Goal: Task Accomplishment & Management: Manage account settings

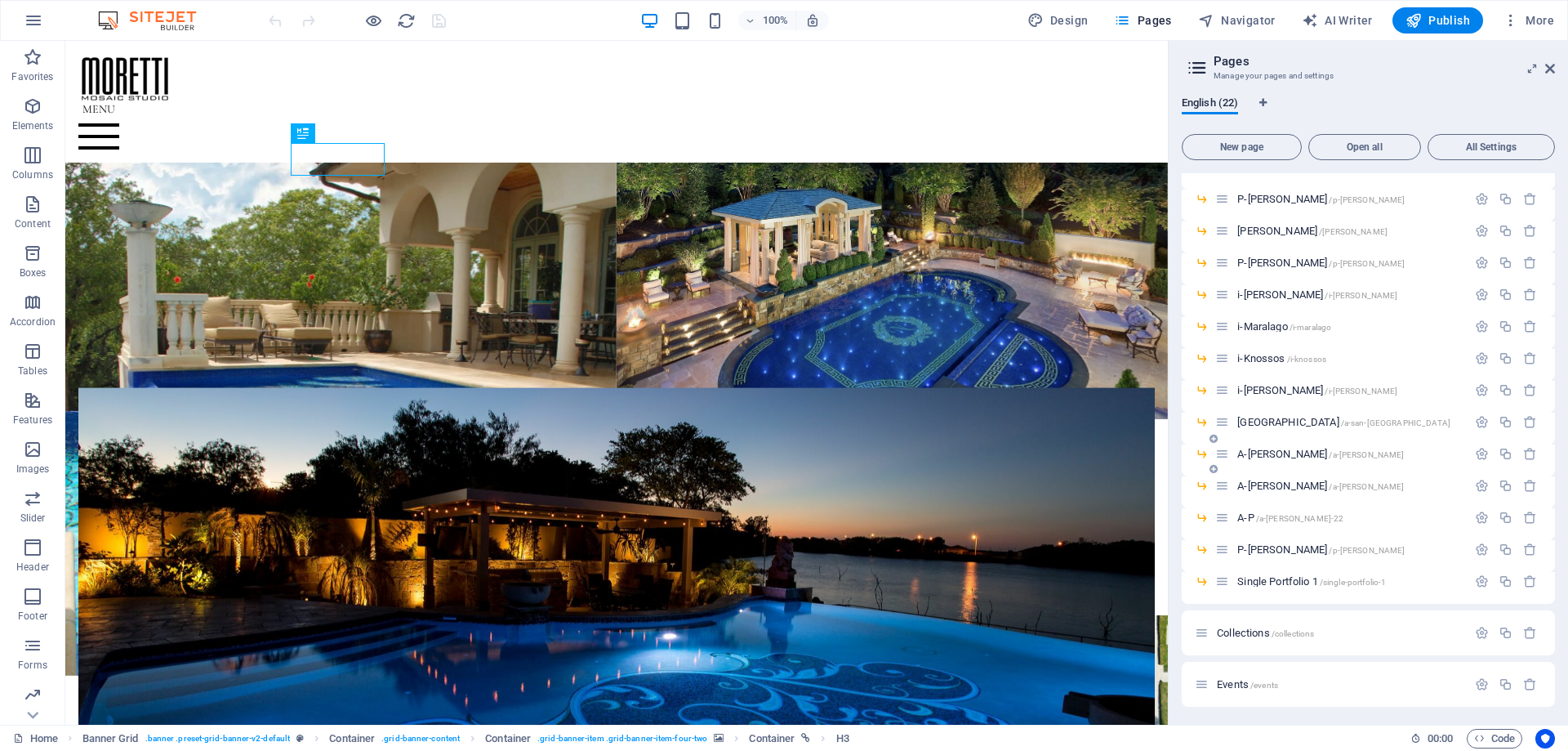
scroll to position [81, 0]
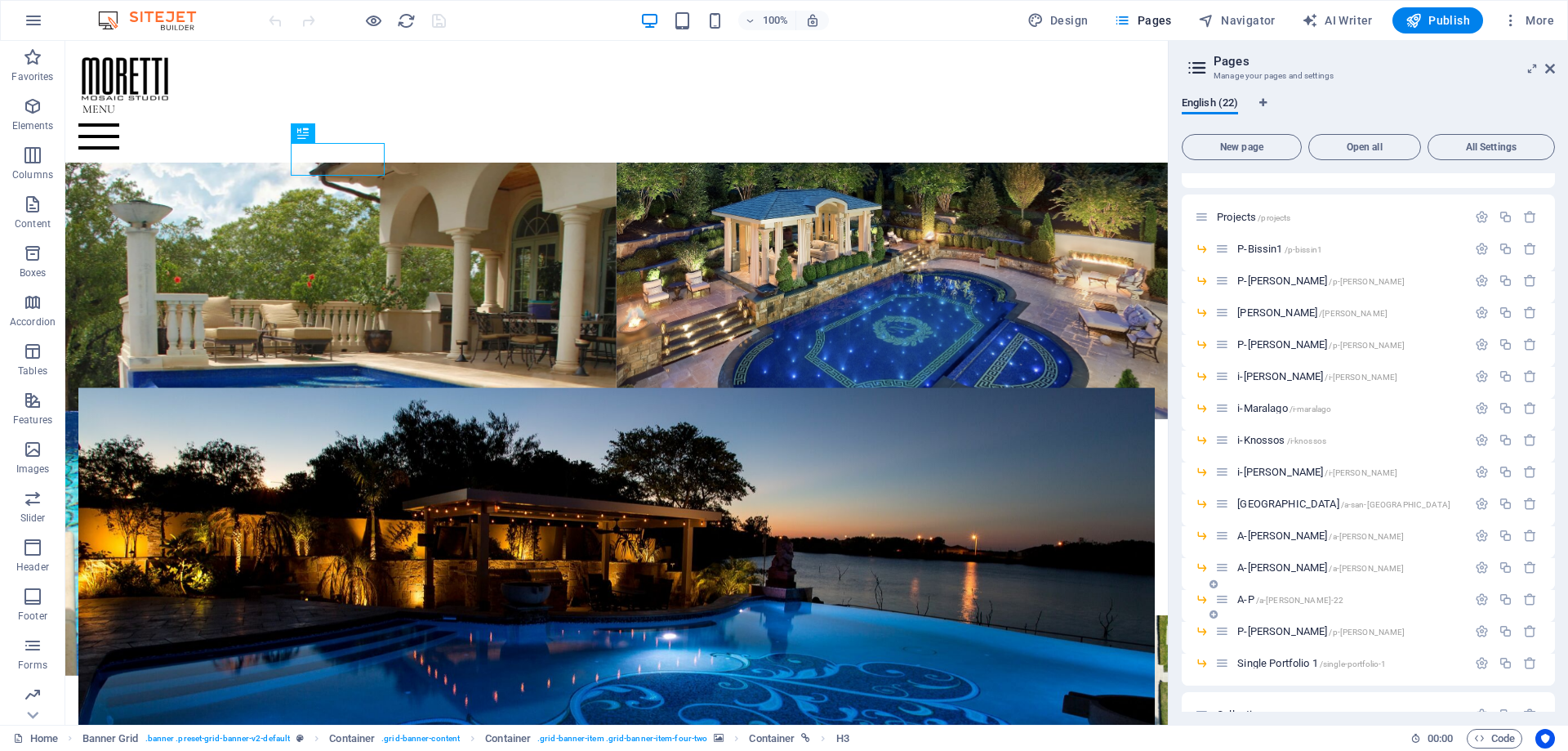
click at [1278, 600] on span "/a-[PERSON_NAME]-22" at bounding box center [1300, 600] width 89 height 9
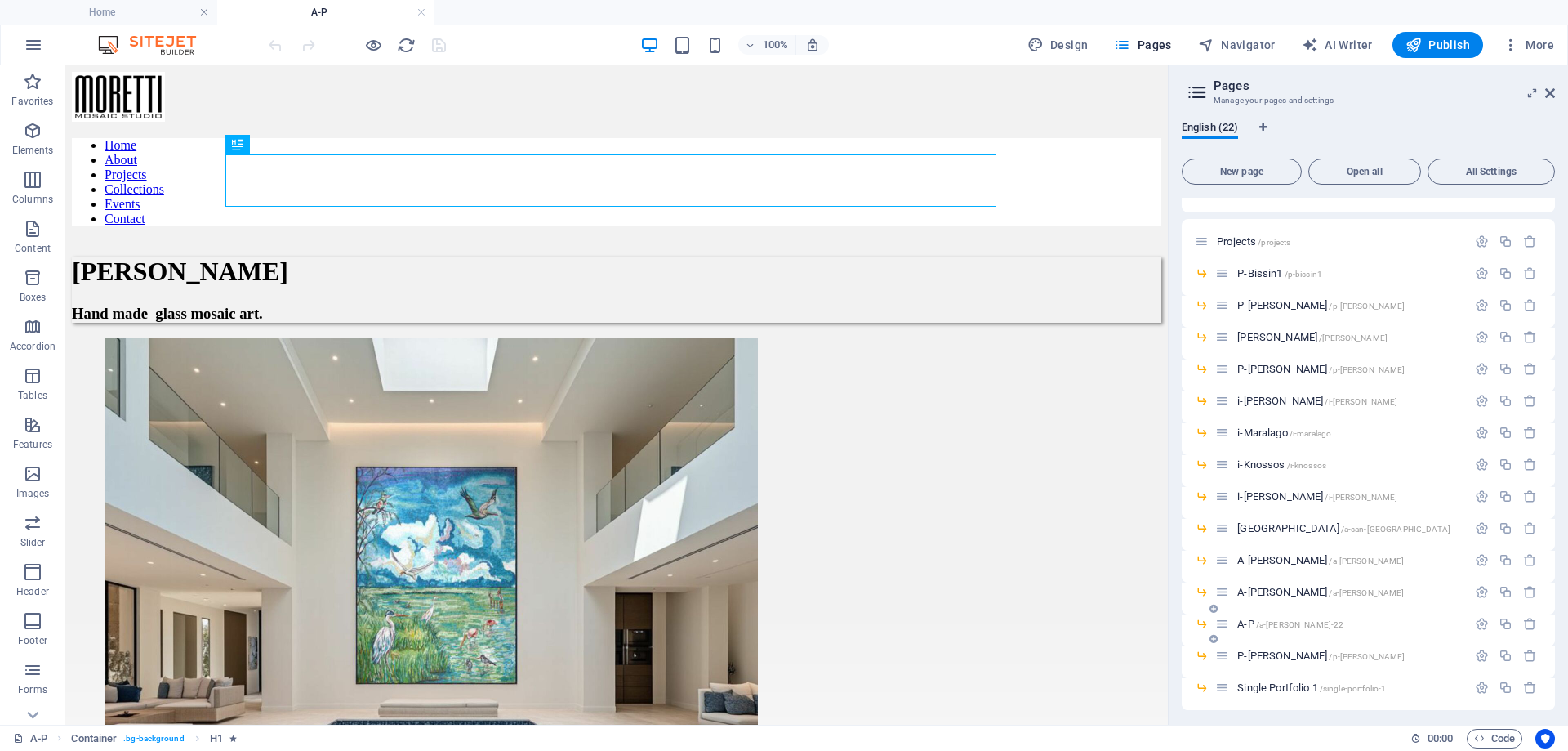
scroll to position [0, 0]
click at [1261, 596] on span "A-[PERSON_NAME] /a-[PERSON_NAME]" at bounding box center [1321, 592] width 166 height 13
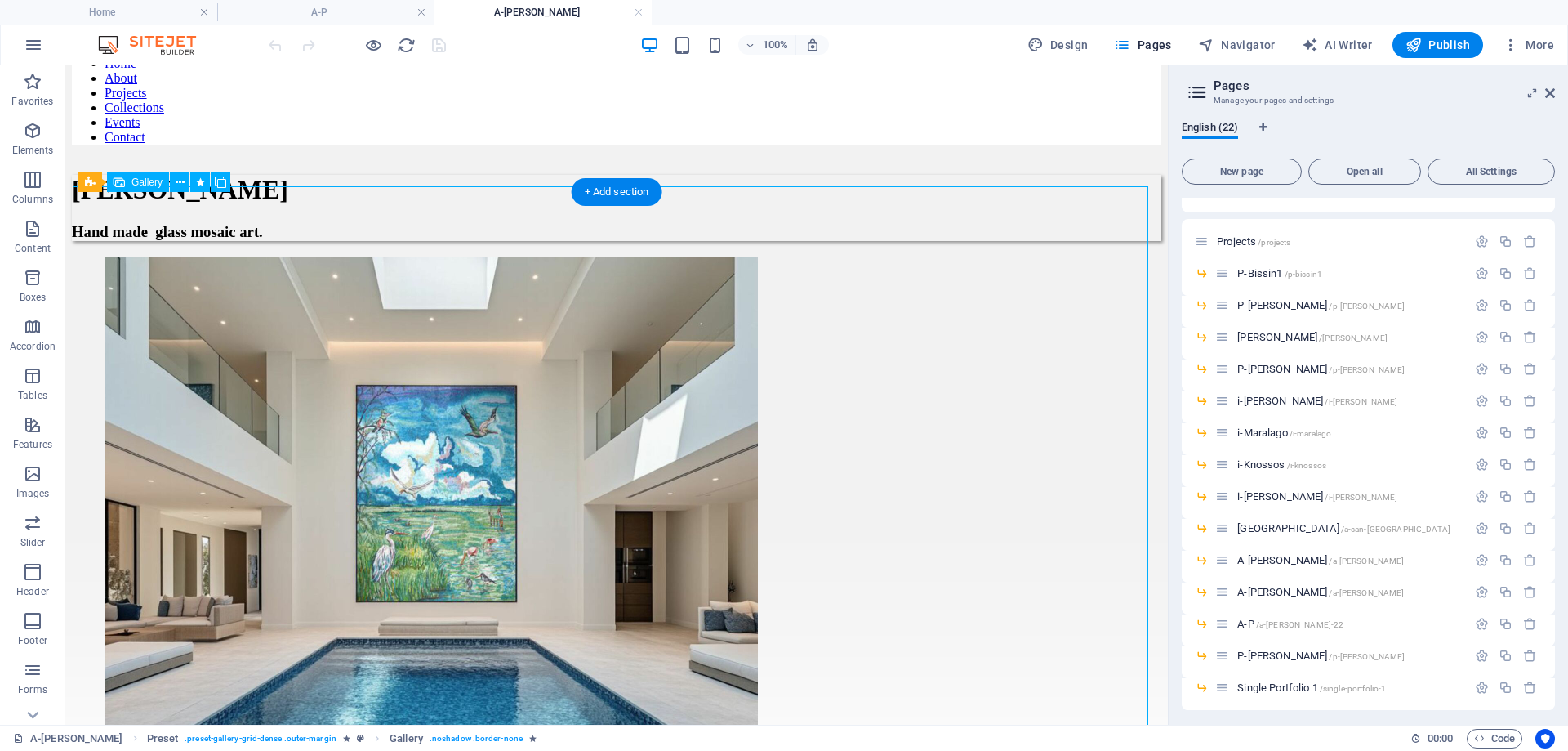
select select "4"
select select "px"
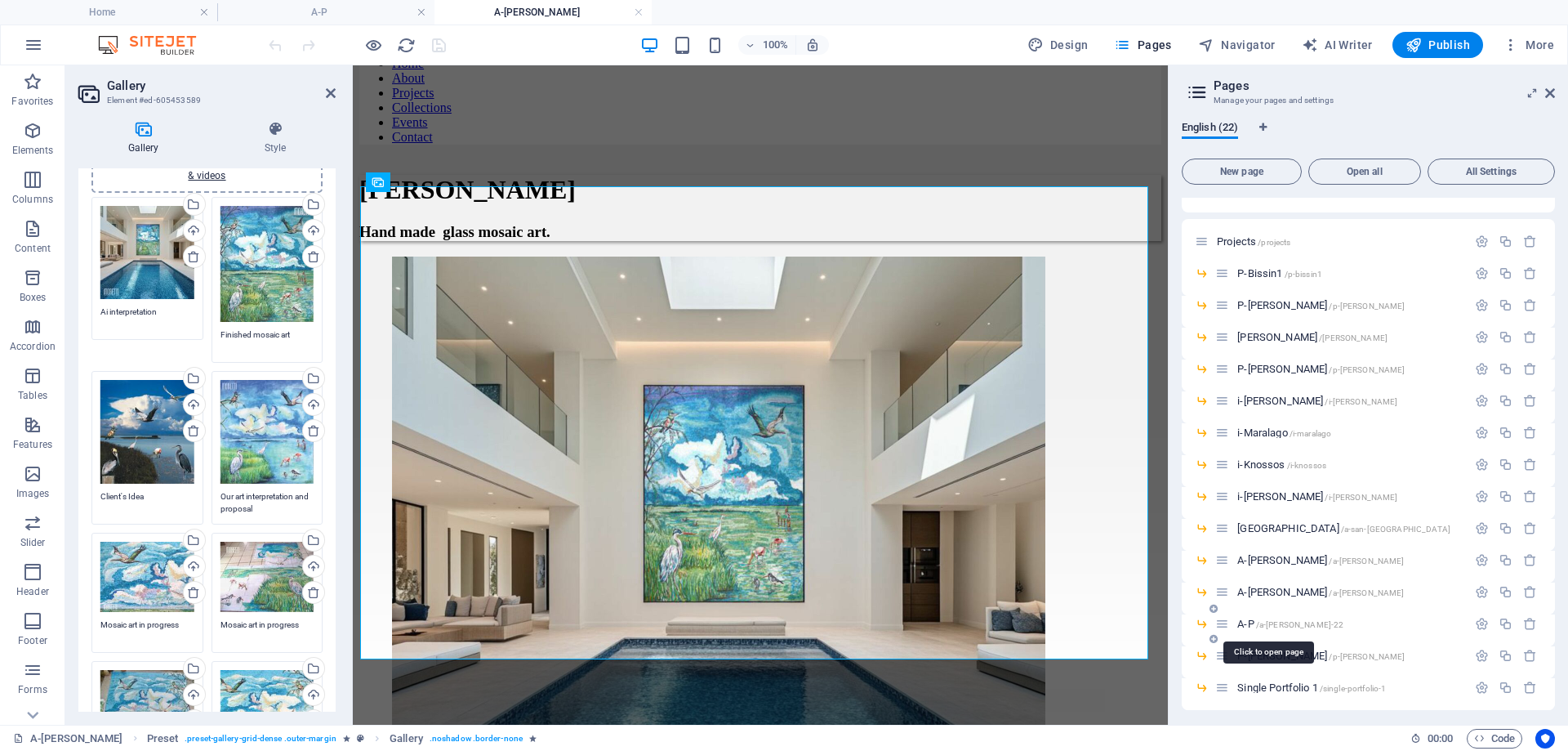
click at [1264, 625] on span "/a-[PERSON_NAME]-22" at bounding box center [1300, 624] width 89 height 9
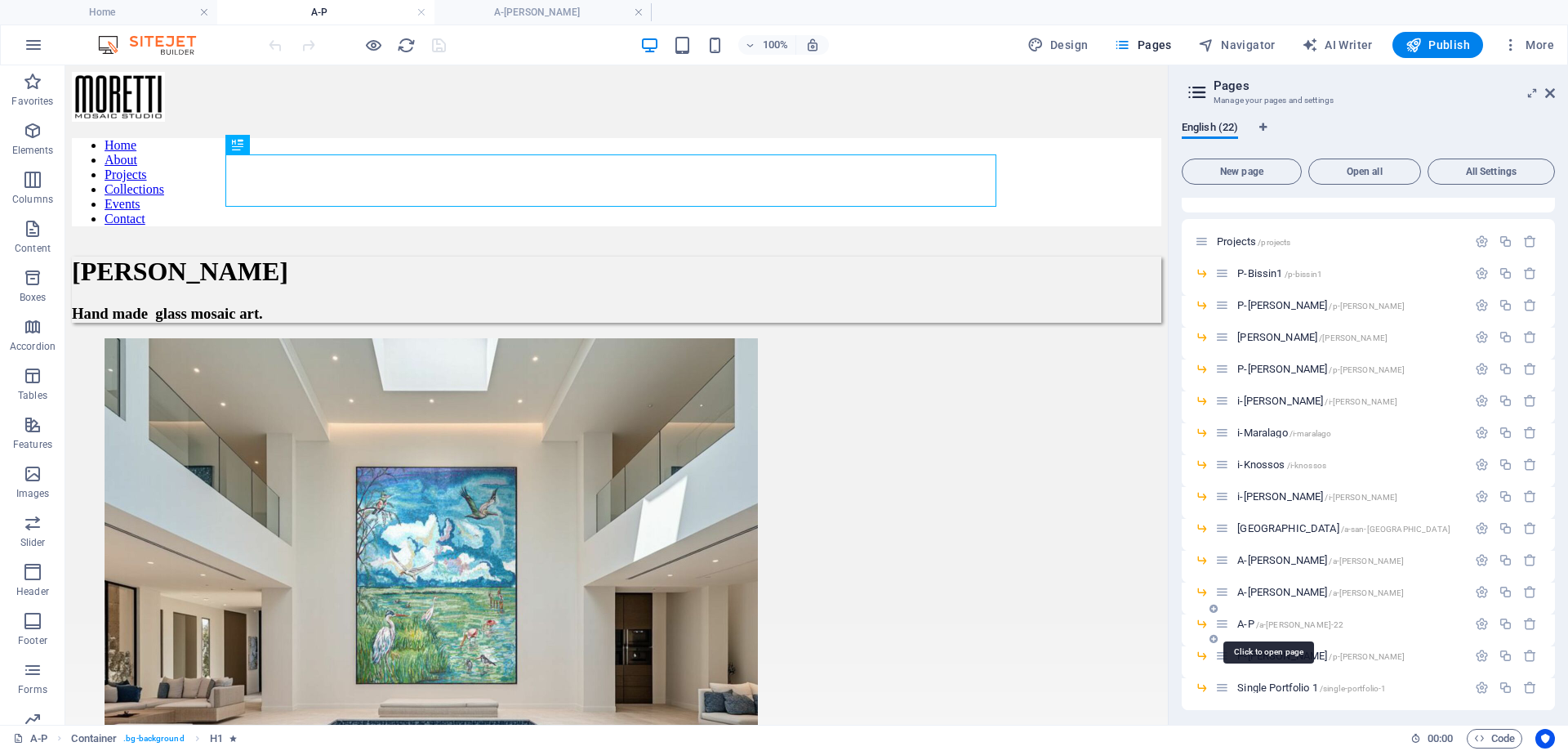
scroll to position [0, 0]
drag, startPoint x: 1264, startPoint y: 625, endPoint x: 1249, endPoint y: 622, distance: 15.3
click at [1249, 622] on span "A-P /a-[PERSON_NAME]-22" at bounding box center [1291, 624] width 107 height 13
click at [1477, 624] on icon "button" at bounding box center [1481, 624] width 14 height 14
click at [1255, 689] on input "A-P" at bounding box center [1368, 685] width 347 height 26
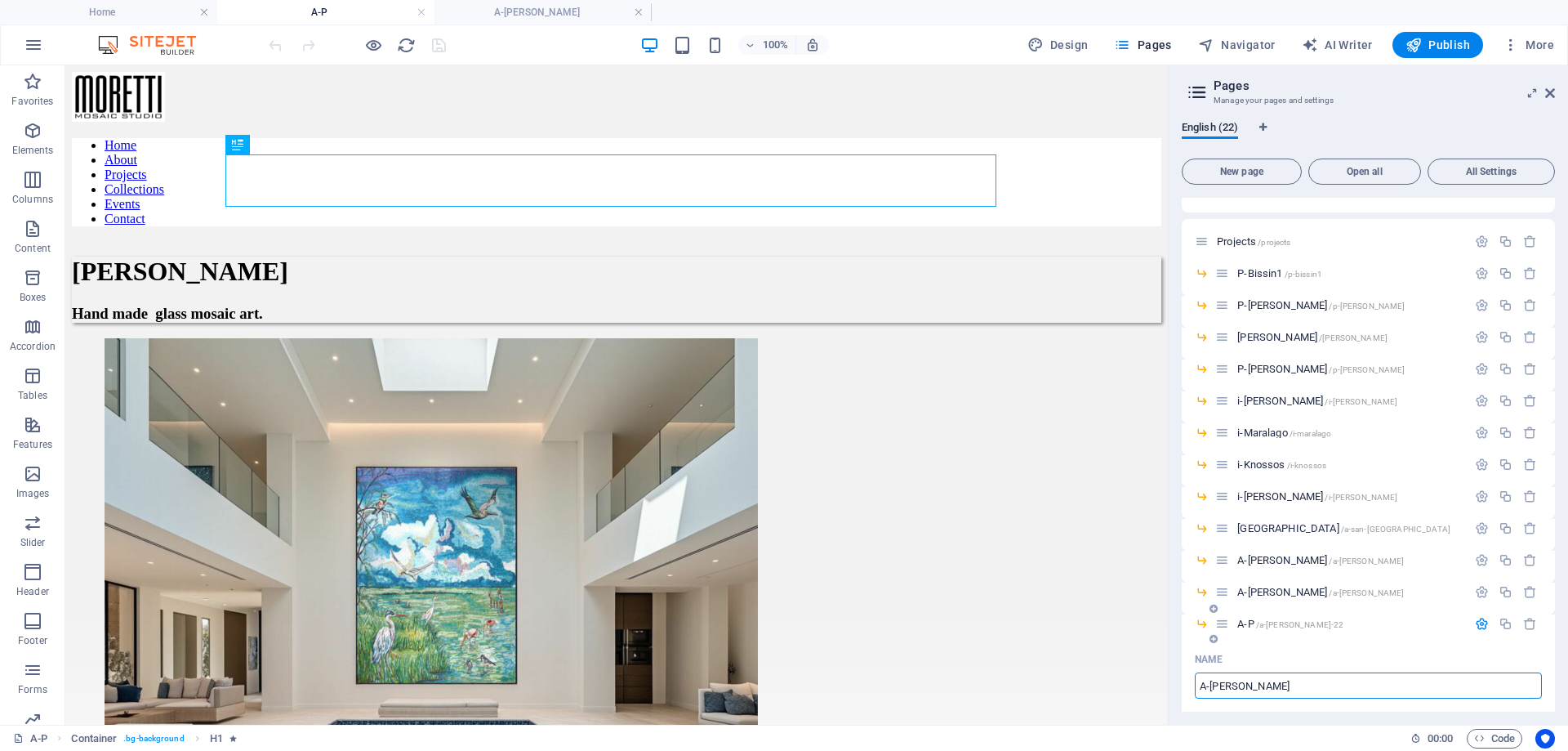
type input "A-[PERSON_NAME]"
click at [1261, 690] on input "A-[PERSON_NAME]" at bounding box center [1368, 685] width 347 height 26
type input "A-"
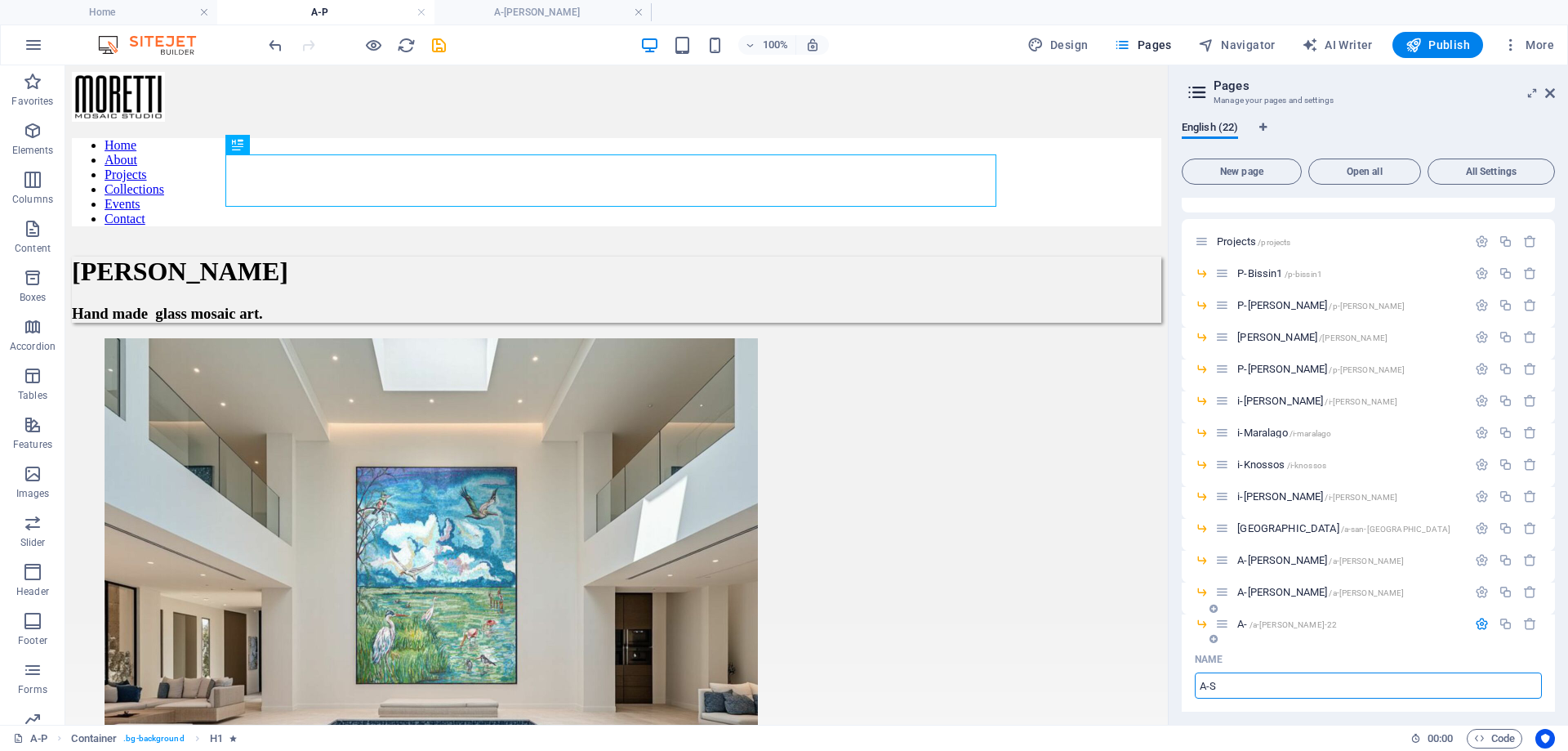
type input "A-S"
type input "A-Schu"
type input "A-Sc"
type input "A-[PERSON_NAME]"
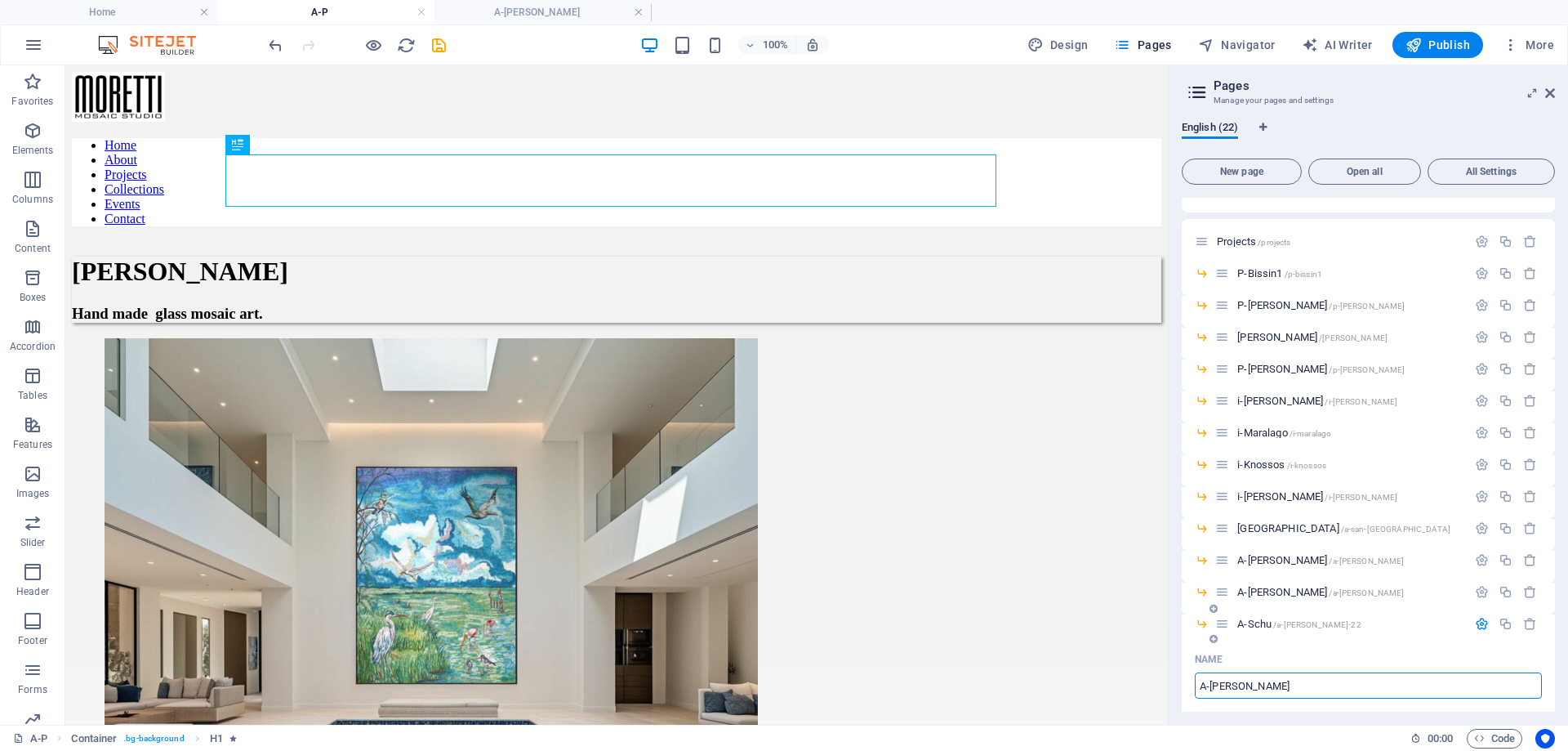
type input "A-Schu"
type input "A-Schulten"
type input "A-S"
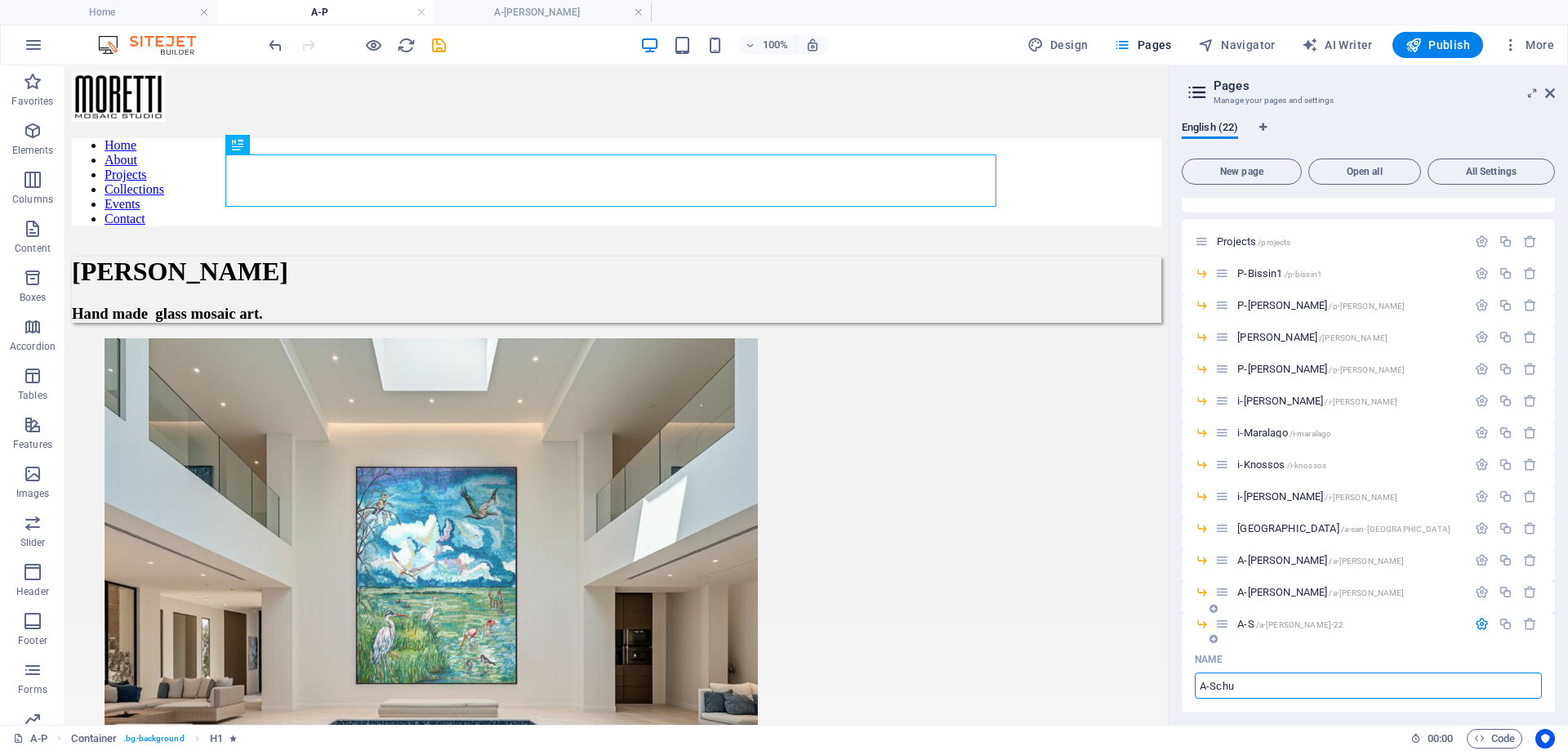
type input "A-Schu"
type input "A-Schulten"
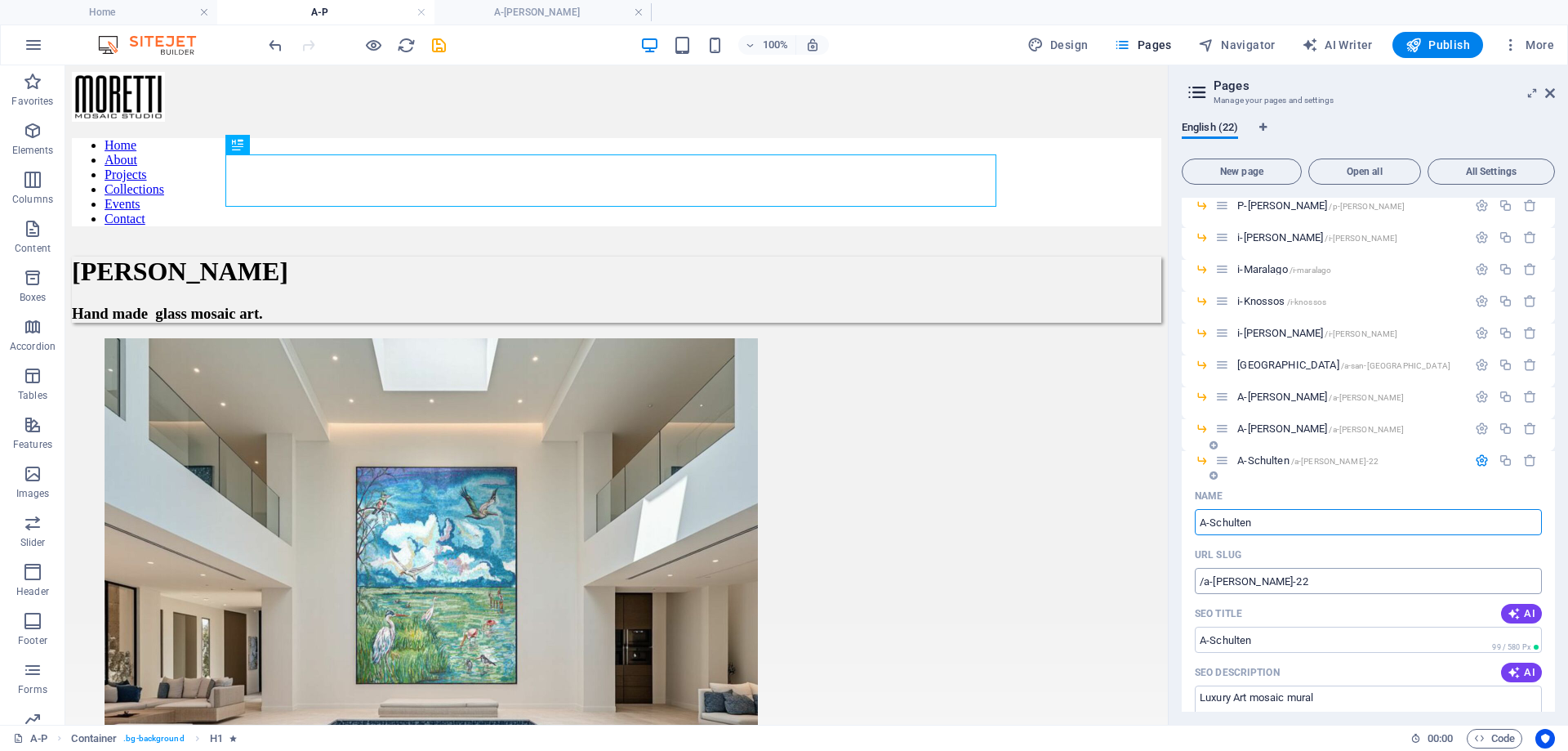
type input "A-Schulten"
click at [1320, 574] on input "/a-[PERSON_NAME]-22" at bounding box center [1368, 580] width 347 height 26
click at [1324, 642] on input "A-Schulten" at bounding box center [1368, 639] width 347 height 26
click at [1299, 584] on input "/a-[PERSON_NAME]-22" at bounding box center [1368, 580] width 347 height 26
click at [440, 42] on icon "save" at bounding box center [439, 45] width 19 height 19
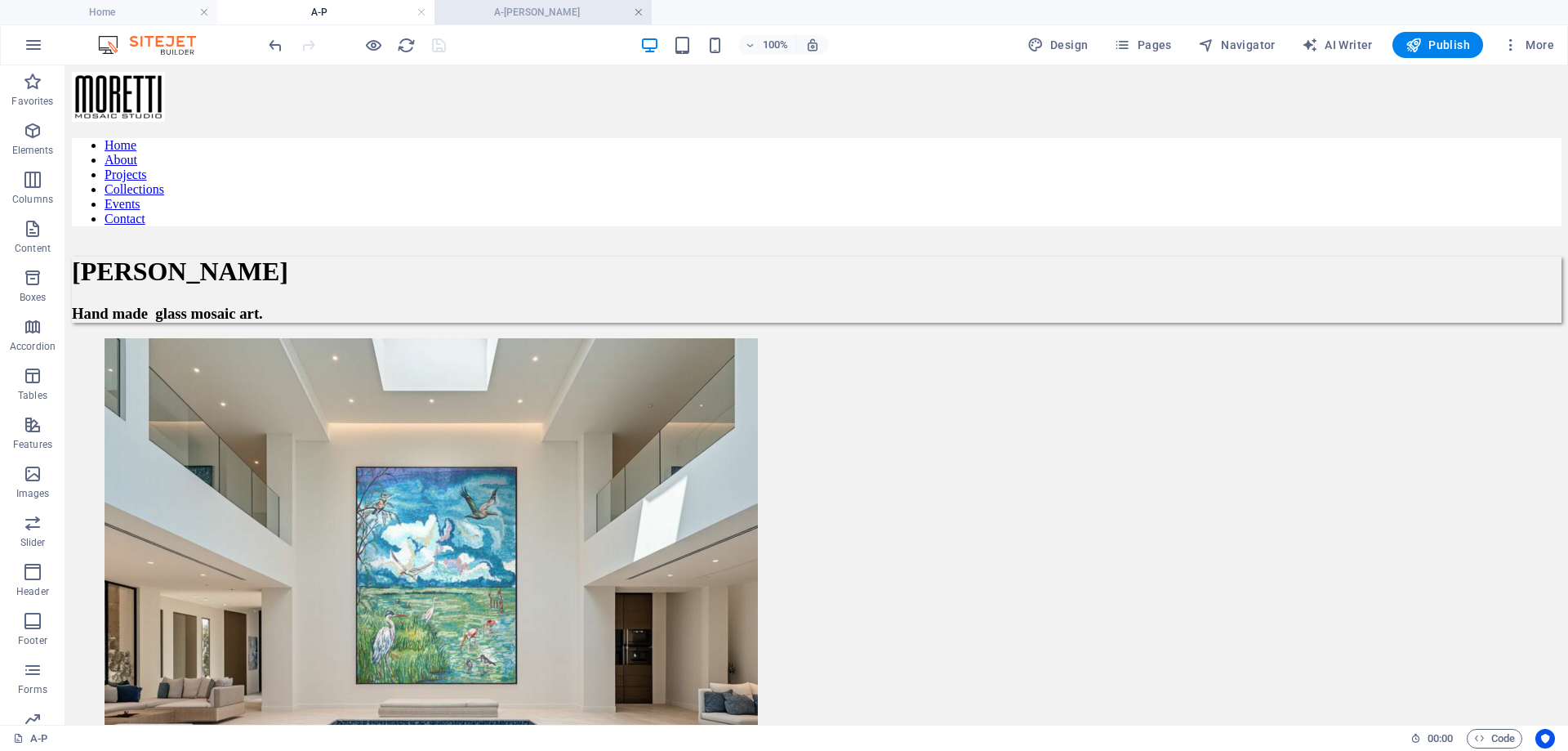
click at [635, 13] on link at bounding box center [639, 12] width 10 height 15
click at [371, 15] on h4 "A-P" at bounding box center [325, 13] width 217 height 18
click at [320, 13] on h4 "A-P" at bounding box center [325, 13] width 217 height 18
click at [1148, 42] on span "Pages" at bounding box center [1142, 45] width 57 height 16
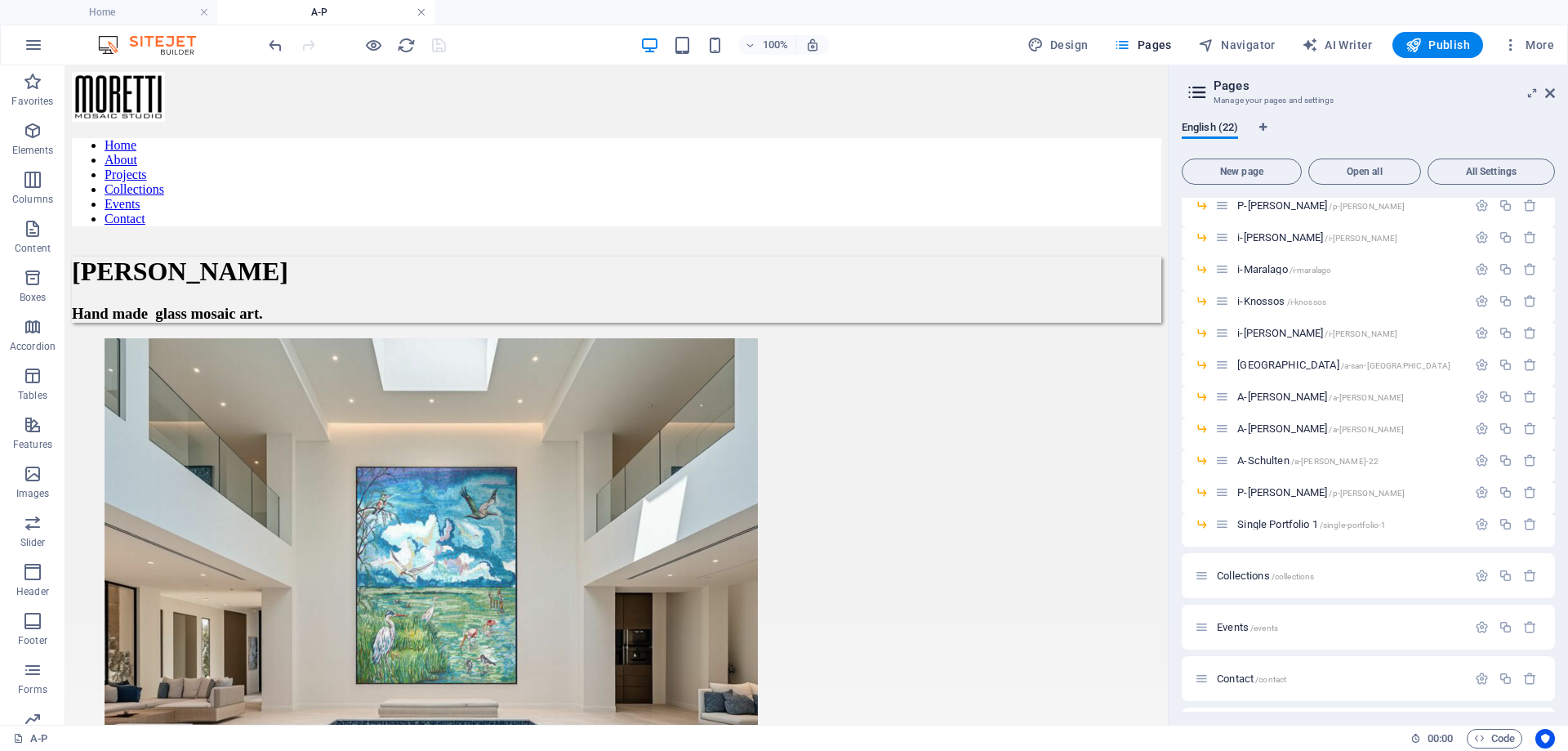
click at [419, 13] on link at bounding box center [421, 12] width 10 height 15
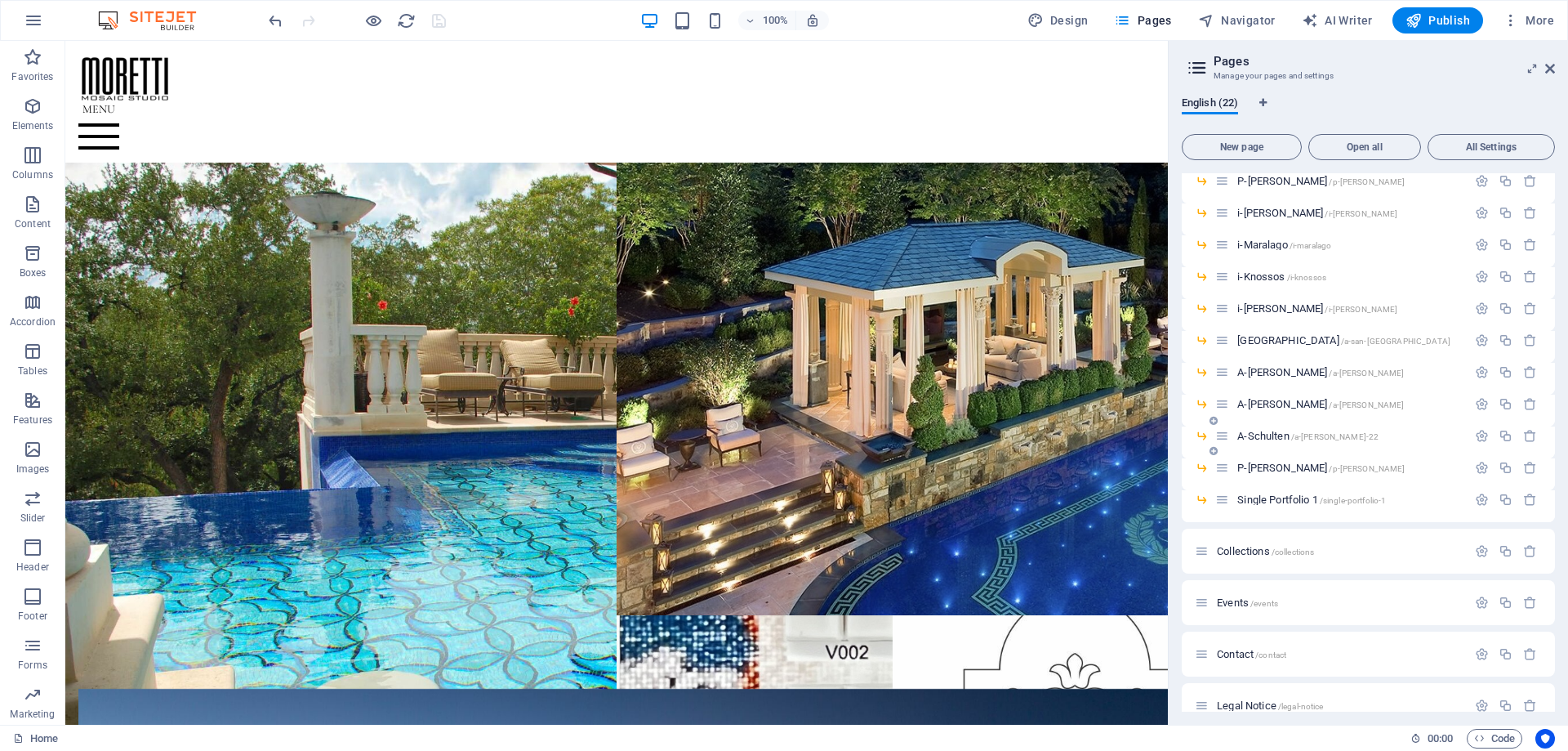
click at [1281, 435] on span "A-Schulten /a-[PERSON_NAME]-22" at bounding box center [1308, 437] width 141 height 13
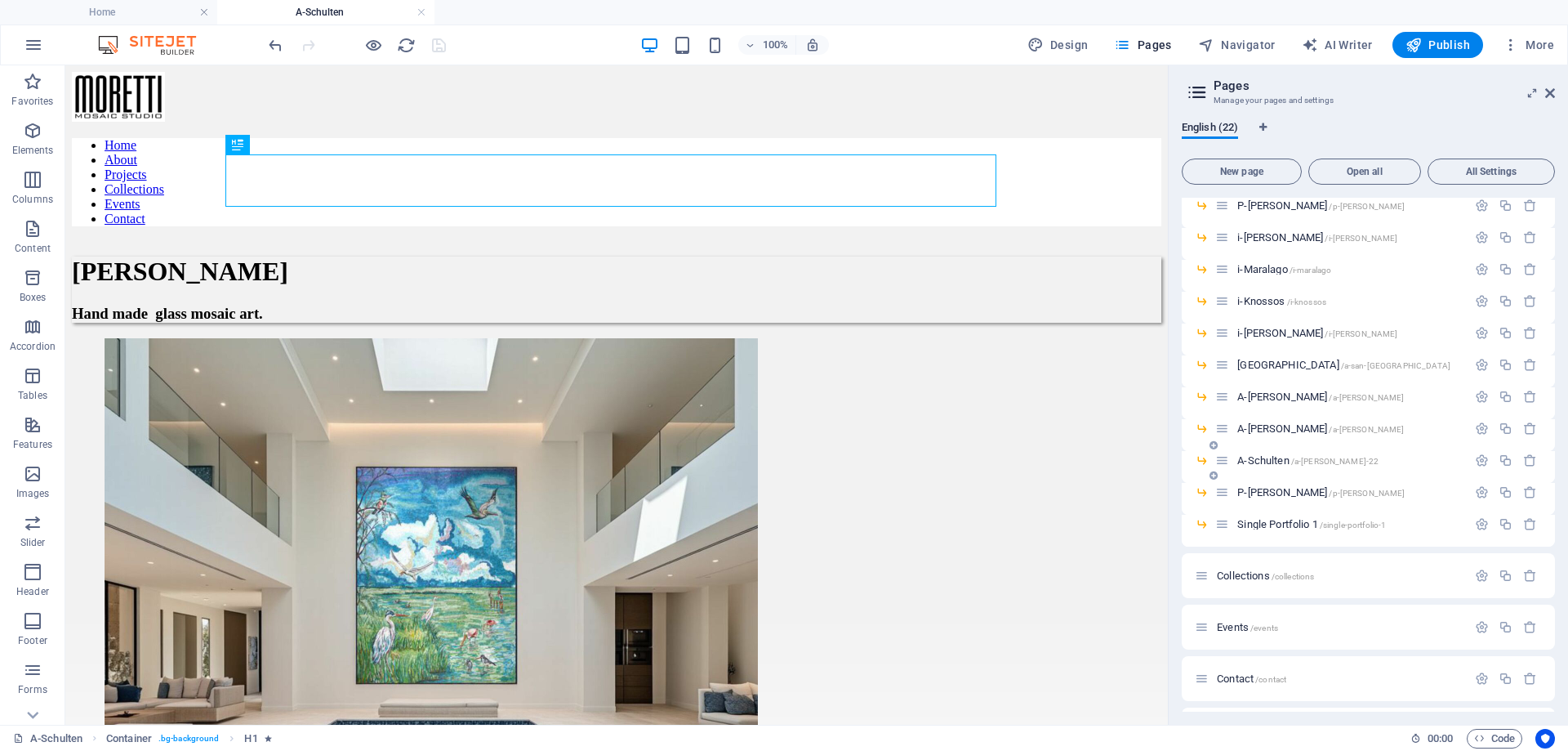
scroll to position [0, 0]
click at [373, 257] on div "[PERSON_NAME]" at bounding box center [617, 271] width 1089 height 30
click at [368, 257] on div "[PERSON_NAME]" at bounding box center [617, 271] width 1089 height 30
click at [358, 257] on div "[PERSON_NAME]" at bounding box center [617, 271] width 1089 height 30
click at [346, 257] on div "[PERSON_NAME]" at bounding box center [617, 271] width 1089 height 30
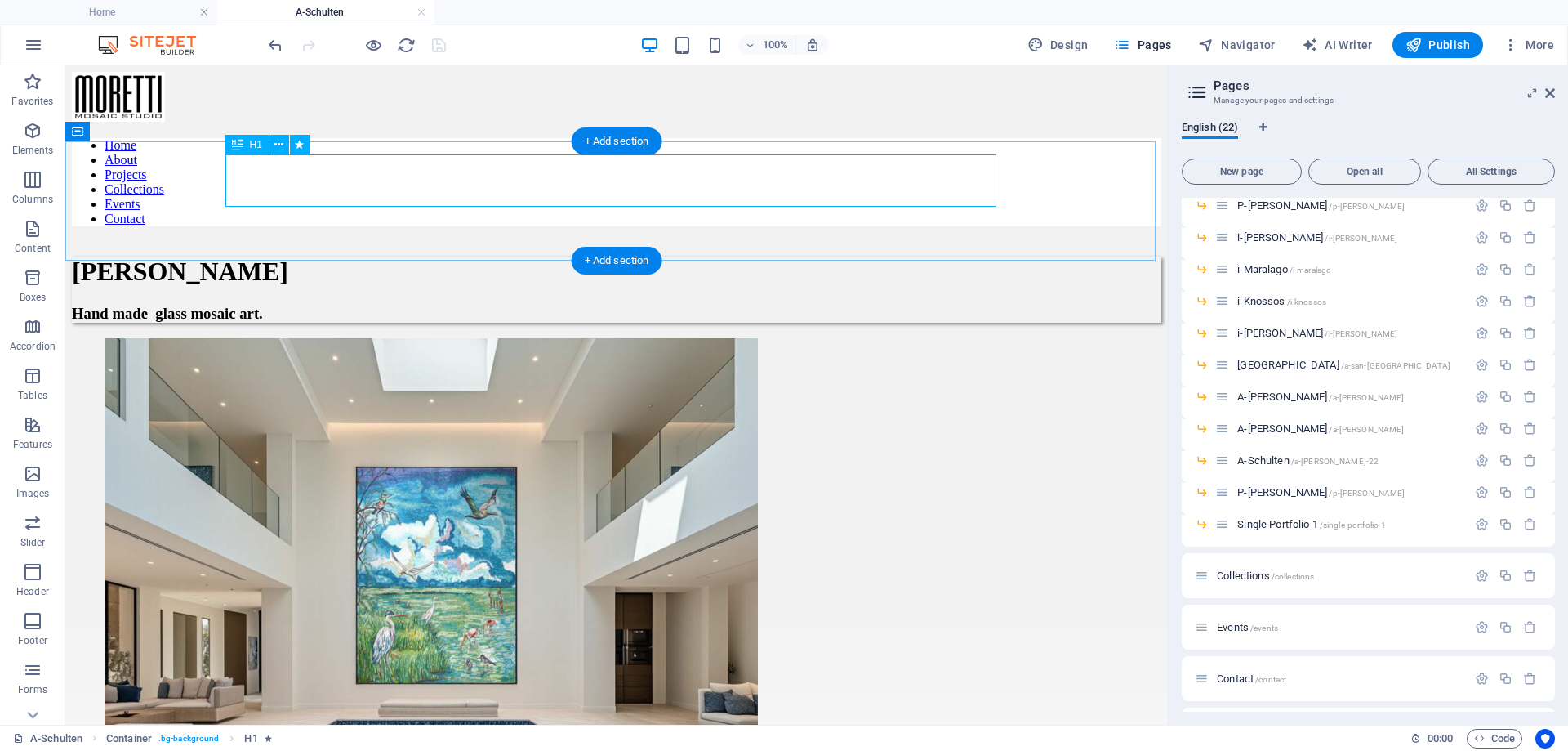
click at [346, 257] on div "[PERSON_NAME]" at bounding box center [617, 271] width 1089 height 30
drag, startPoint x: 346, startPoint y: 183, endPoint x: 414, endPoint y: 251, distance: 96.2
click at [346, 257] on div "[PERSON_NAME]" at bounding box center [617, 271] width 1089 height 30
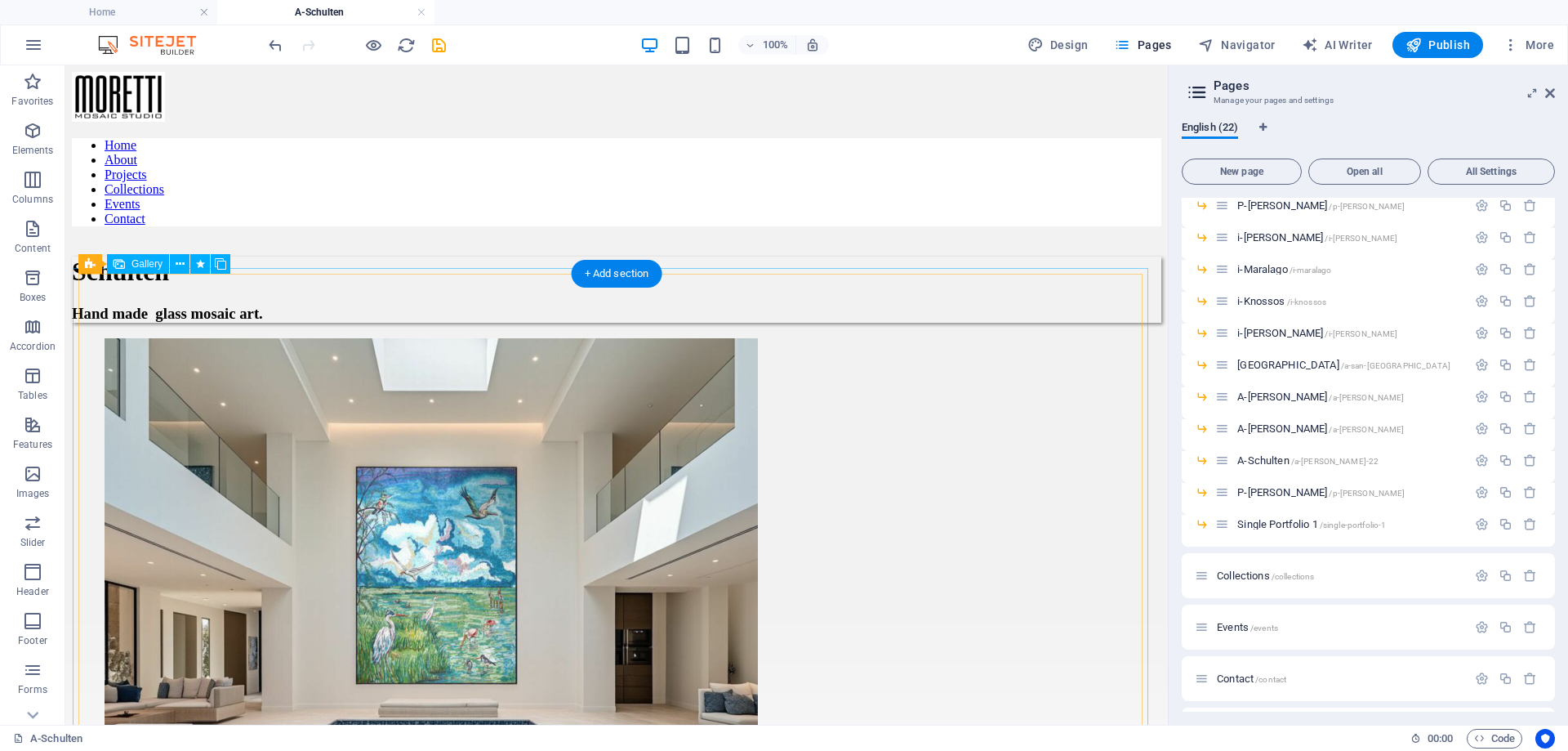
click at [226, 369] on li at bounding box center [431, 666] width 653 height 657
select select "4"
select select "px"
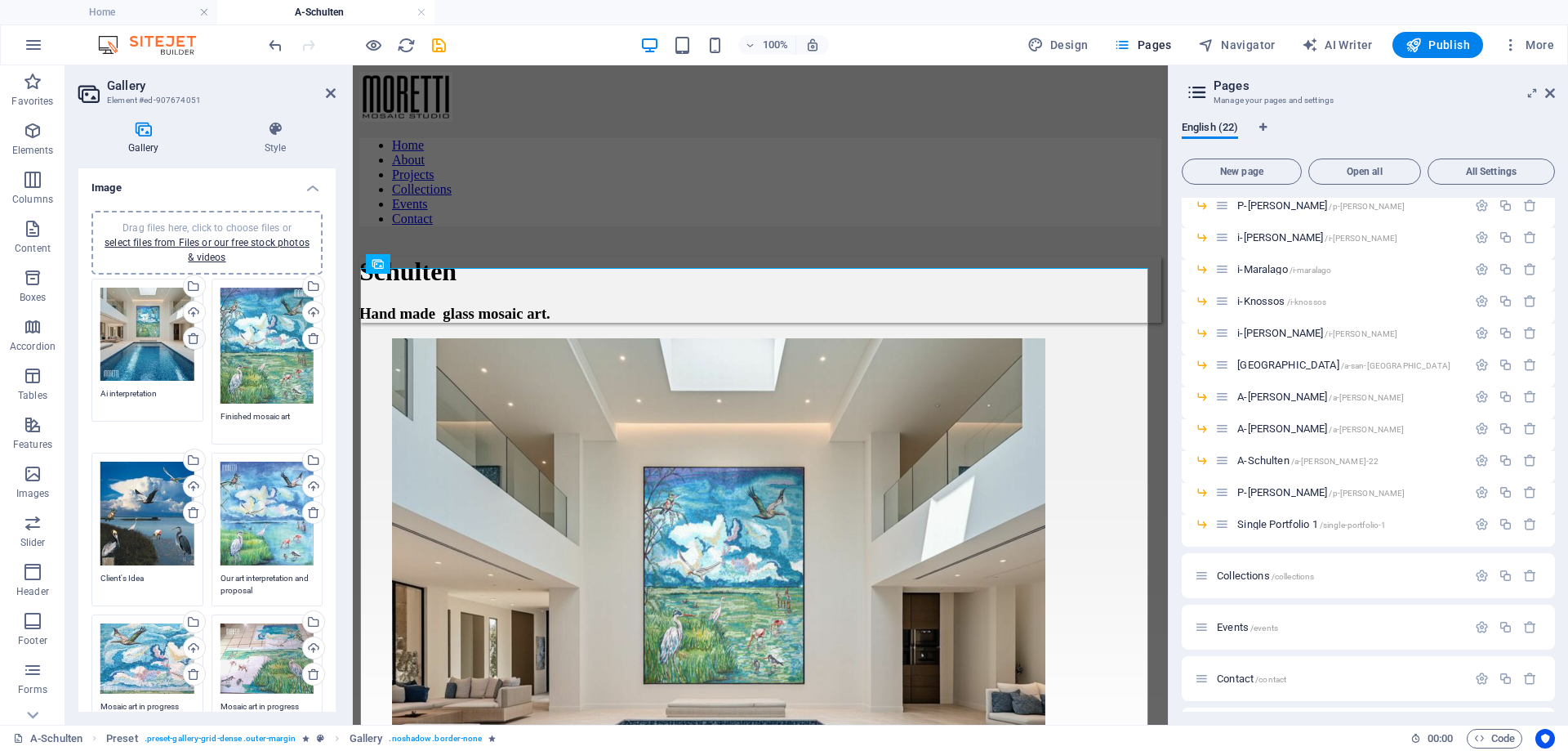
click at [193, 340] on icon at bounding box center [193, 338] width 13 height 13
type textarea "Finished mosaic art"
type textarea "Client's Idea"
type textarea "Our art interpretation and proposal"
type textarea "Mosaic art in progress"
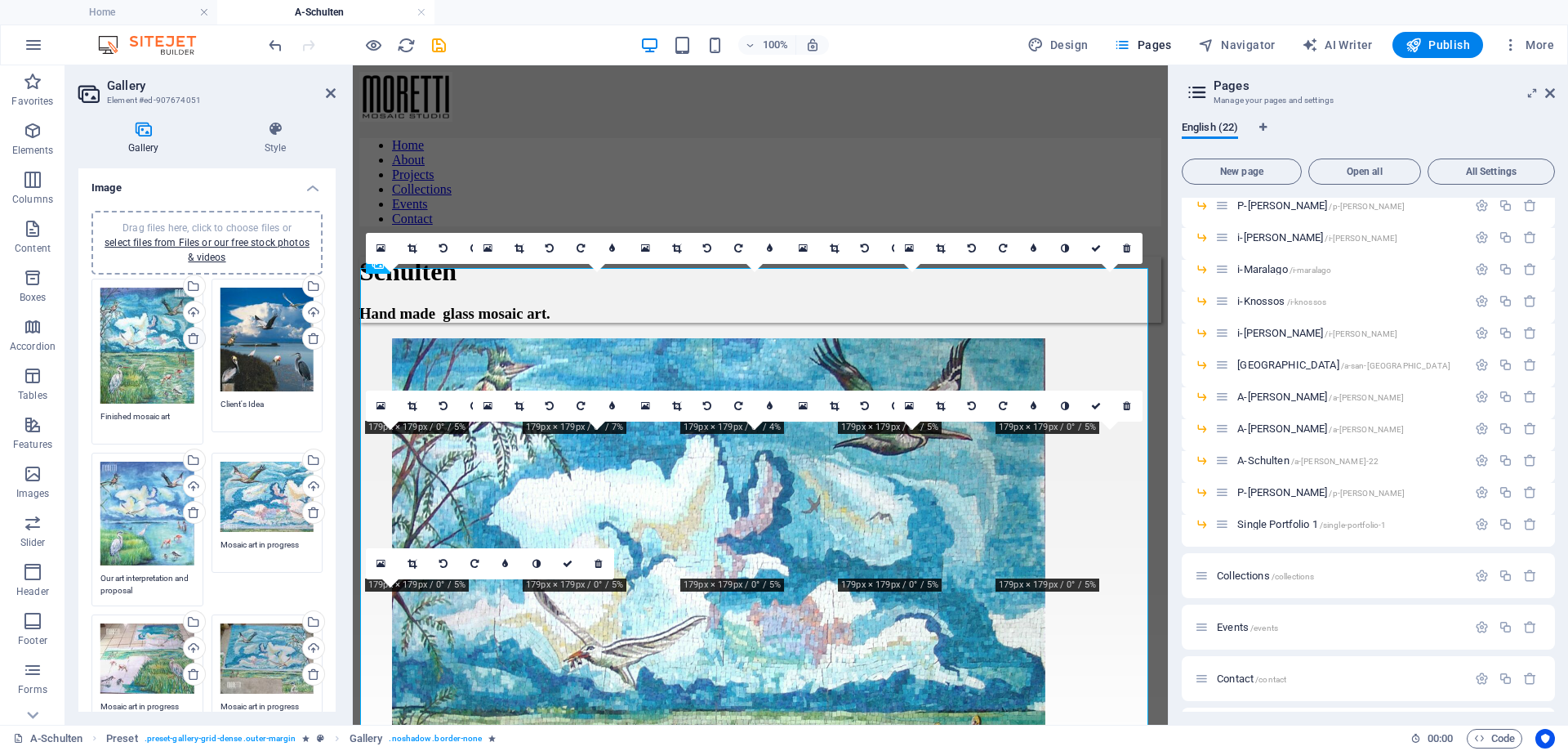
click at [193, 340] on icon at bounding box center [193, 338] width 13 height 13
type textarea "Client's Idea"
type textarea "Our art interpretation and proposal"
type textarea "Mosaic art in progress"
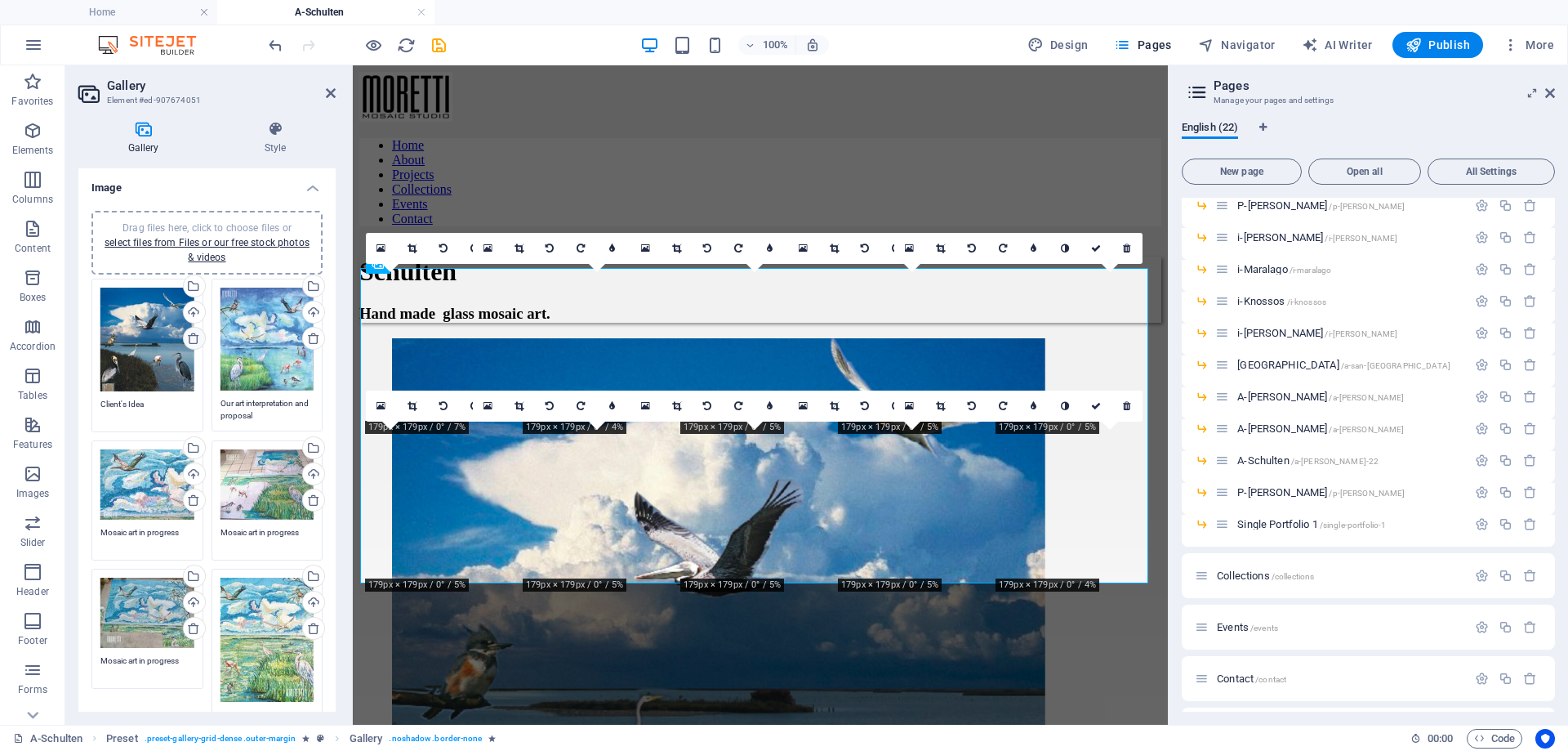
click at [193, 340] on icon at bounding box center [193, 338] width 13 height 13
type textarea "Our art interpretation and proposal"
type textarea "Mosaic art in progress"
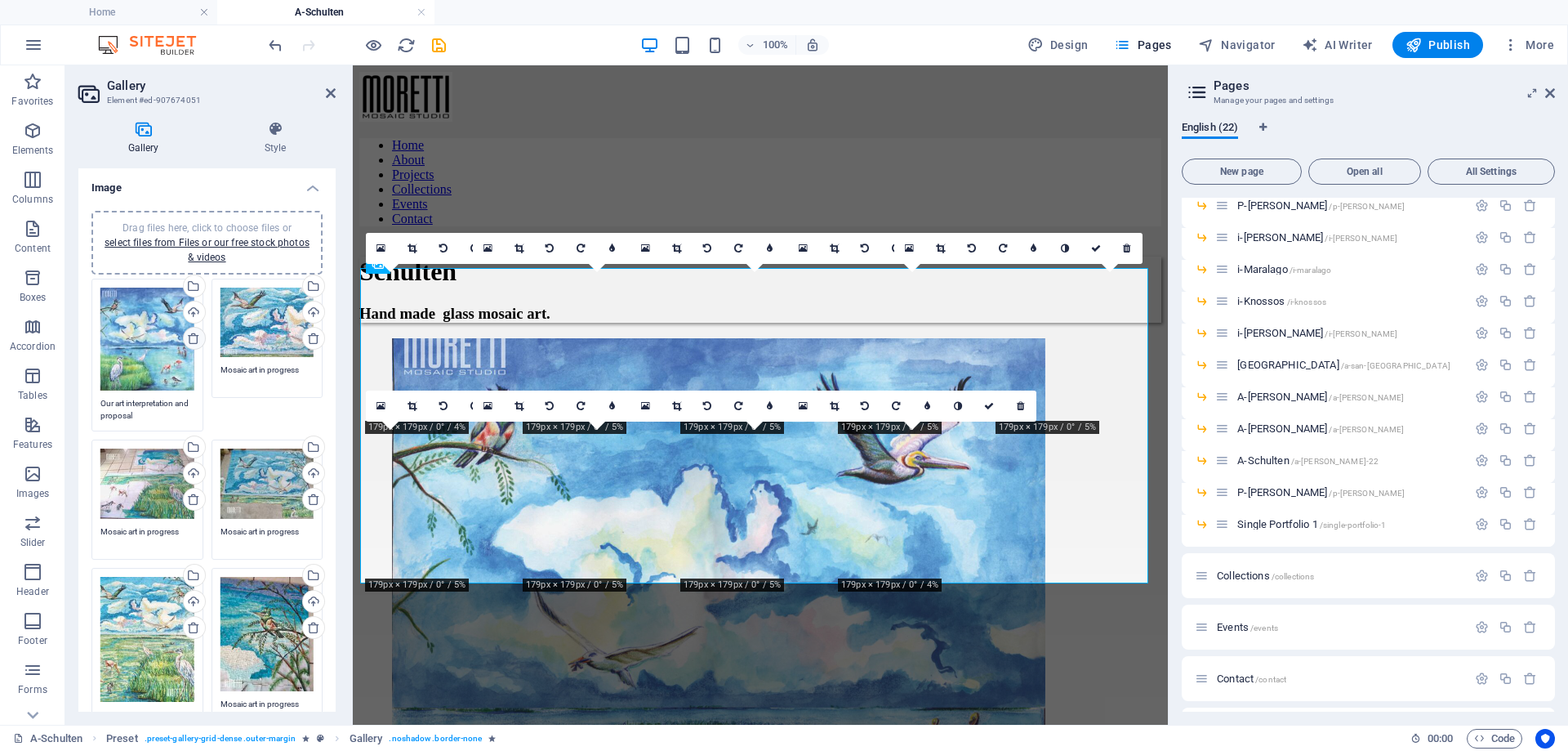
click at [193, 340] on icon at bounding box center [193, 338] width 13 height 13
type textarea "Mosaic art in progress"
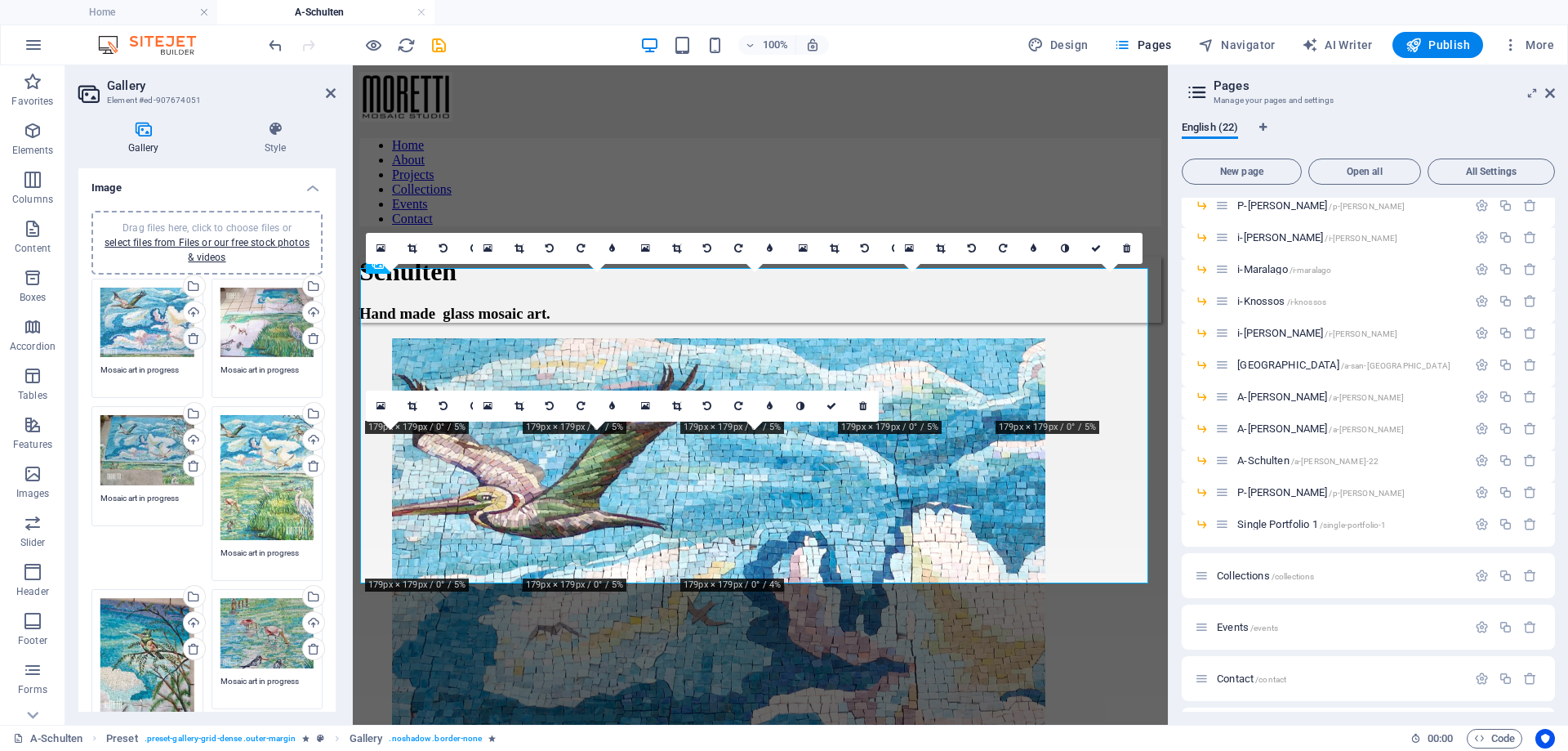
click at [193, 340] on icon at bounding box center [193, 338] width 13 height 13
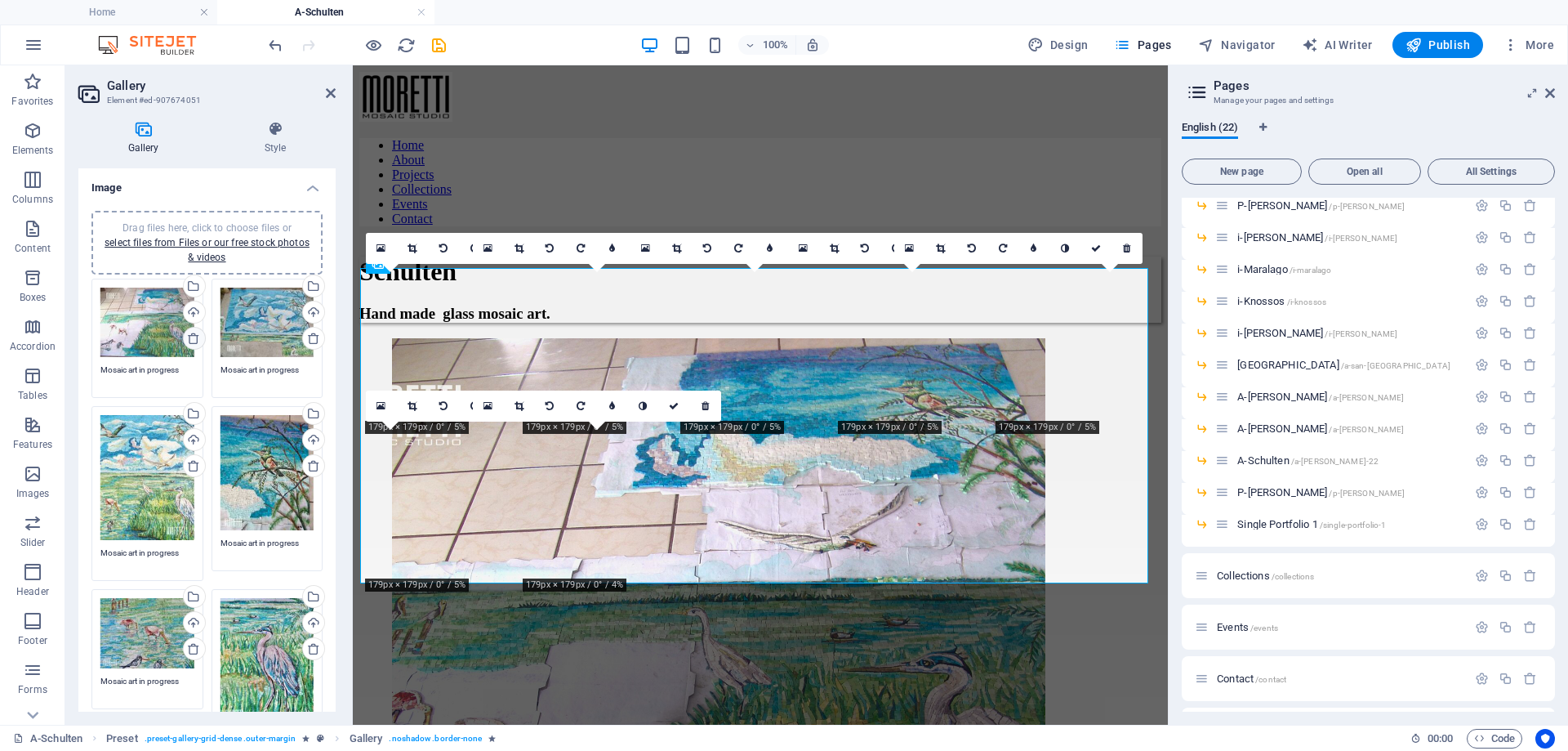
click at [193, 340] on icon at bounding box center [193, 338] width 13 height 13
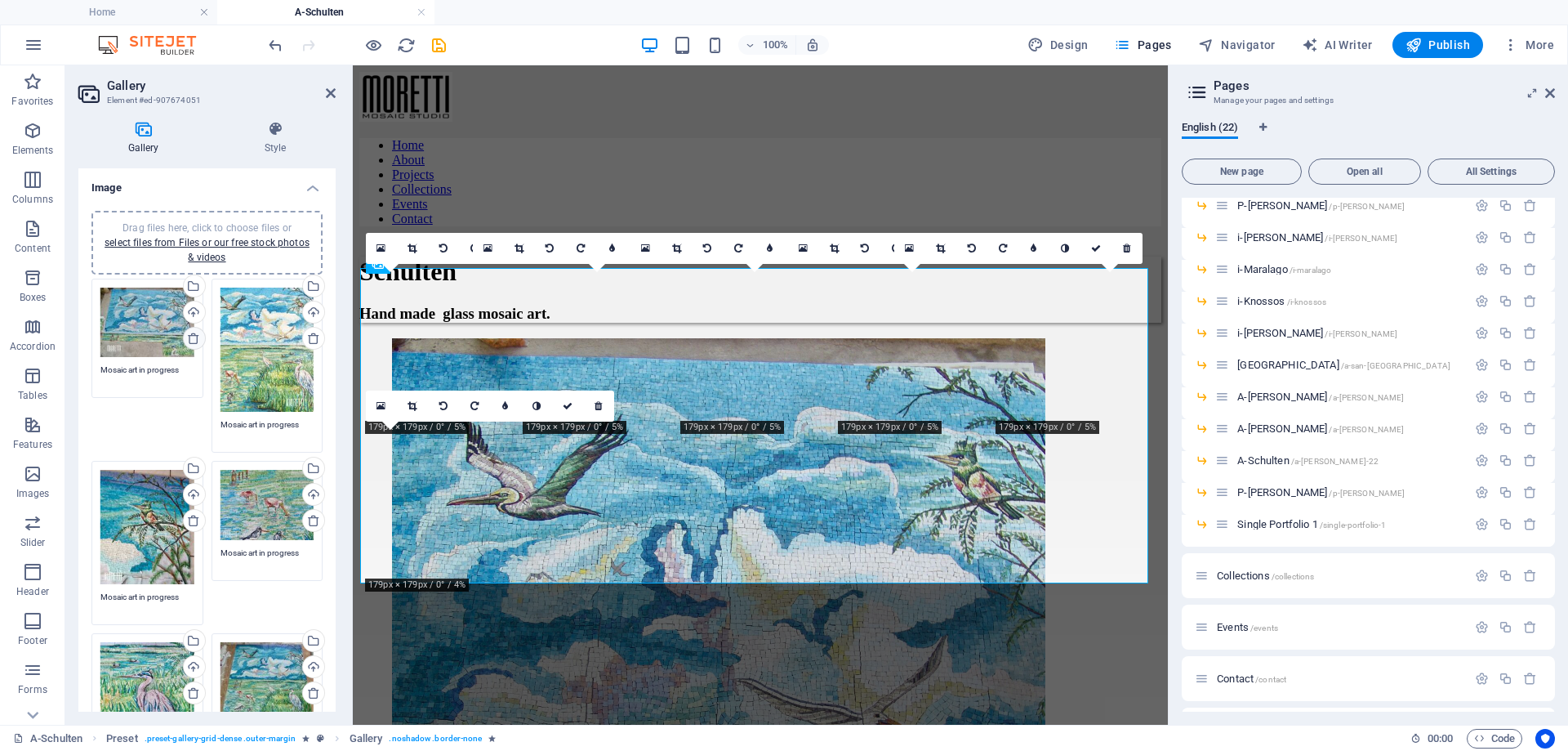
click at [193, 340] on icon at bounding box center [193, 338] width 13 height 13
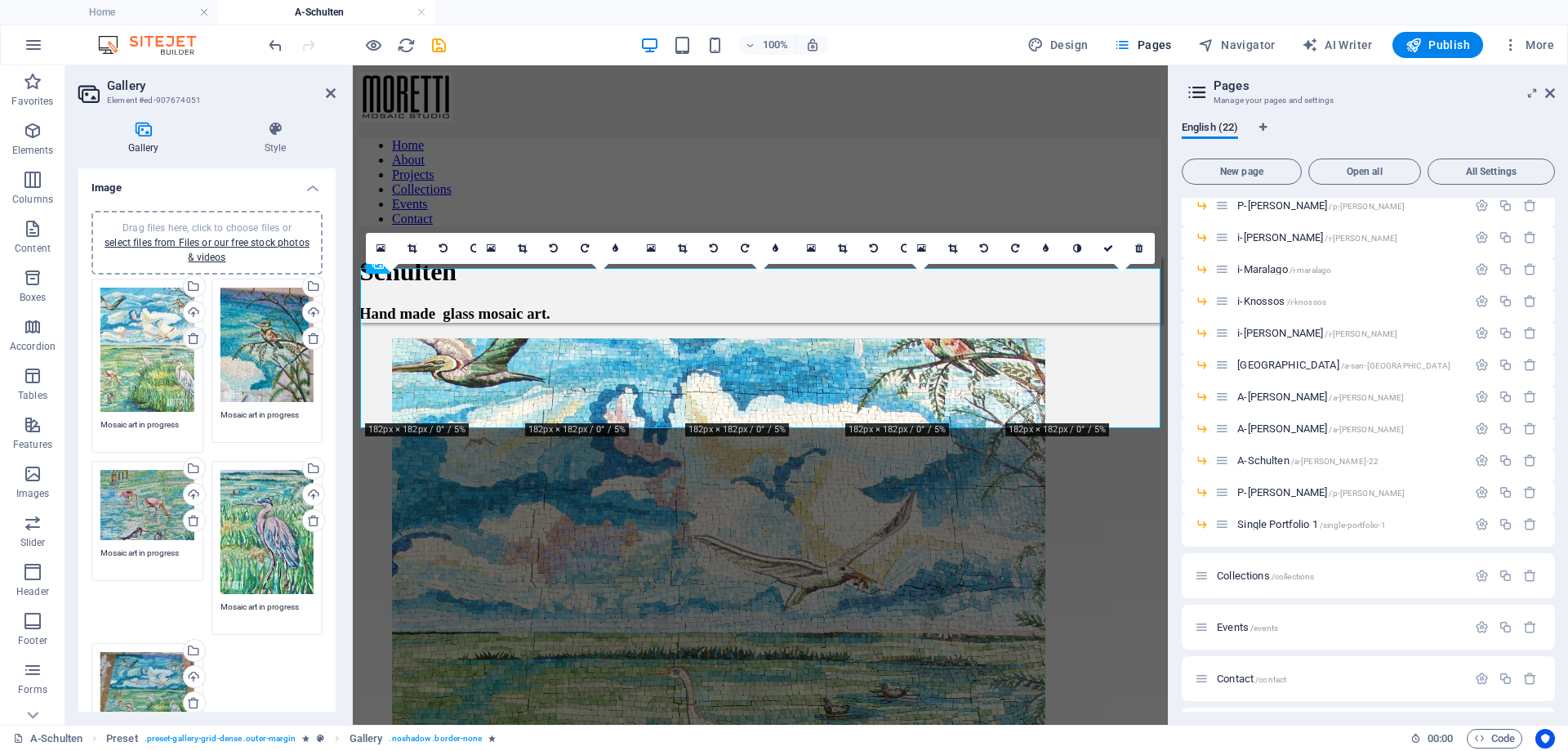
click at [193, 340] on icon at bounding box center [193, 338] width 13 height 13
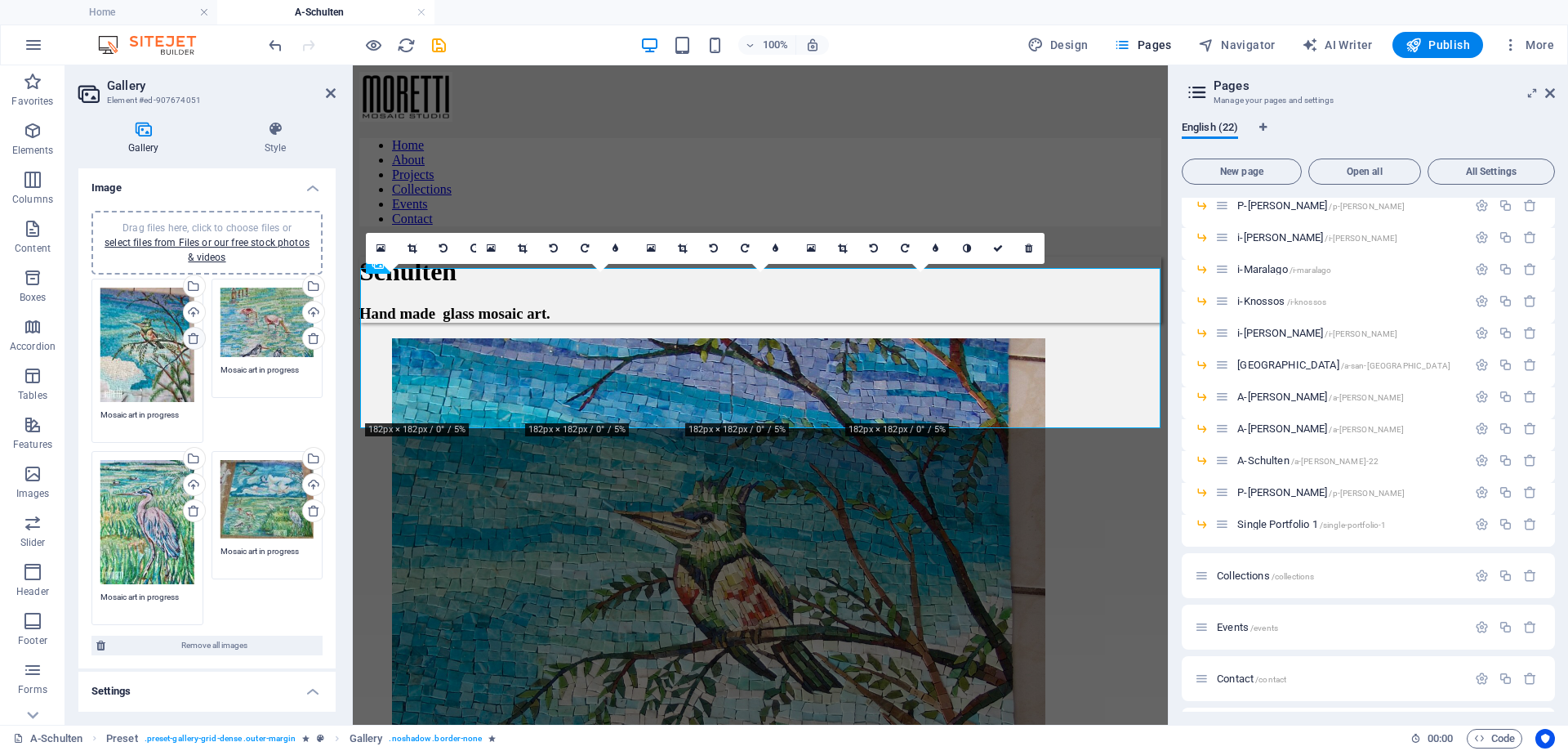
click at [193, 340] on icon at bounding box center [193, 338] width 13 height 13
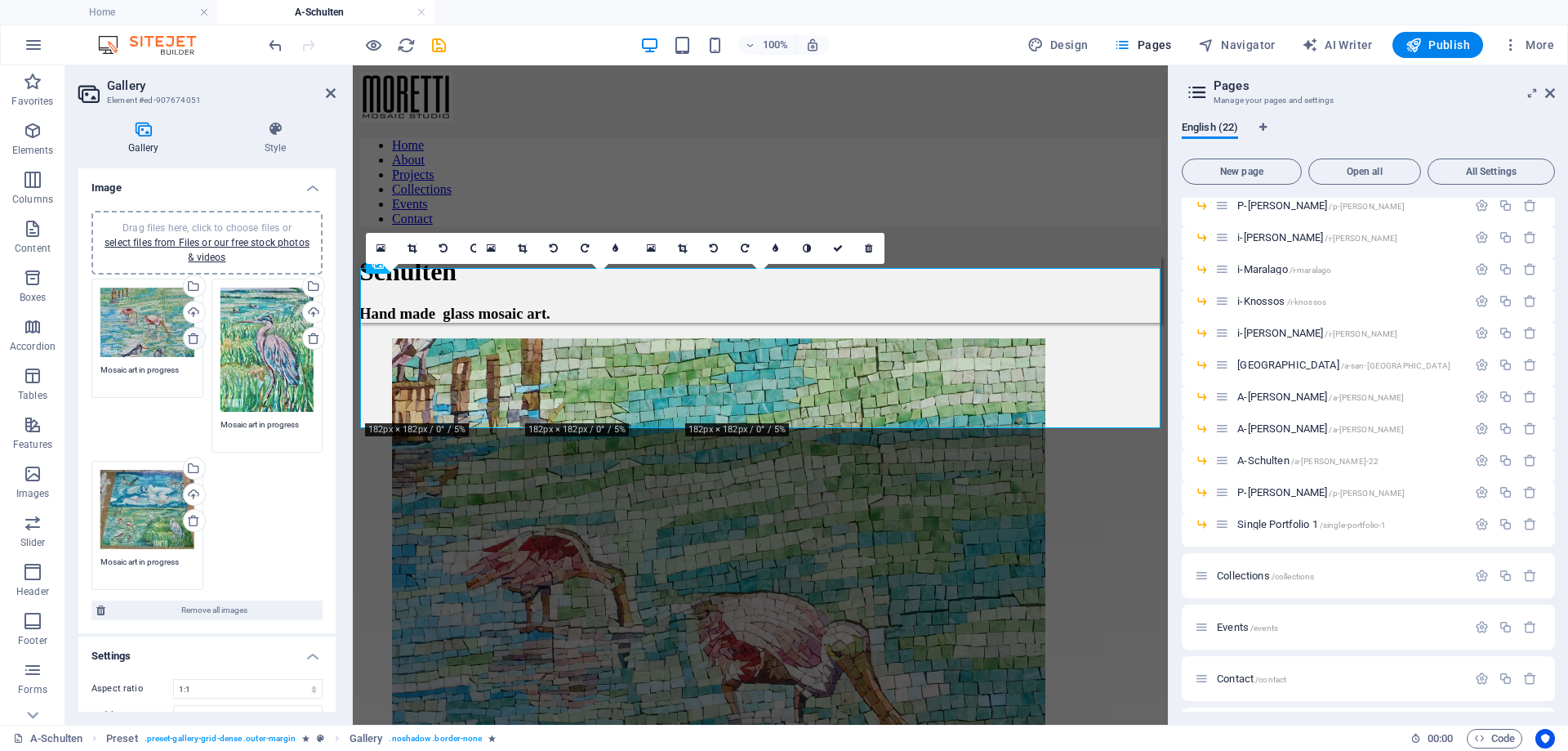
click at [193, 340] on icon at bounding box center [193, 338] width 13 height 13
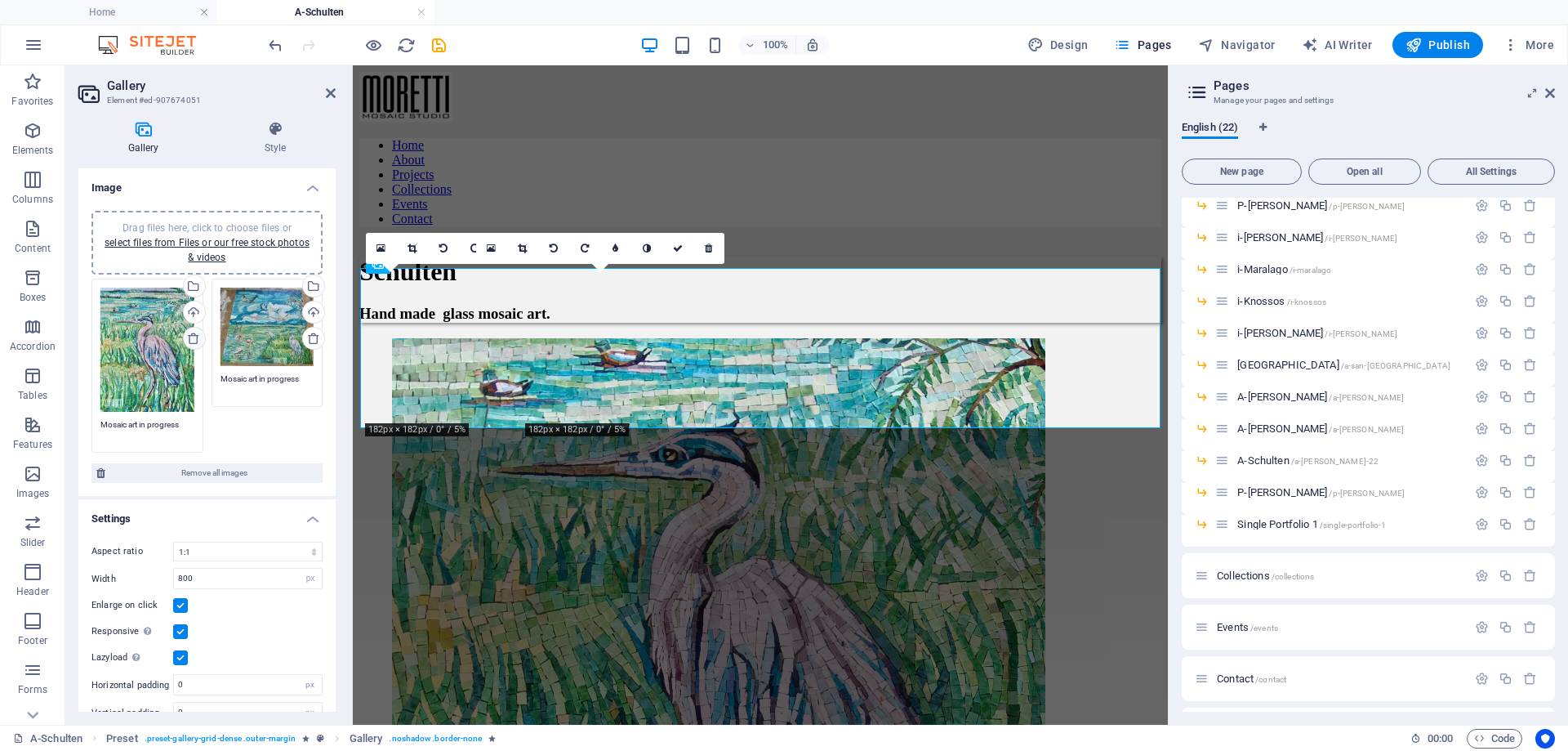
click at [193, 340] on icon at bounding box center [193, 338] width 13 height 13
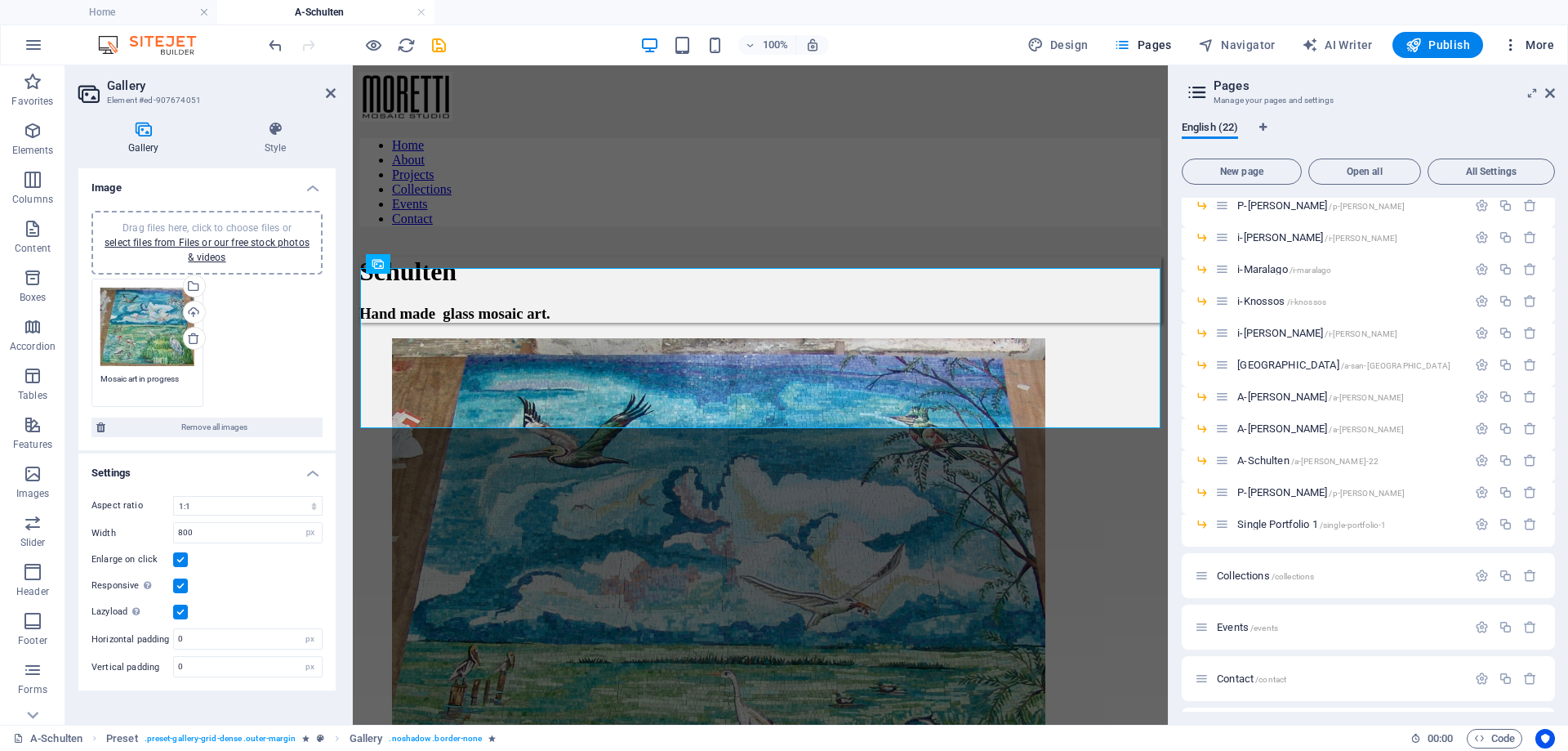
click at [1516, 42] on icon "button" at bounding box center [1510, 45] width 16 height 16
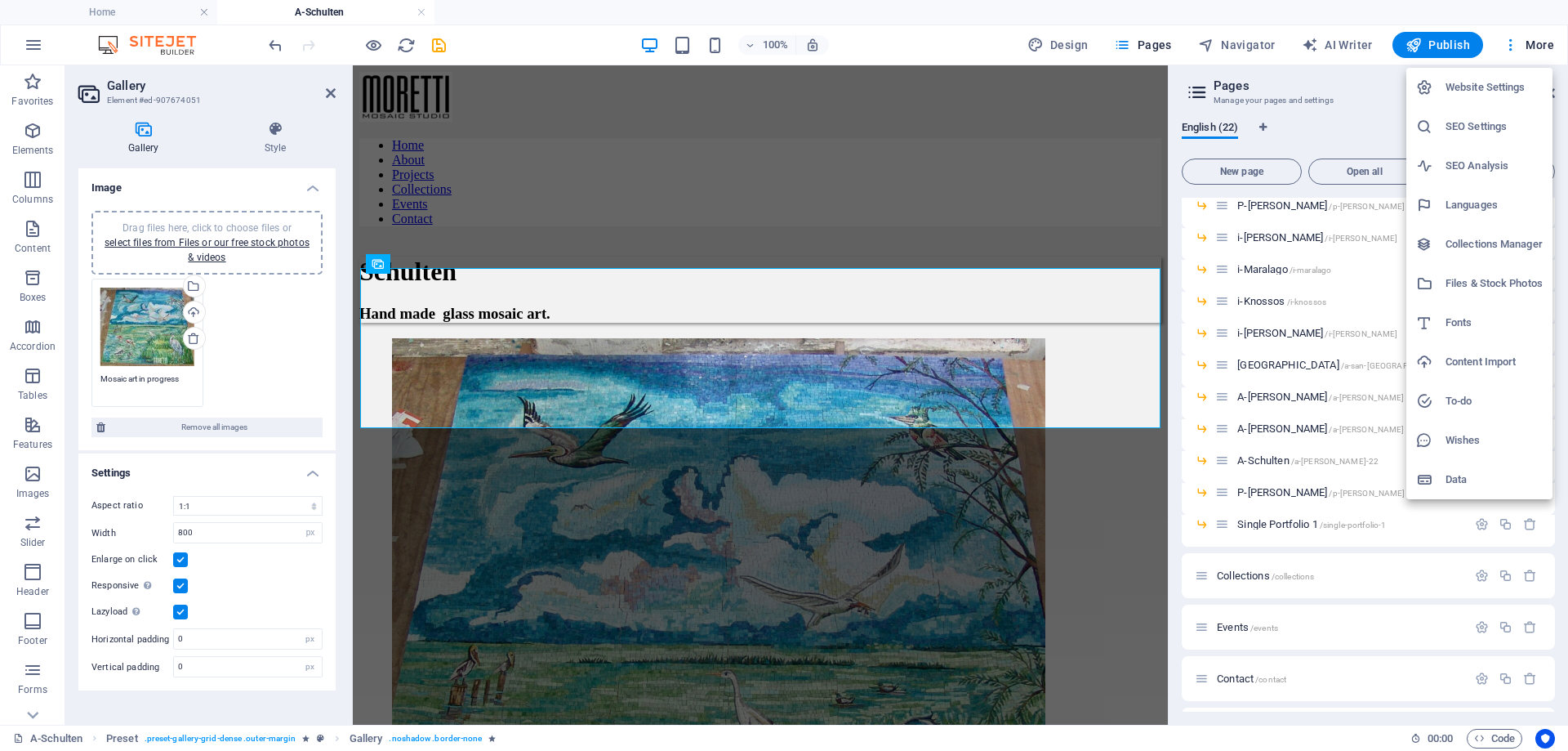
click at [1466, 285] on h6 "Files & Stock Photos" at bounding box center [1494, 284] width 98 height 20
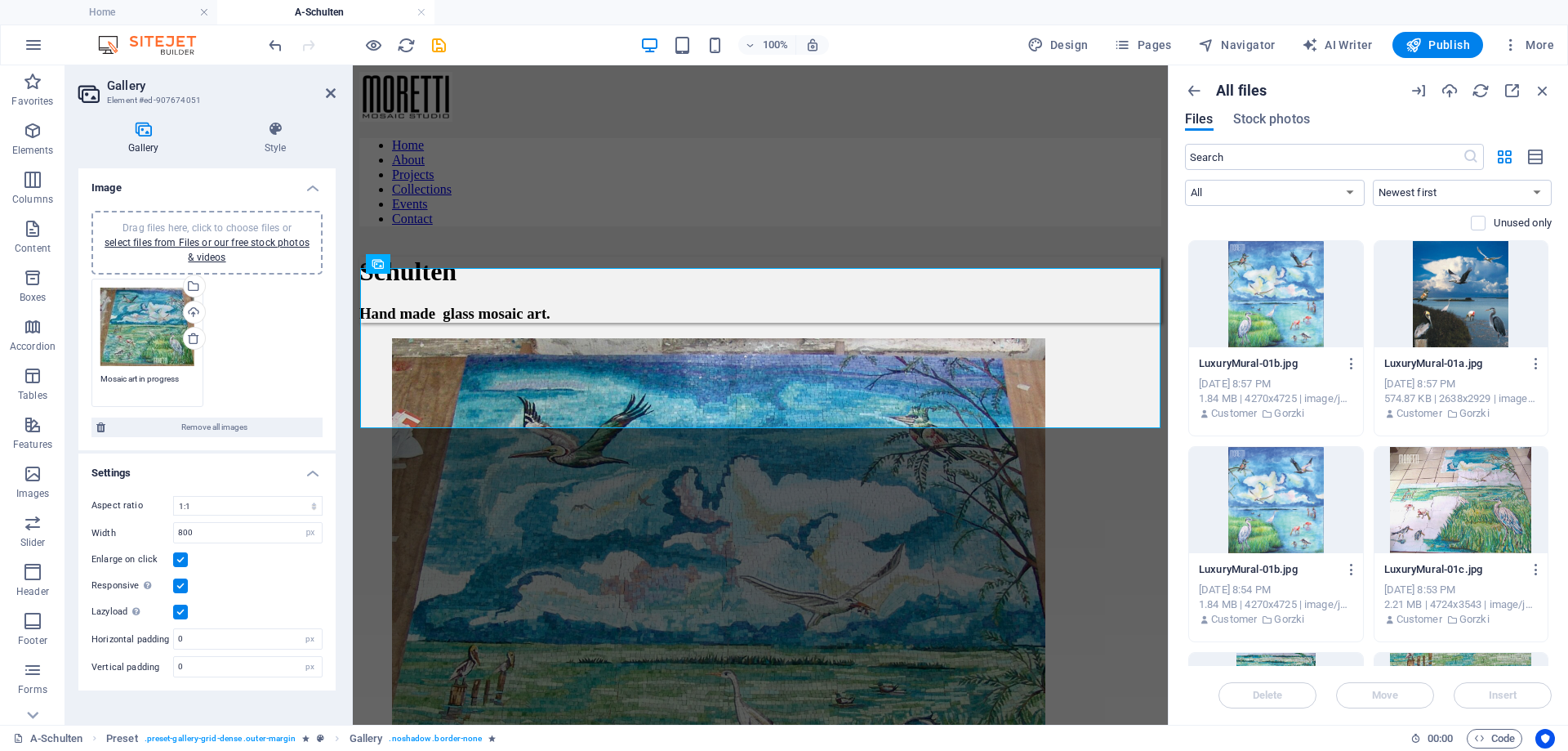
click at [1237, 94] on p "All files" at bounding box center [1241, 90] width 51 height 18
click at [1195, 89] on icon "button" at bounding box center [1194, 90] width 18 height 18
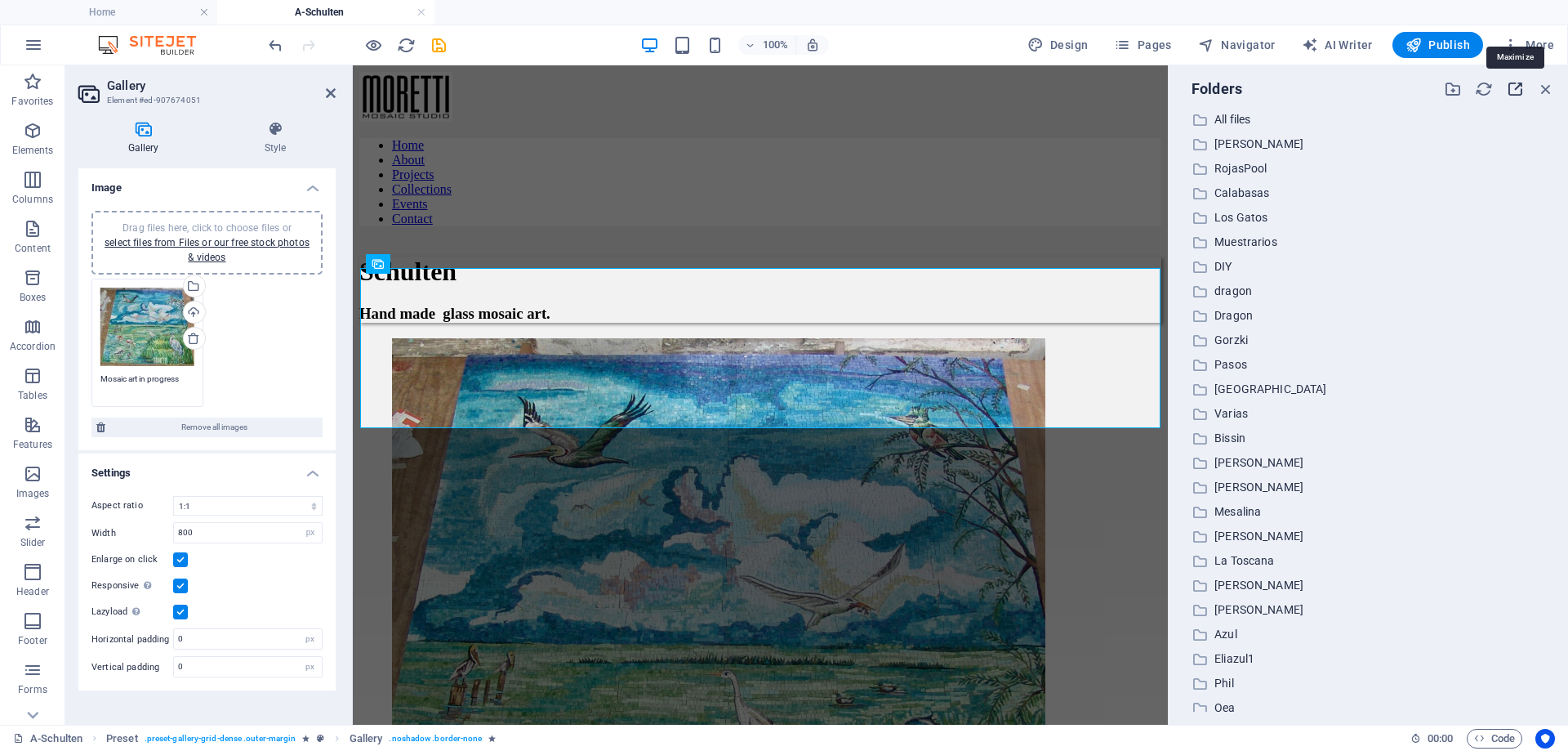
click at [1515, 90] on icon "button" at bounding box center [1515, 89] width 18 height 18
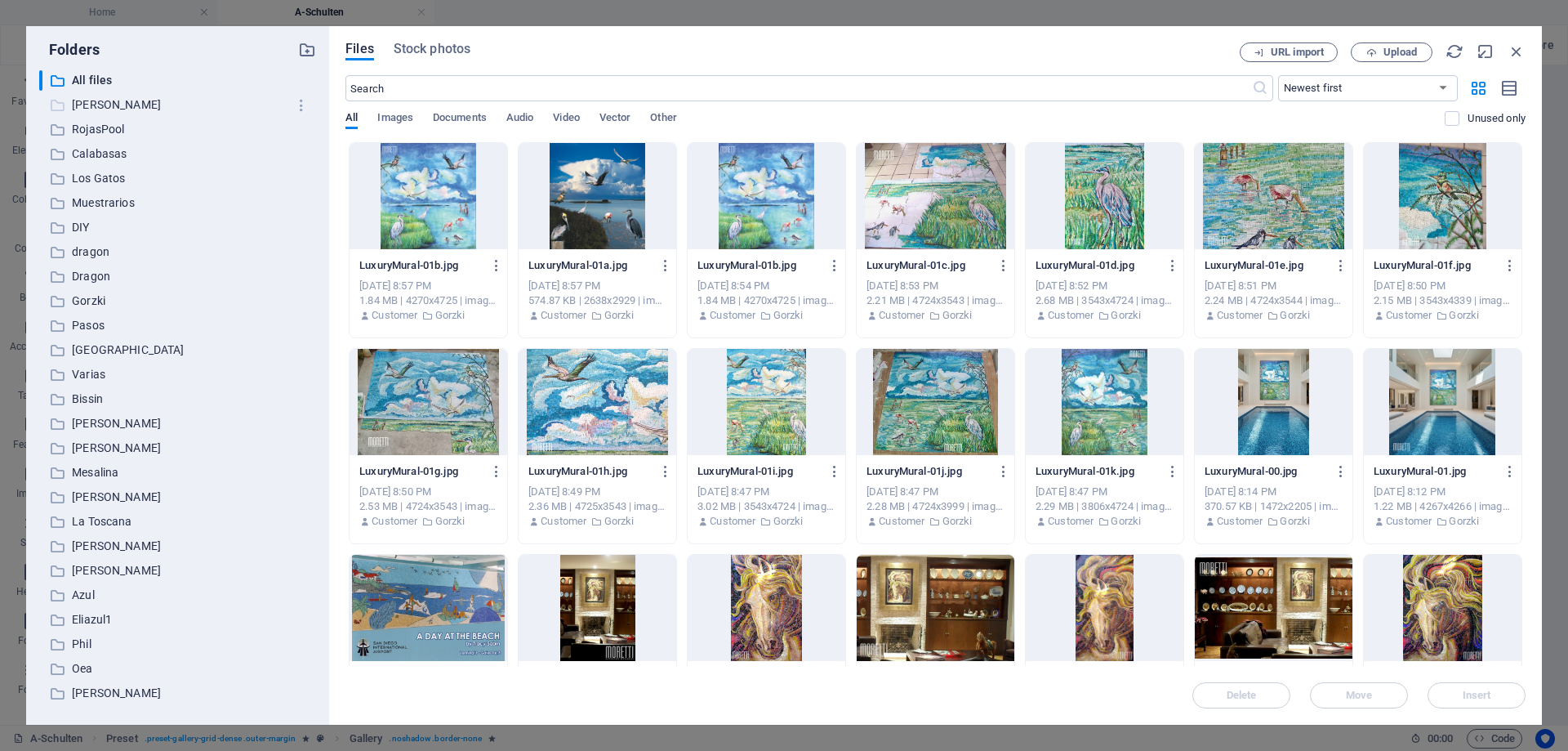
click at [100, 106] on p "[PERSON_NAME]" at bounding box center [179, 105] width 214 height 19
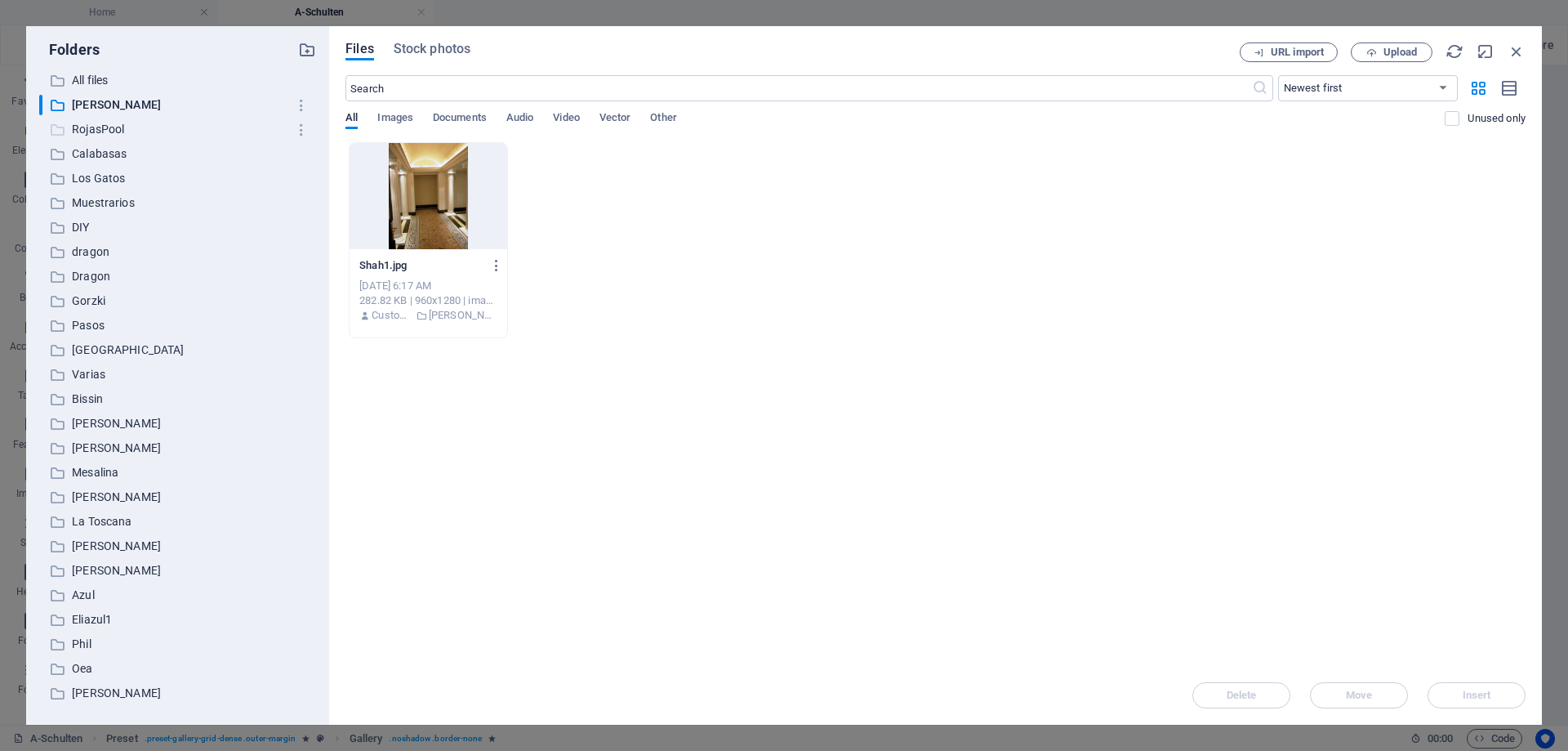
click at [93, 129] on p "RojasPool" at bounding box center [179, 129] width 214 height 19
click at [93, 154] on p "Calabasas" at bounding box center [179, 154] width 214 height 19
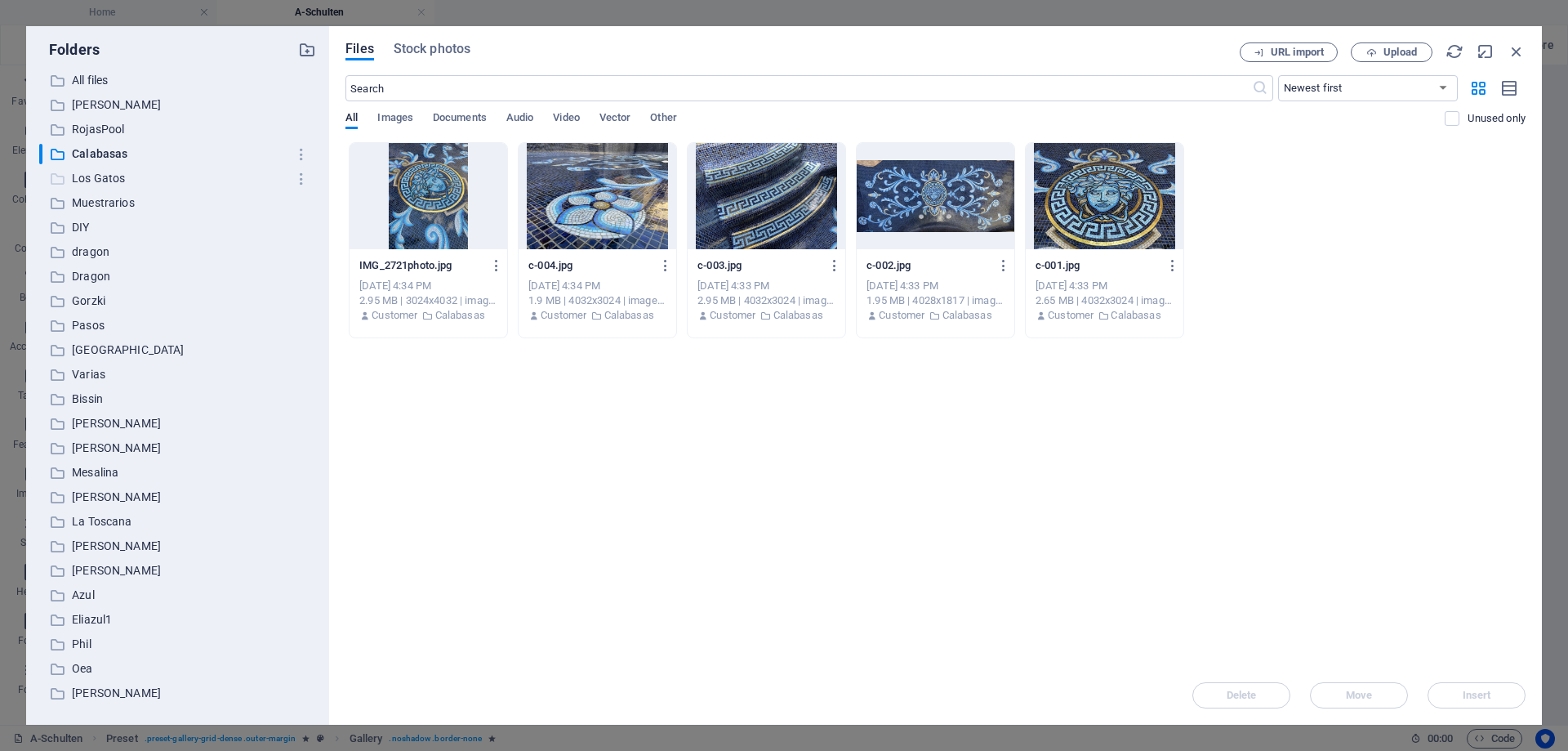
click at [89, 179] on p "Los Gatos" at bounding box center [179, 178] width 214 height 19
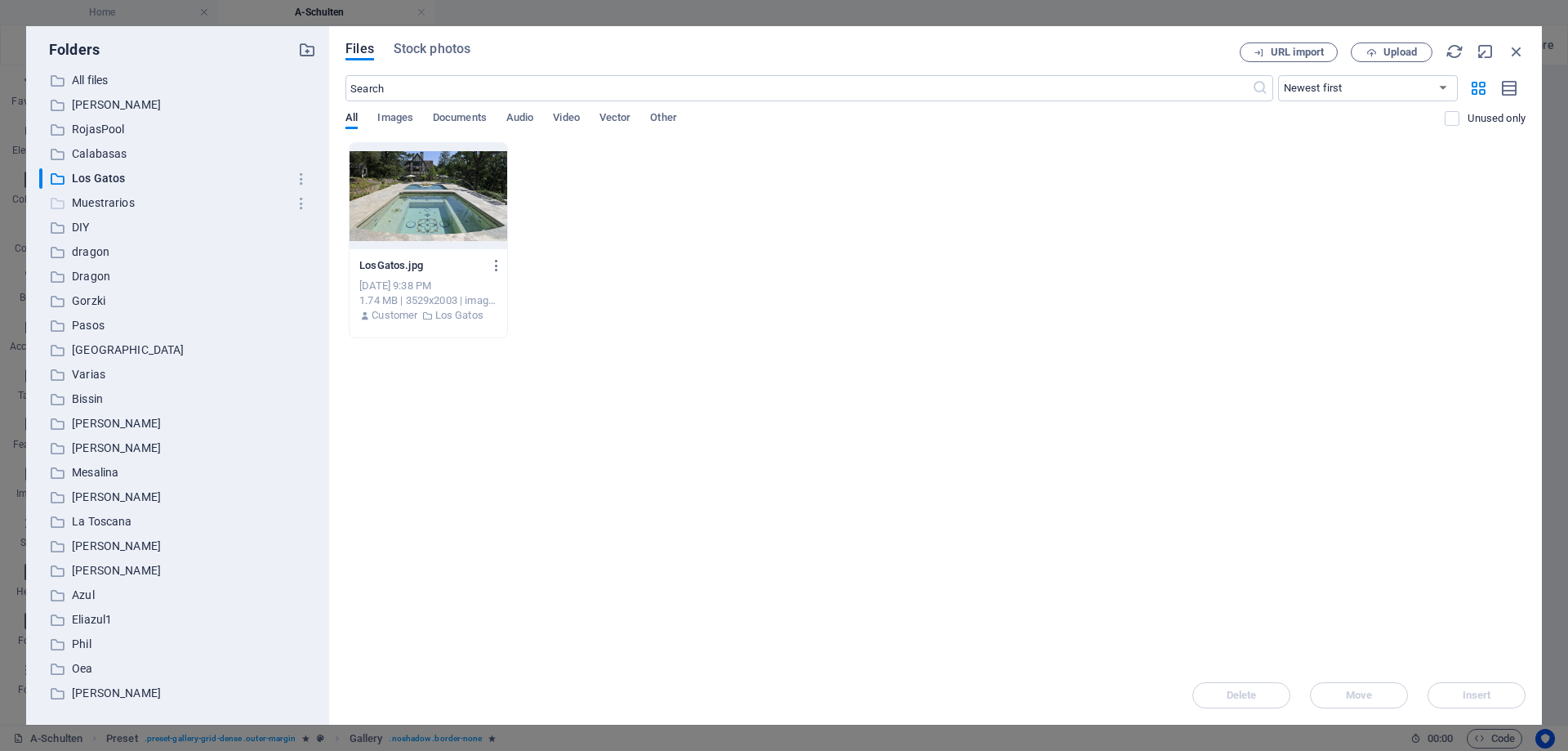
click at [89, 202] on p "Muestrarios" at bounding box center [179, 202] width 214 height 19
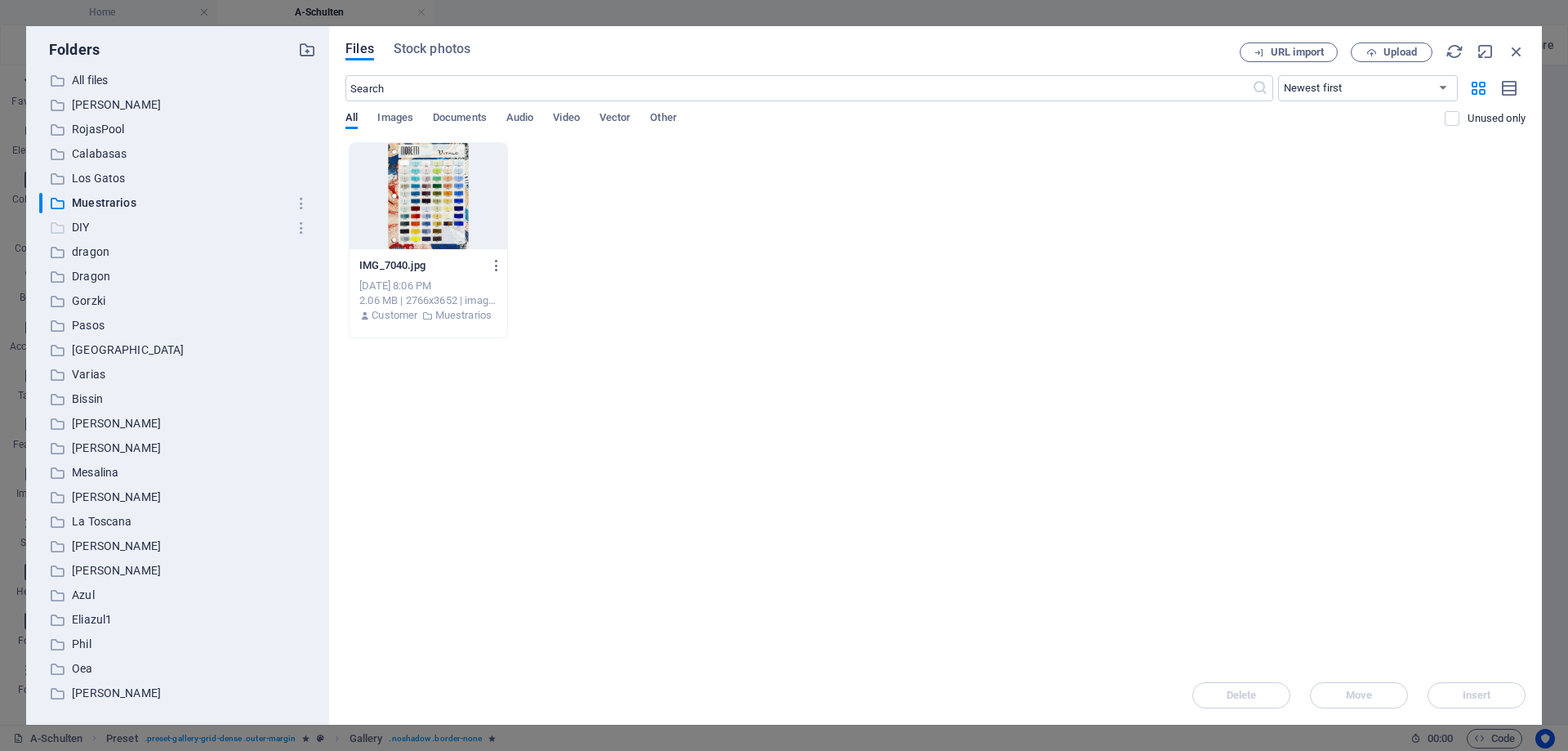
click at [88, 226] on p "DIY" at bounding box center [179, 227] width 214 height 19
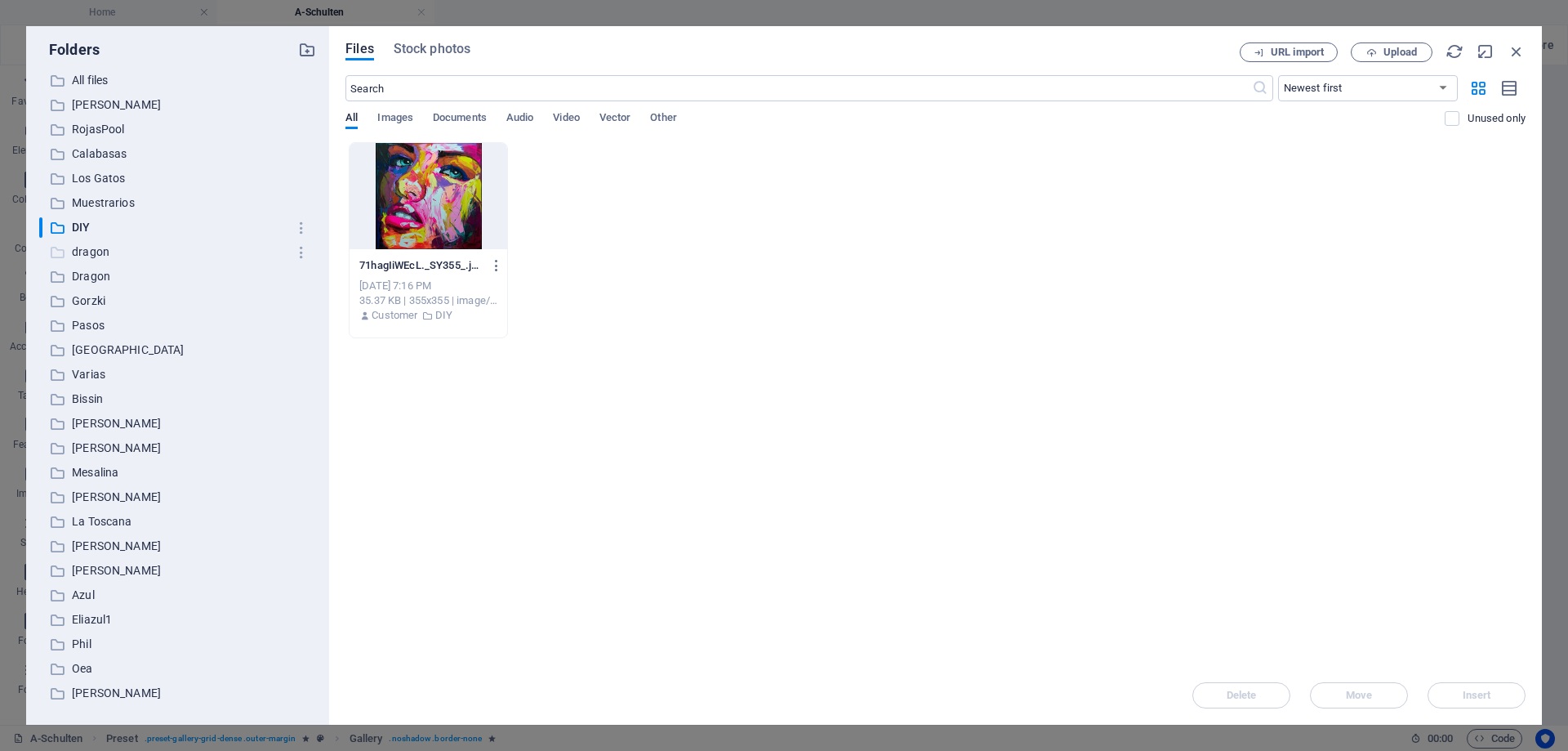
click at [81, 252] on p "dragon" at bounding box center [179, 252] width 214 height 19
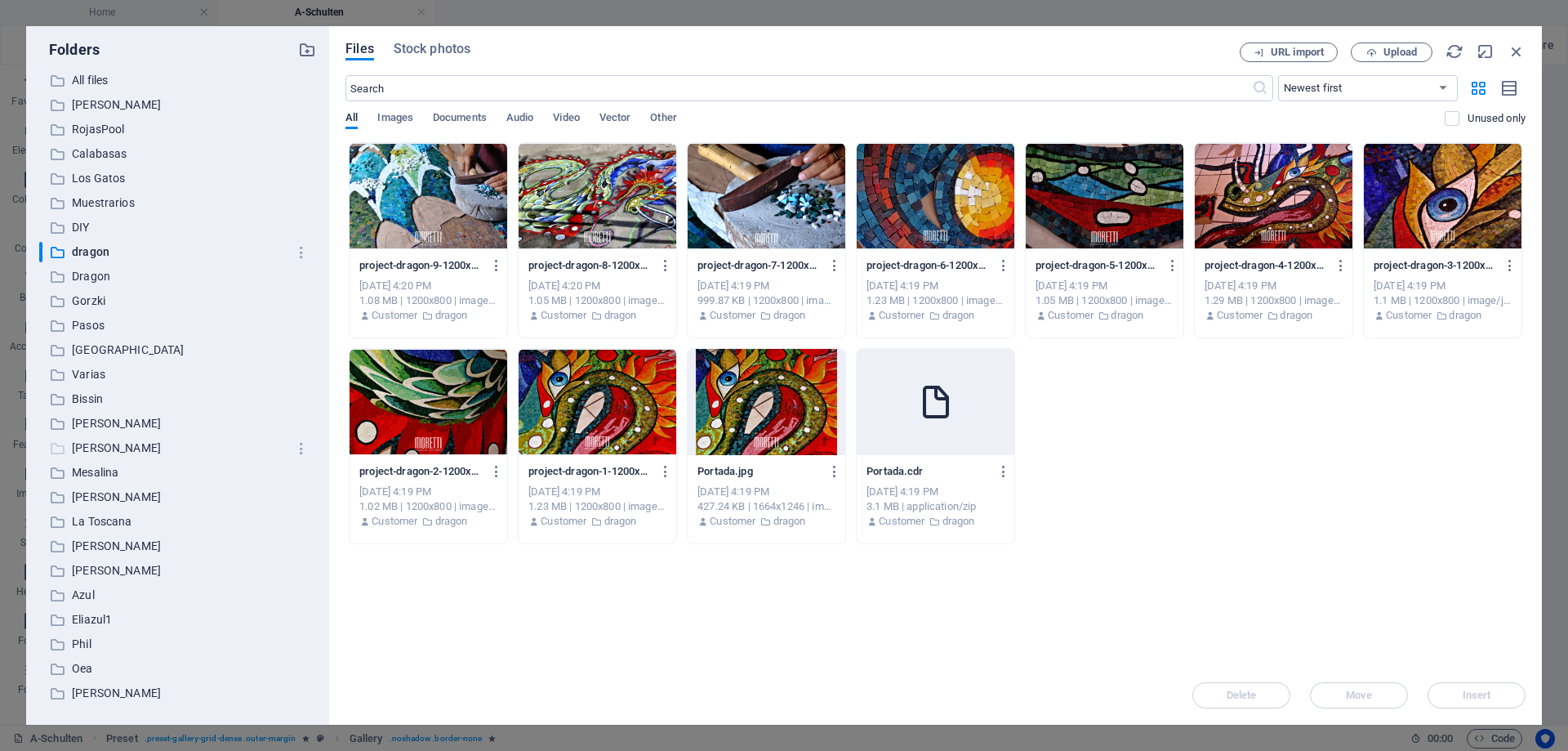
click at [97, 452] on p "[PERSON_NAME]" at bounding box center [179, 447] width 214 height 19
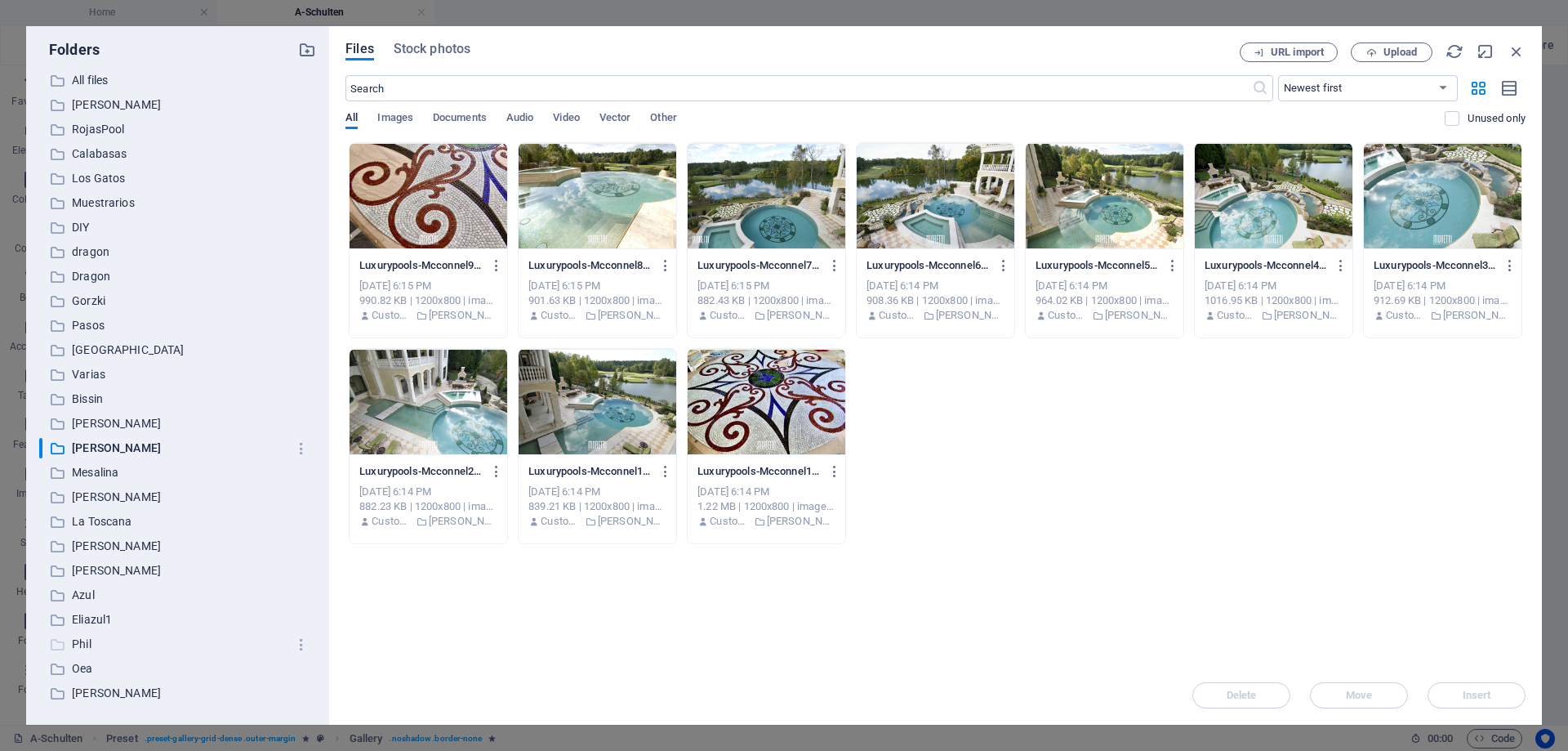
click at [85, 640] on p "Phil" at bounding box center [179, 643] width 214 height 19
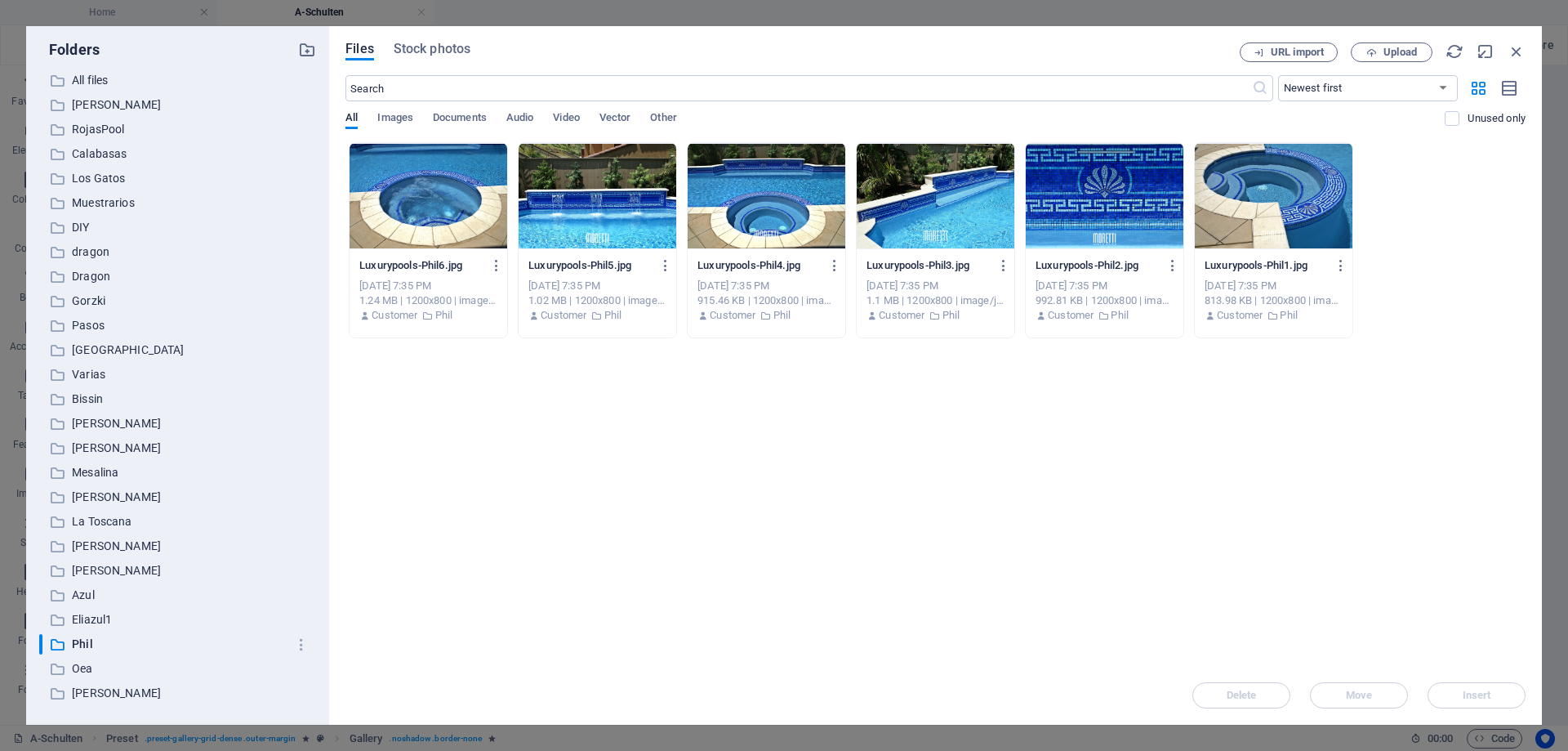
click at [425, 214] on div at bounding box center [428, 196] width 157 height 107
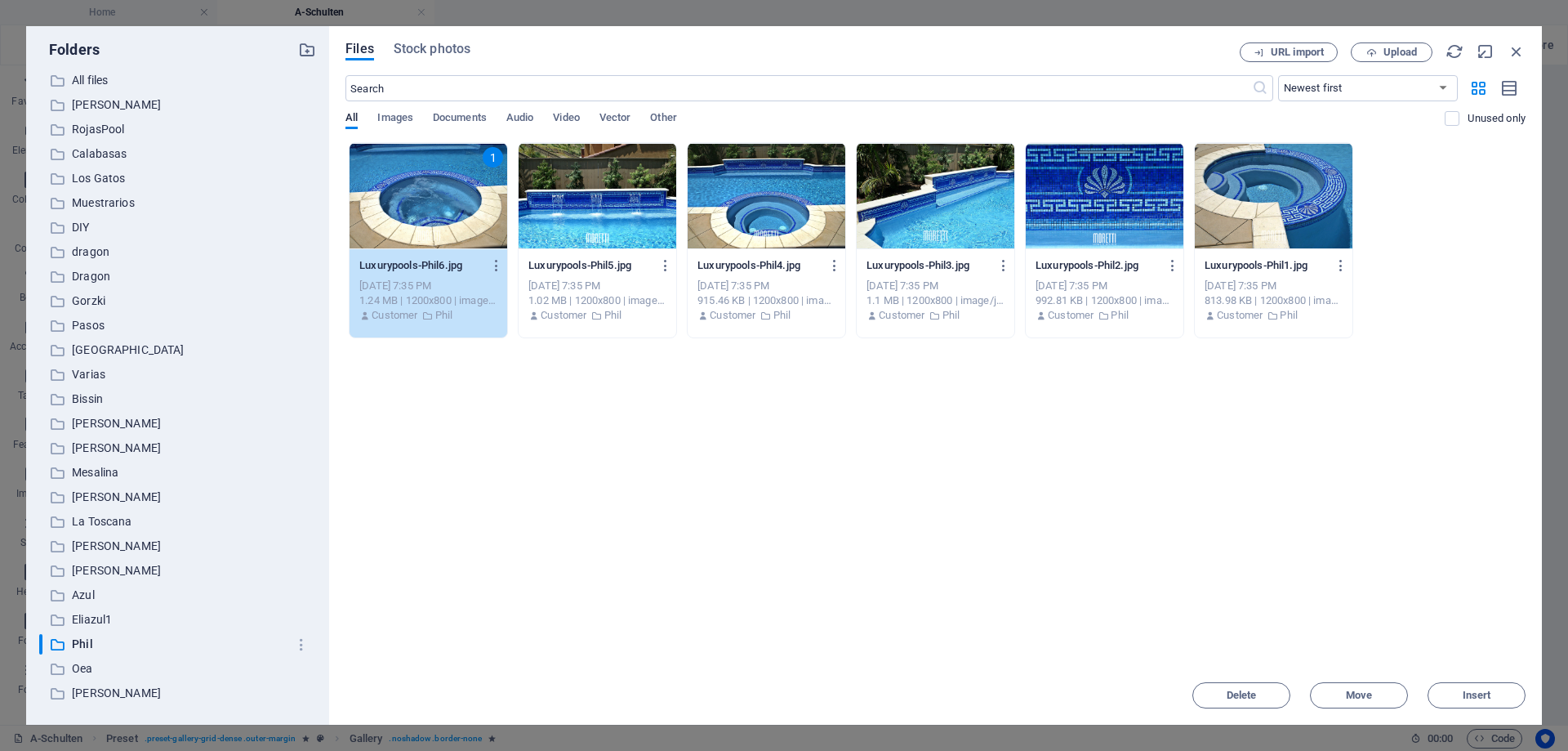
click at [425, 214] on div "1" at bounding box center [428, 196] width 157 height 107
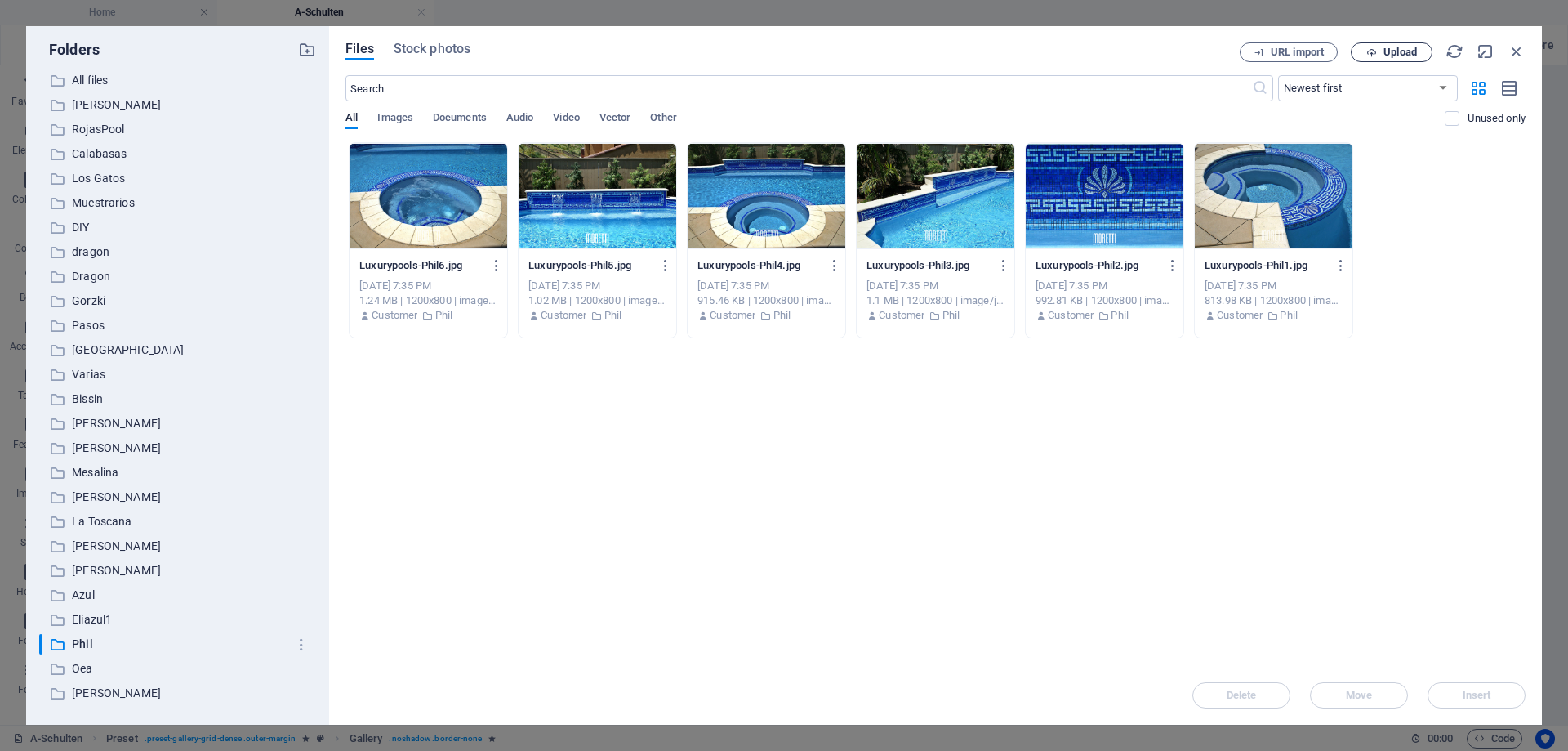
click at [1395, 52] on span "Upload" at bounding box center [1399, 52] width 33 height 10
click at [1519, 52] on icon "button" at bounding box center [1517, 52] width 18 height 18
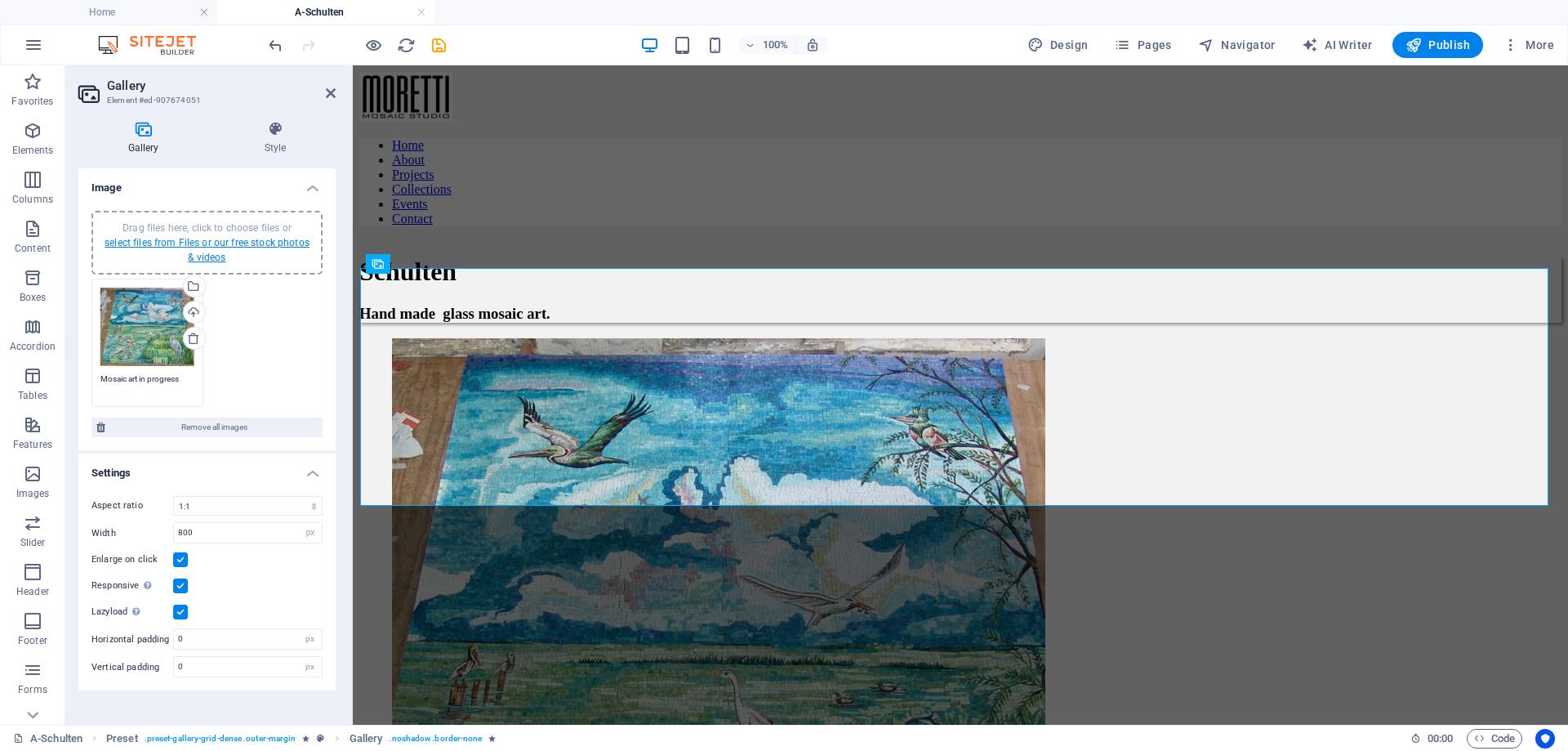
click at [209, 247] on link "select files from Files or our free stock photos & videos" at bounding box center [207, 249] width 205 height 26
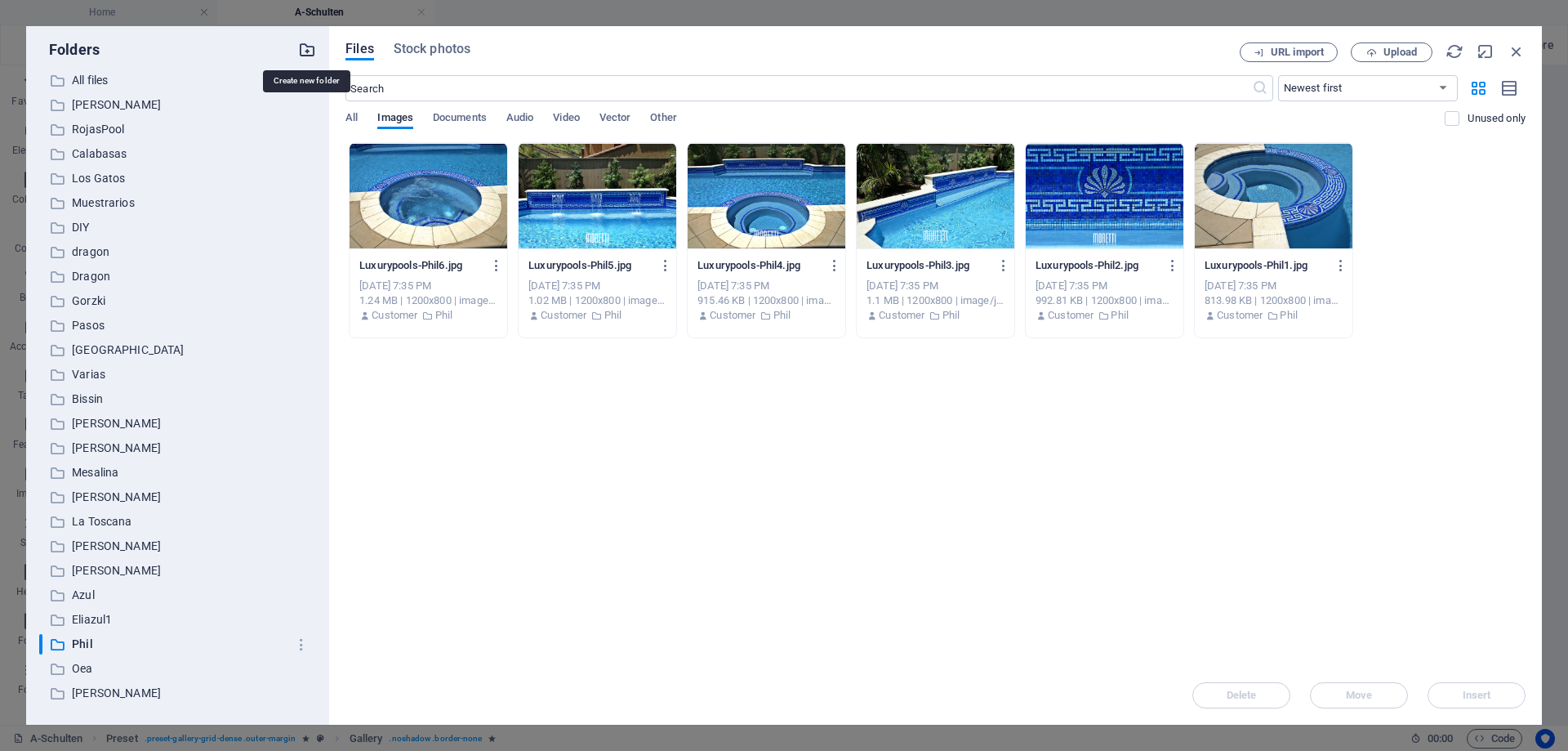
click at [311, 50] on icon "button" at bounding box center [307, 50] width 18 height 18
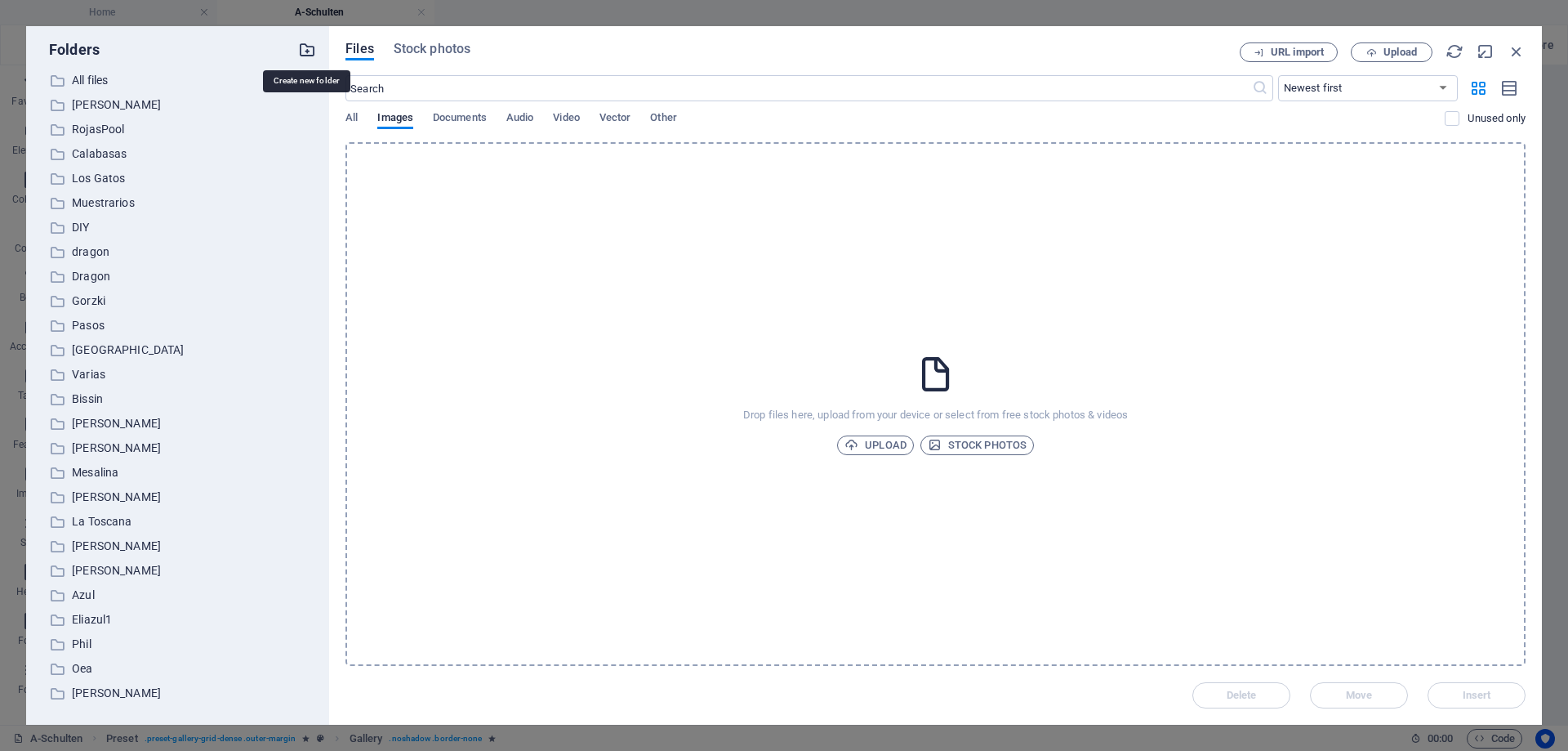
scroll to position [362, 0]
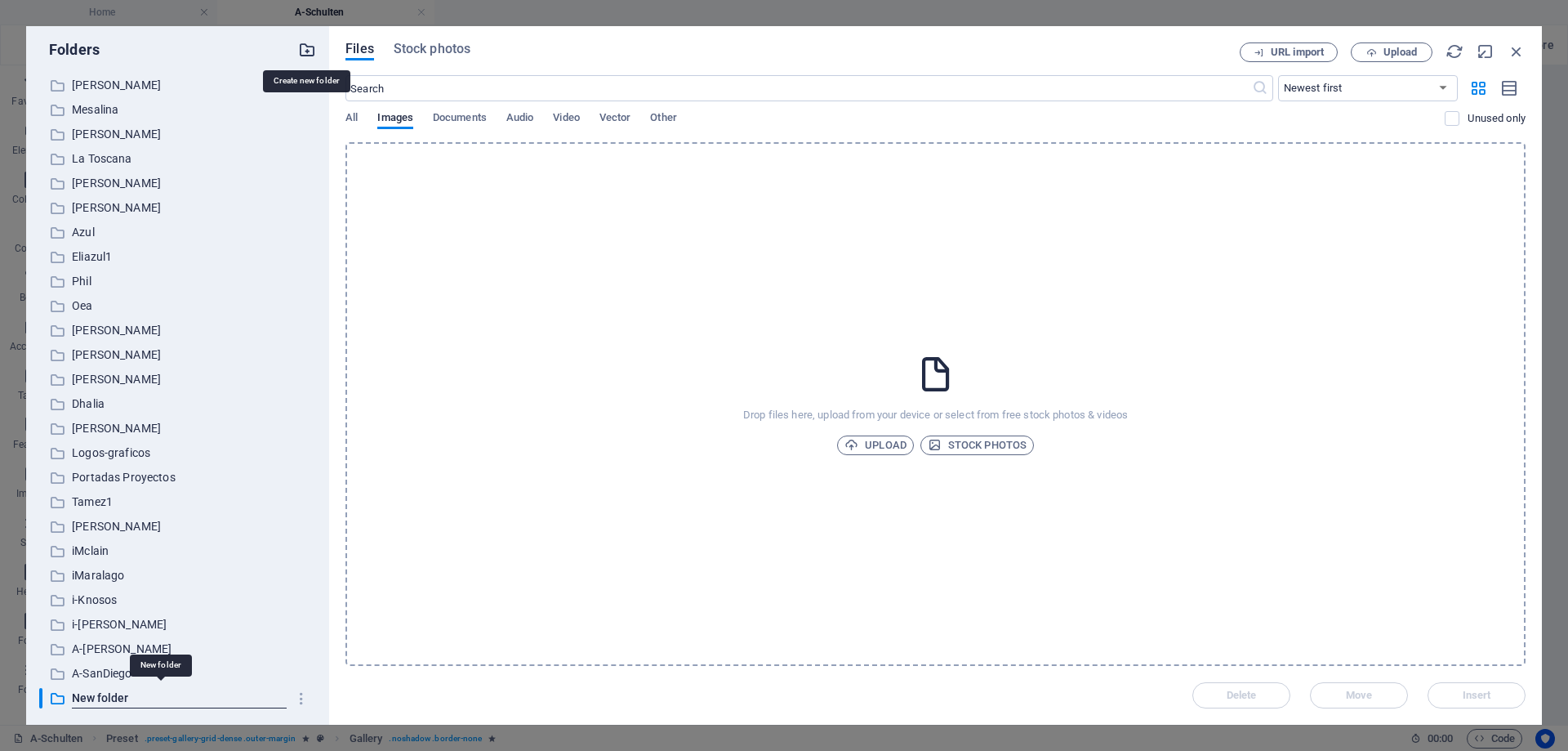
click at [309, 47] on icon "button" at bounding box center [307, 50] width 18 height 18
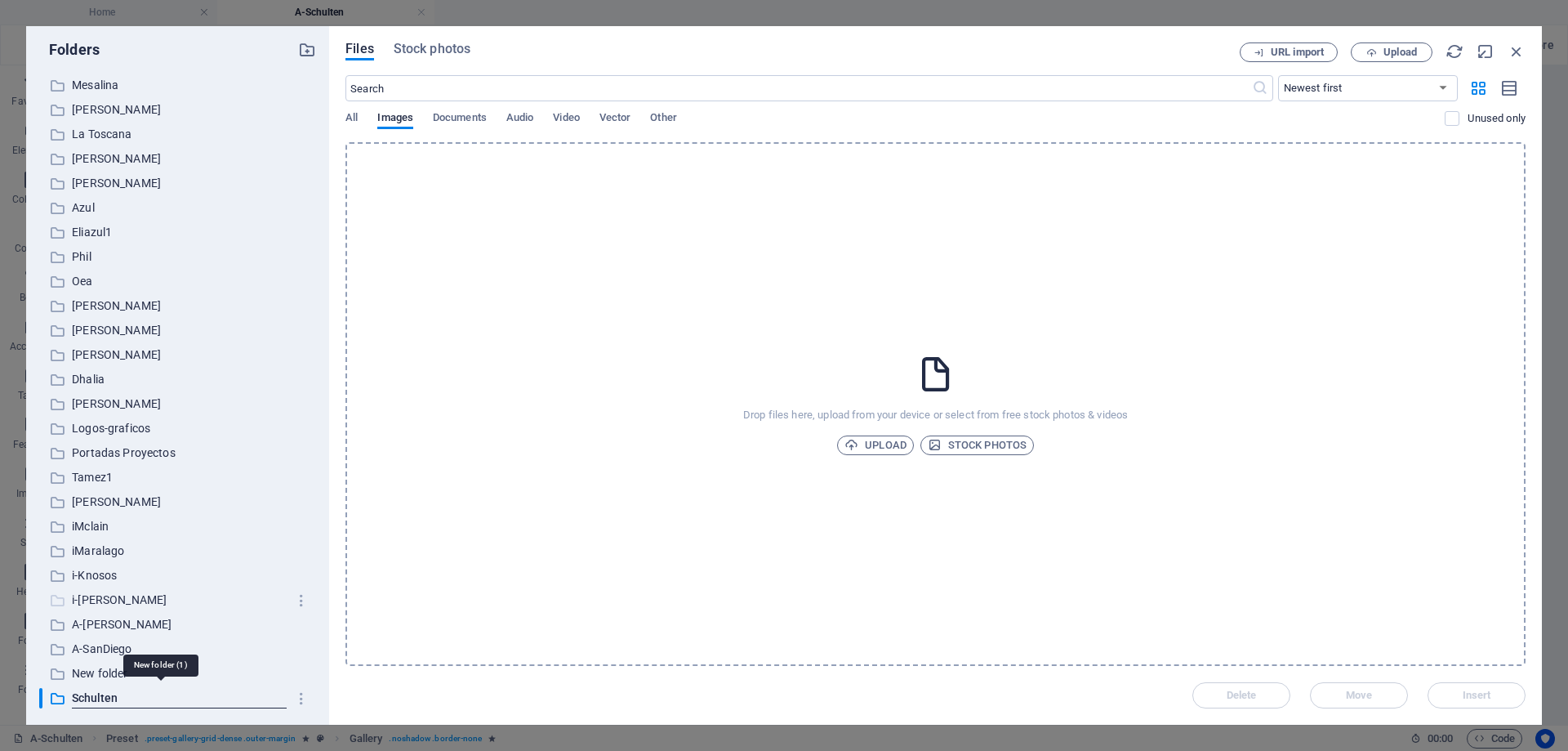
type input "Schulten"
click at [202, 600] on p "i-[PERSON_NAME]" at bounding box center [179, 600] width 214 height 19
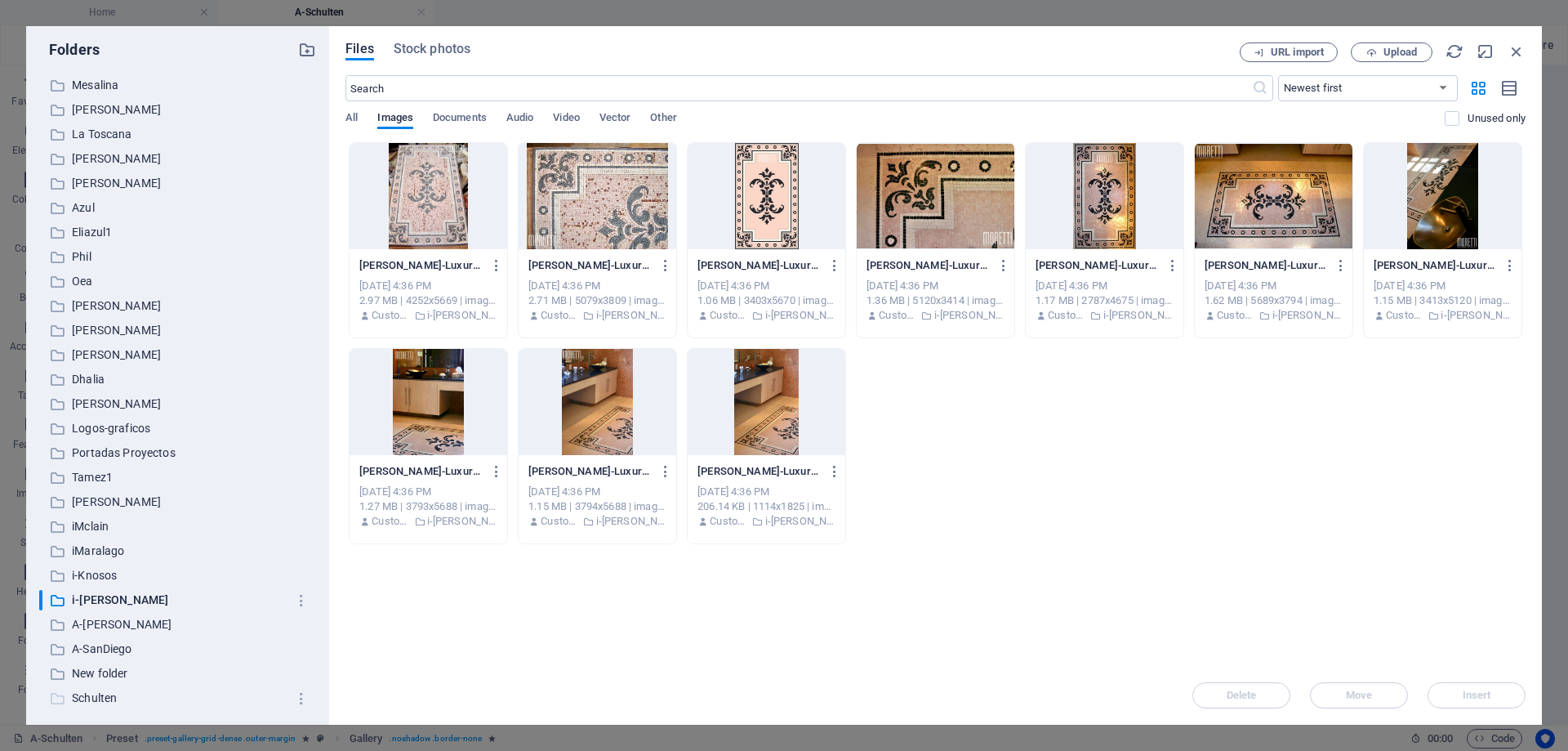
click at [131, 706] on p "Schulten" at bounding box center [179, 698] width 214 height 19
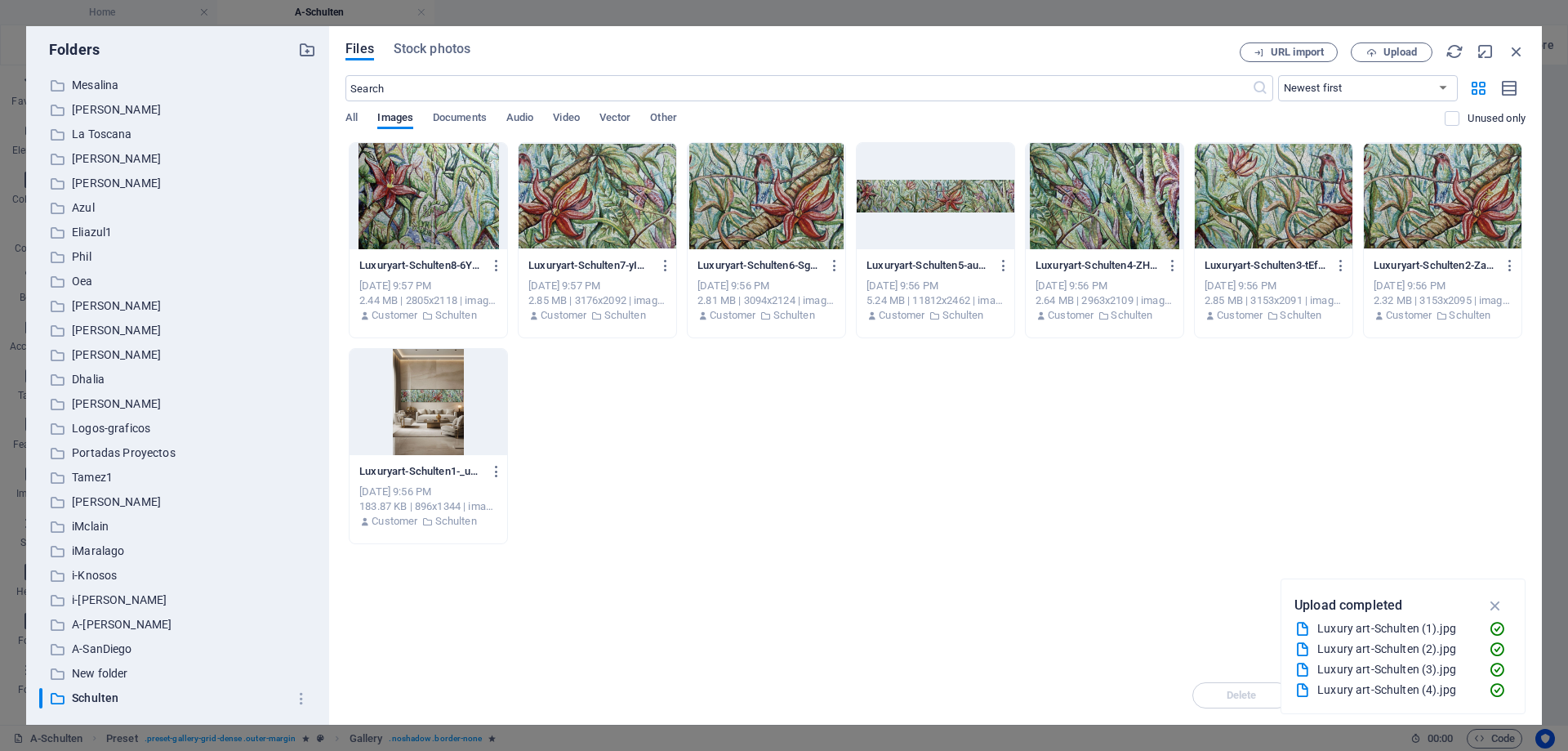
click at [455, 427] on div at bounding box center [428, 402] width 157 height 107
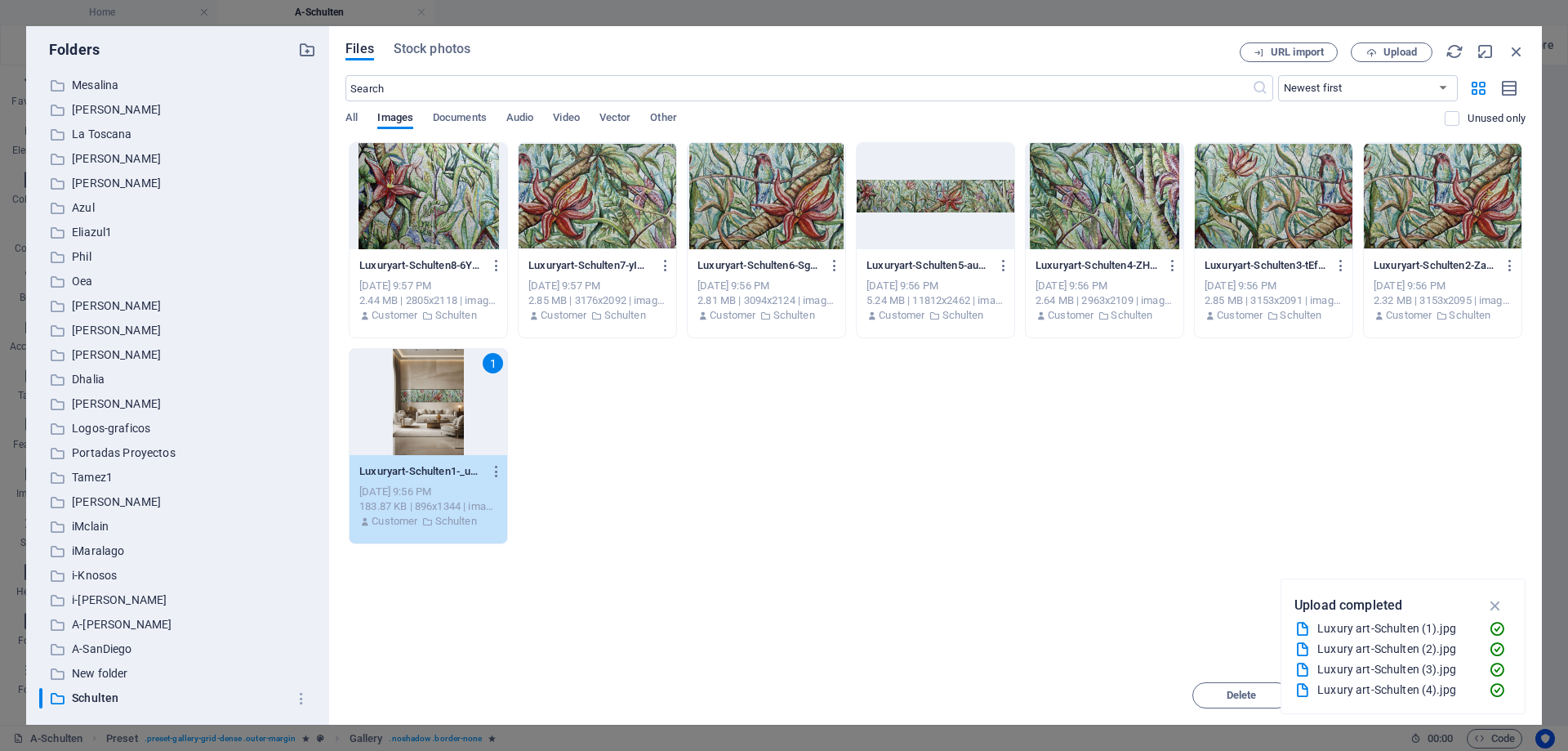
click at [1437, 223] on div at bounding box center [1442, 196] width 157 height 107
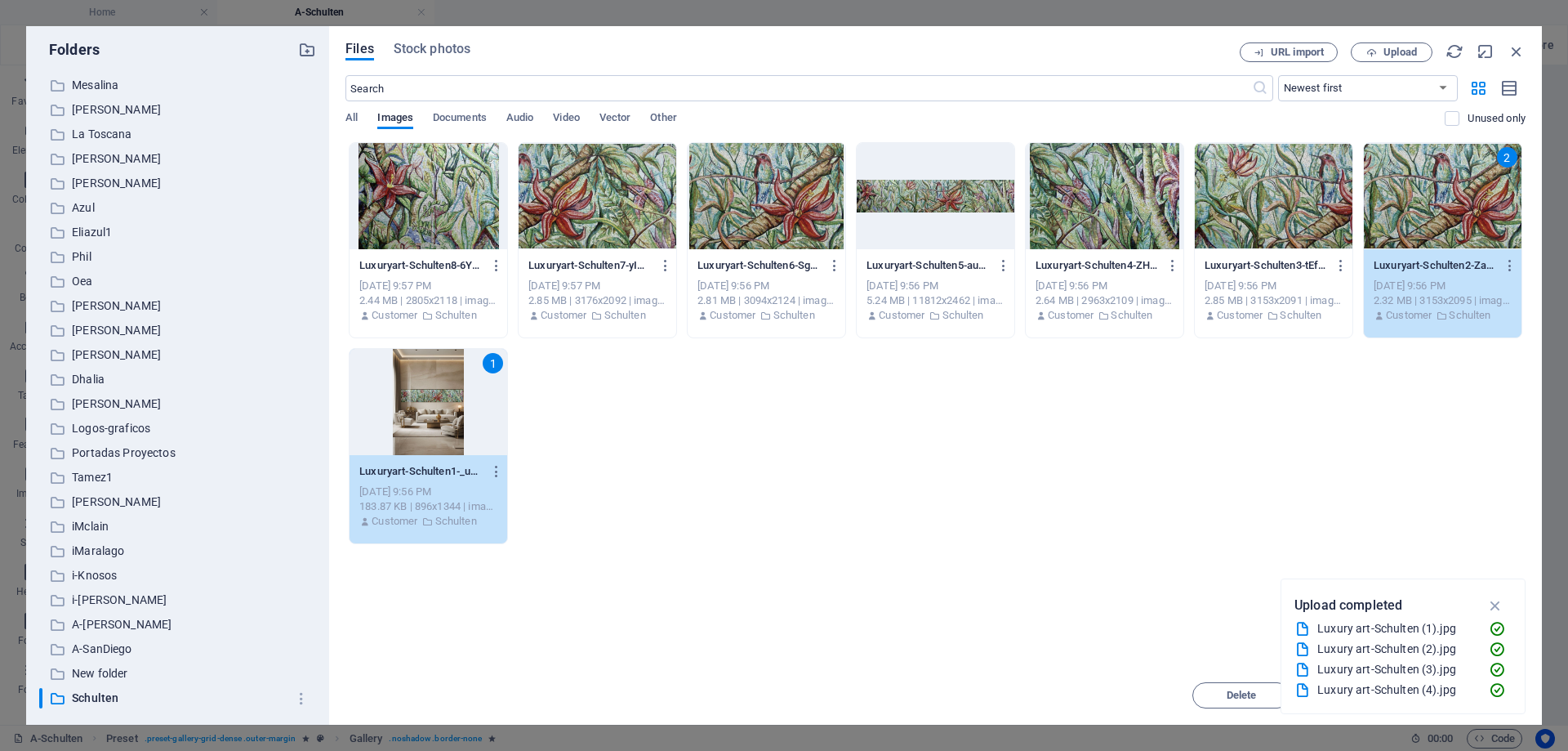
click at [1257, 223] on div at bounding box center [1274, 196] width 157 height 107
click at [1116, 218] on div at bounding box center [1104, 196] width 157 height 107
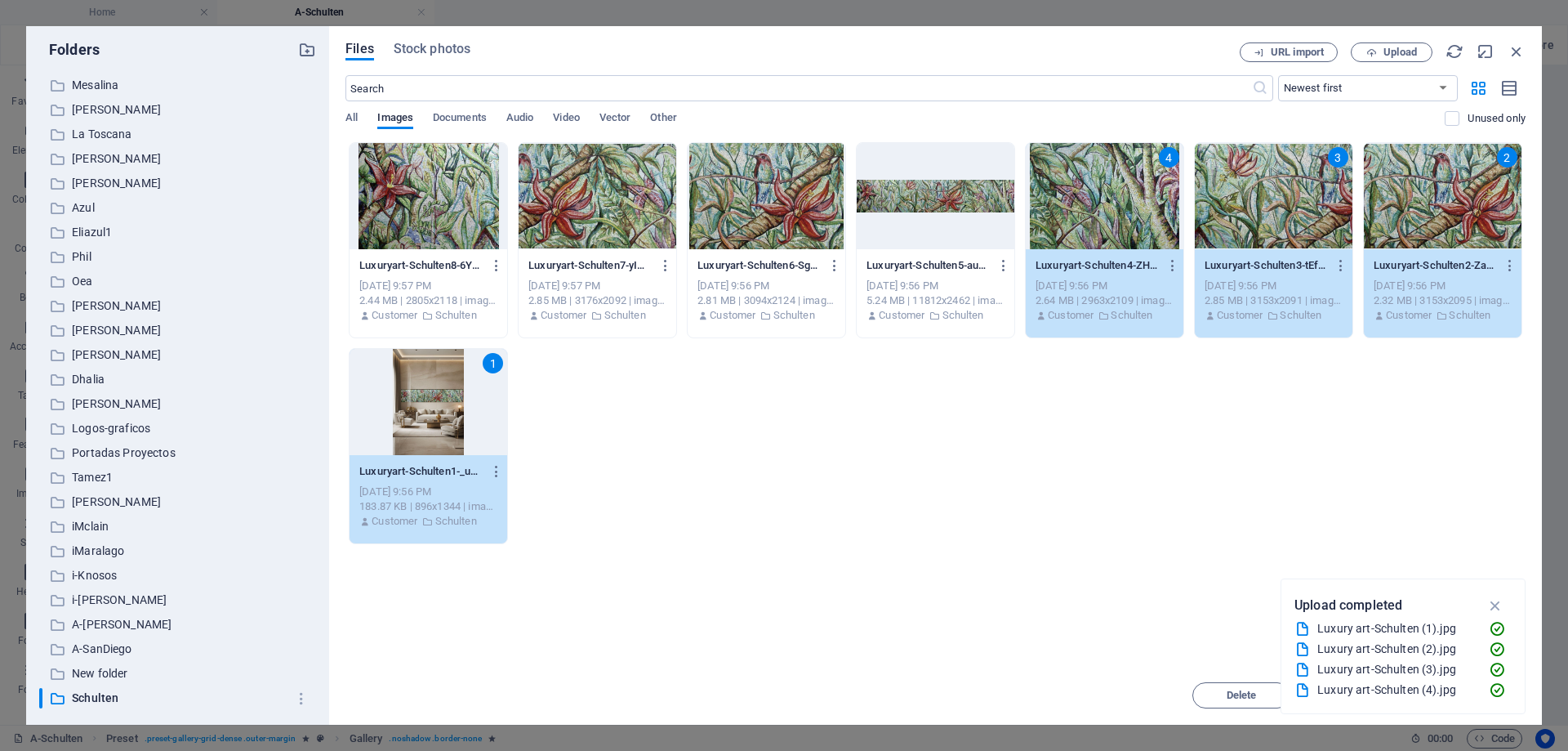
click at [957, 217] on div at bounding box center [935, 196] width 157 height 107
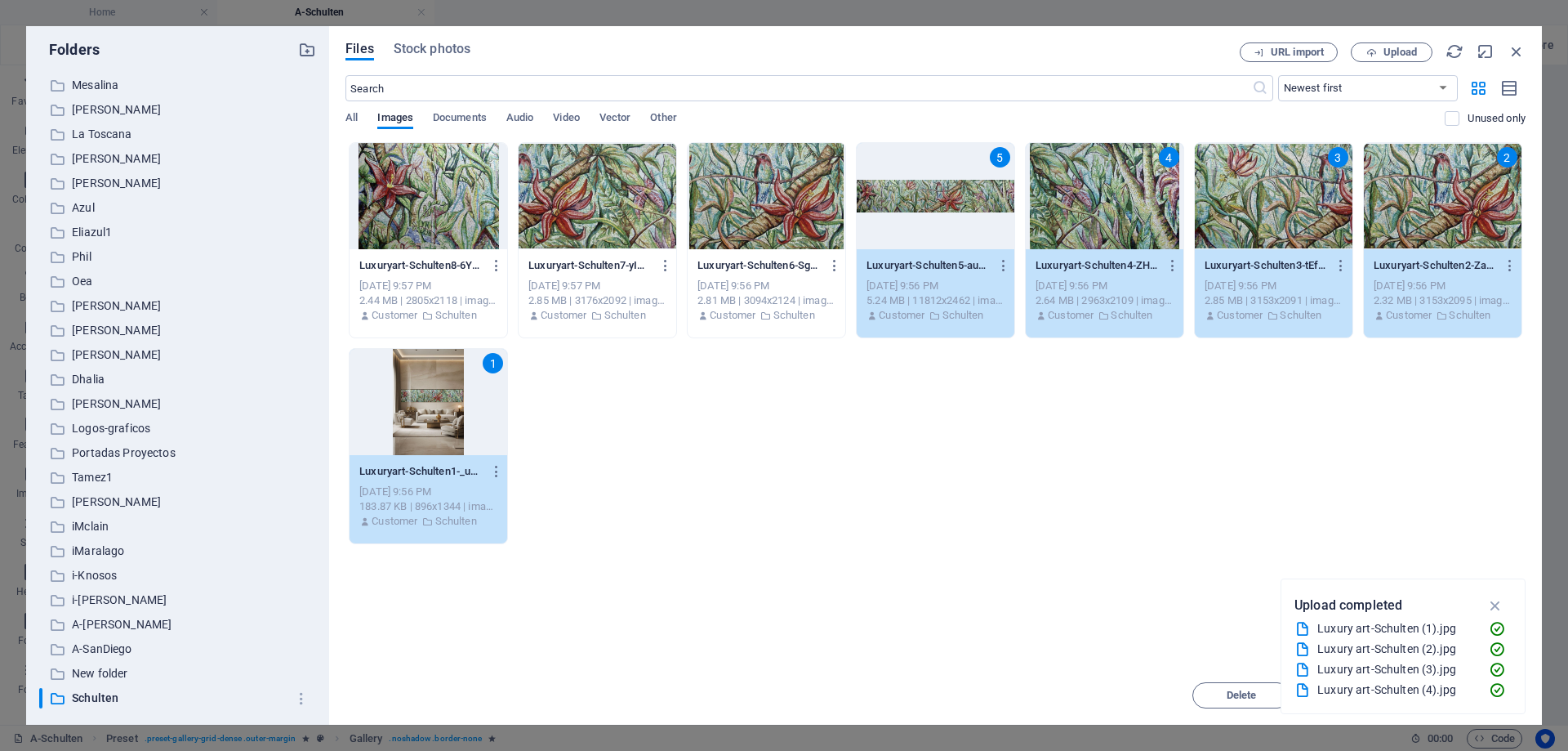
click at [780, 221] on div at bounding box center [766, 196] width 157 height 107
click at [595, 221] on div at bounding box center [597, 196] width 157 height 107
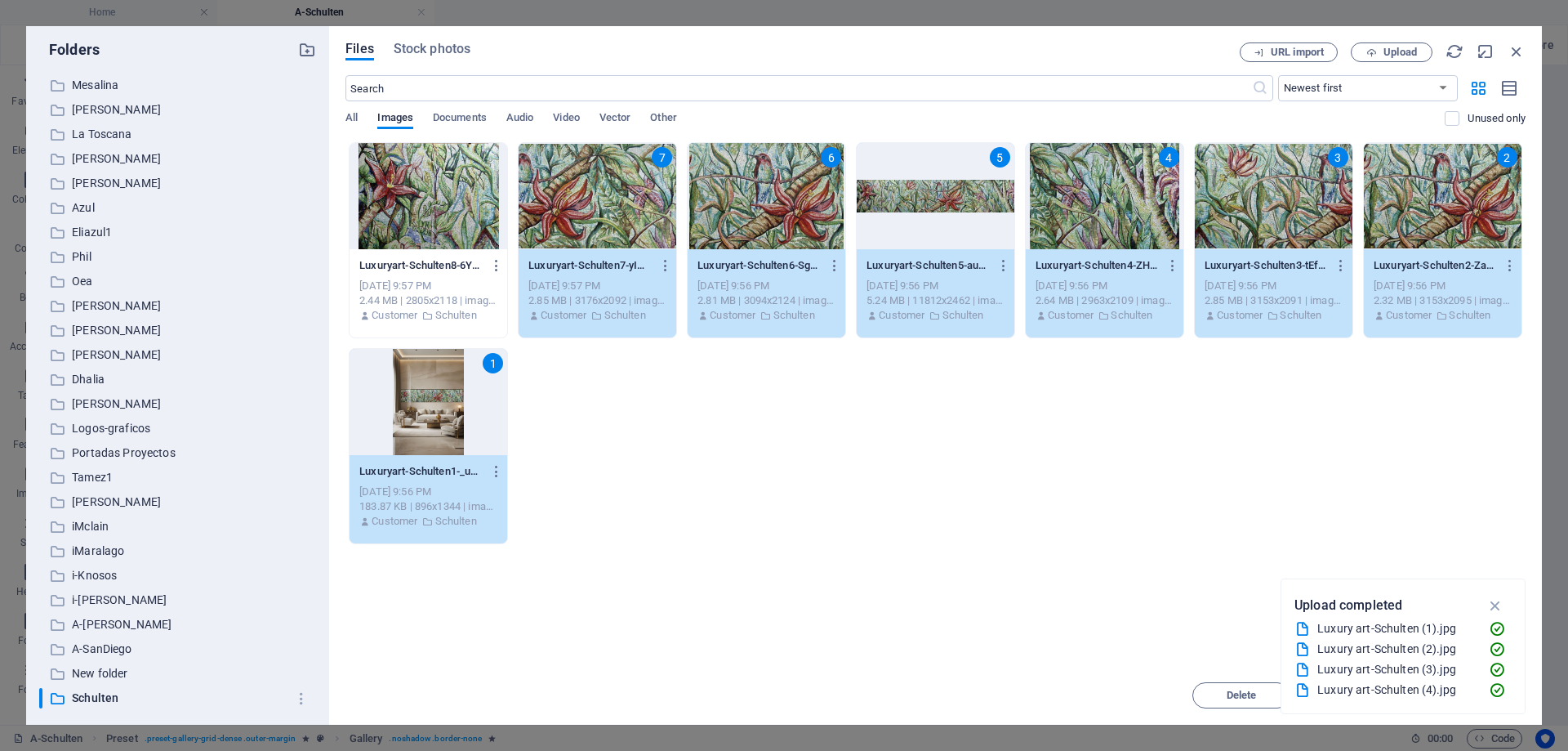
click at [485, 211] on div at bounding box center [428, 196] width 157 height 107
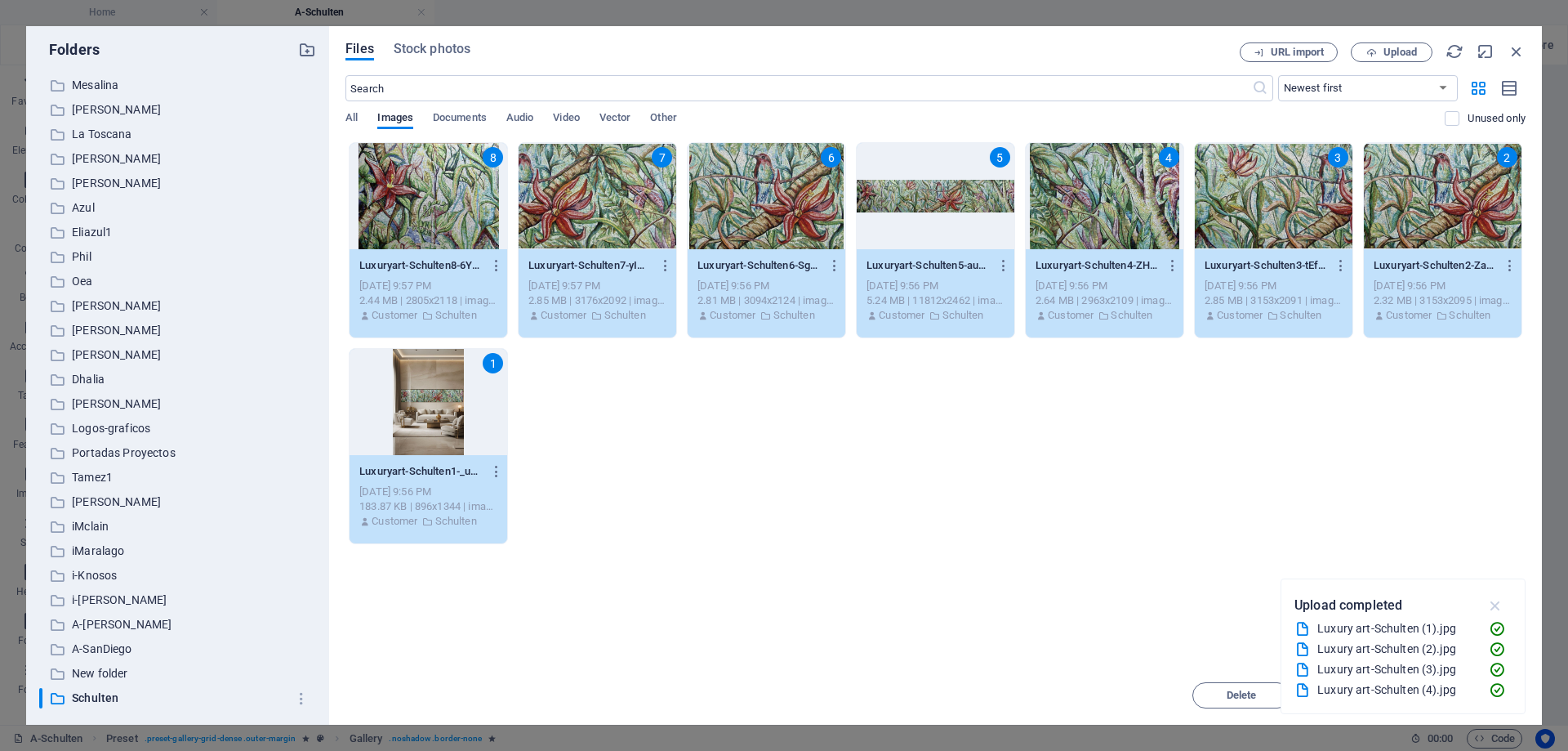
click at [1494, 605] on icon "button" at bounding box center [1495, 605] width 19 height 18
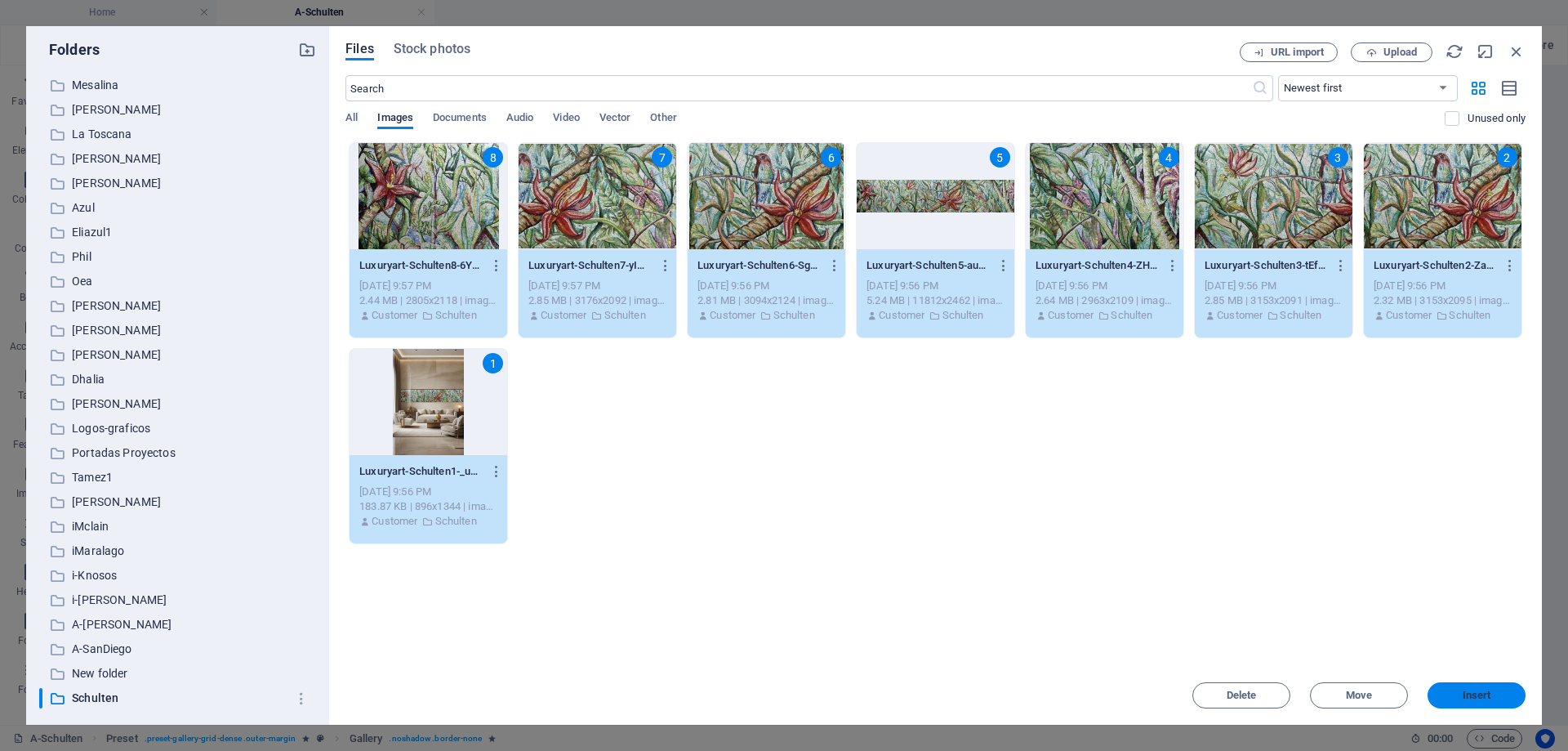
click at [1477, 695] on span "Insert" at bounding box center [1477, 695] width 29 height 10
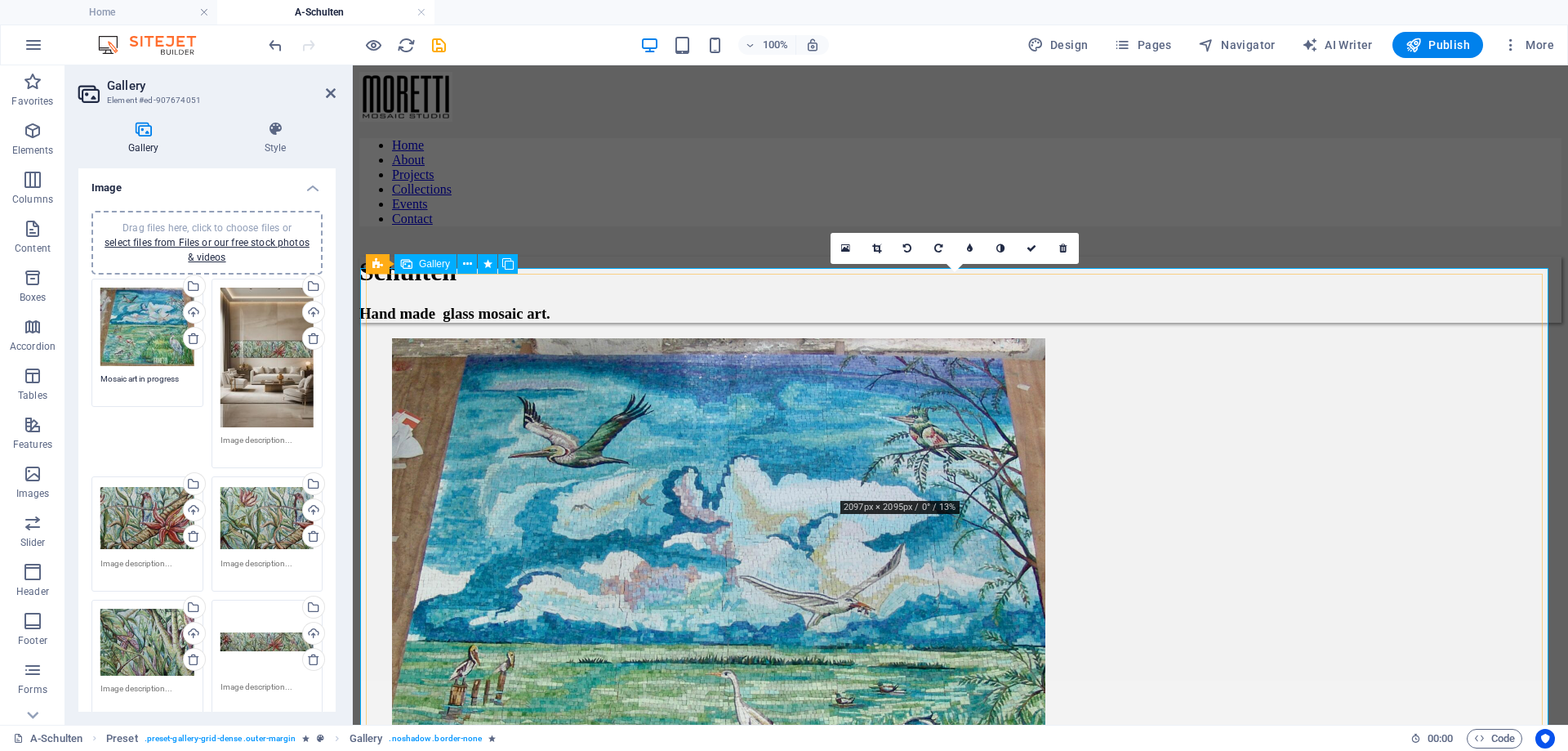
scroll to position [164, 0]
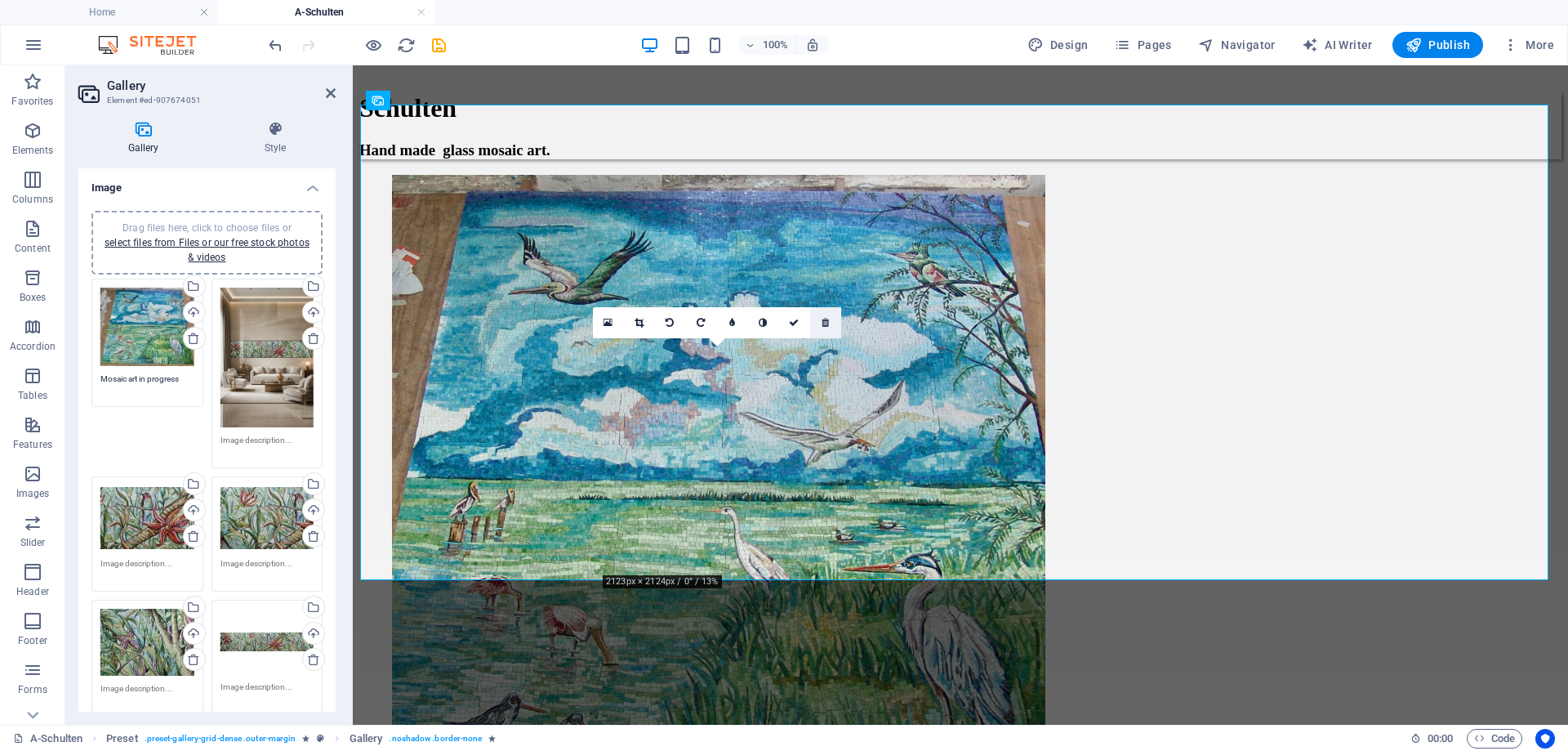
click at [823, 324] on icon at bounding box center [825, 323] width 7 height 10
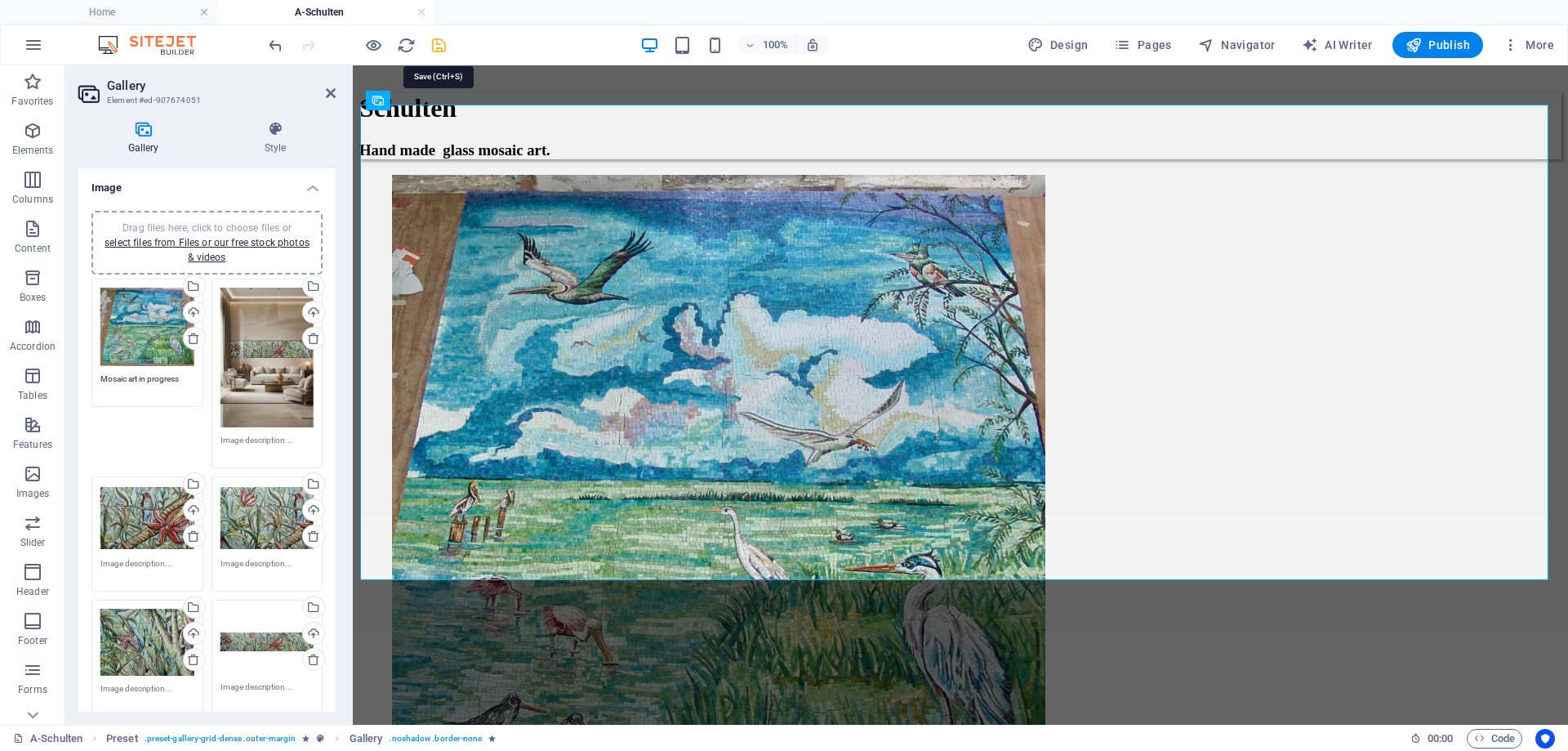
click at [438, 47] on icon "save" at bounding box center [439, 45] width 19 height 19
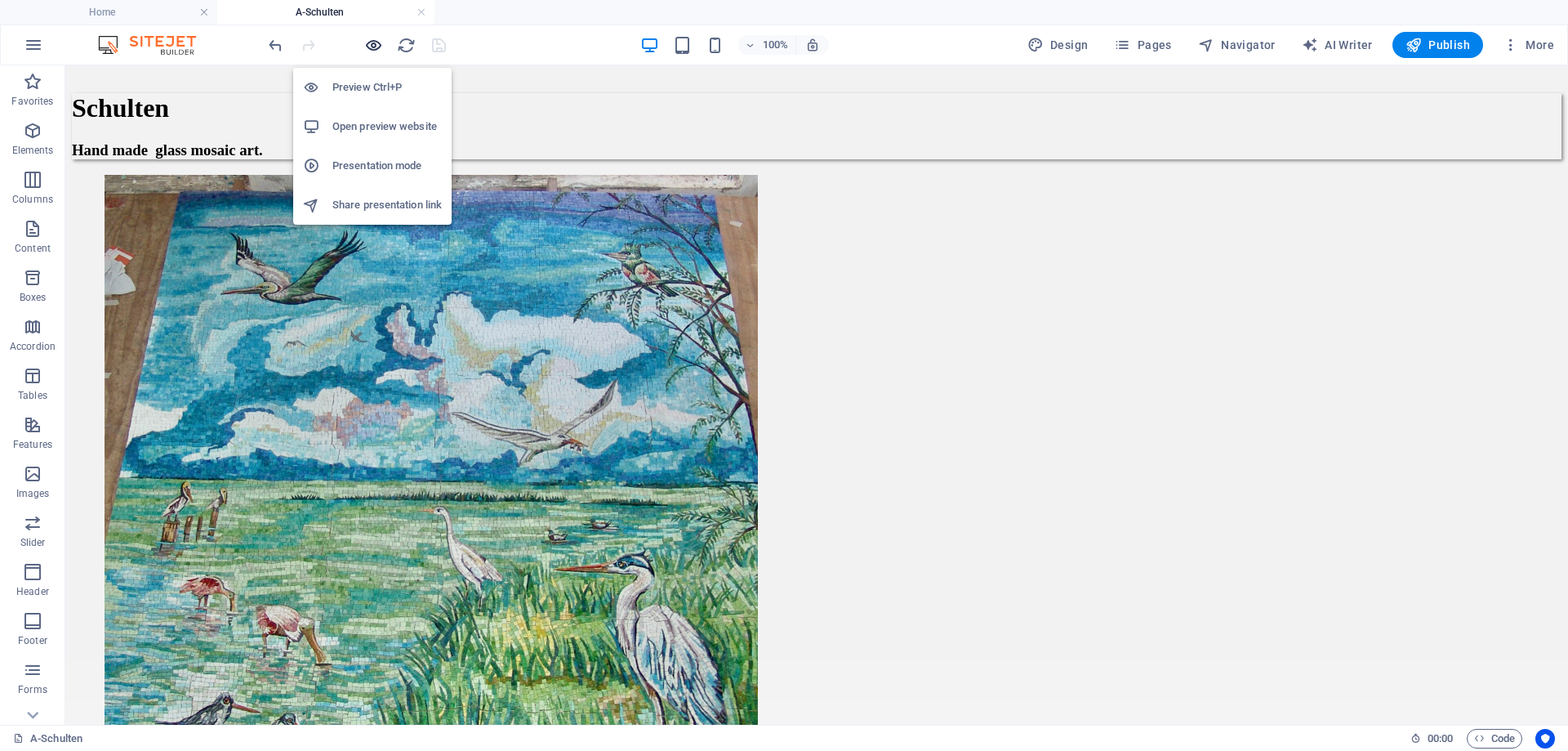
click at [375, 44] on icon "button" at bounding box center [373, 45] width 19 height 19
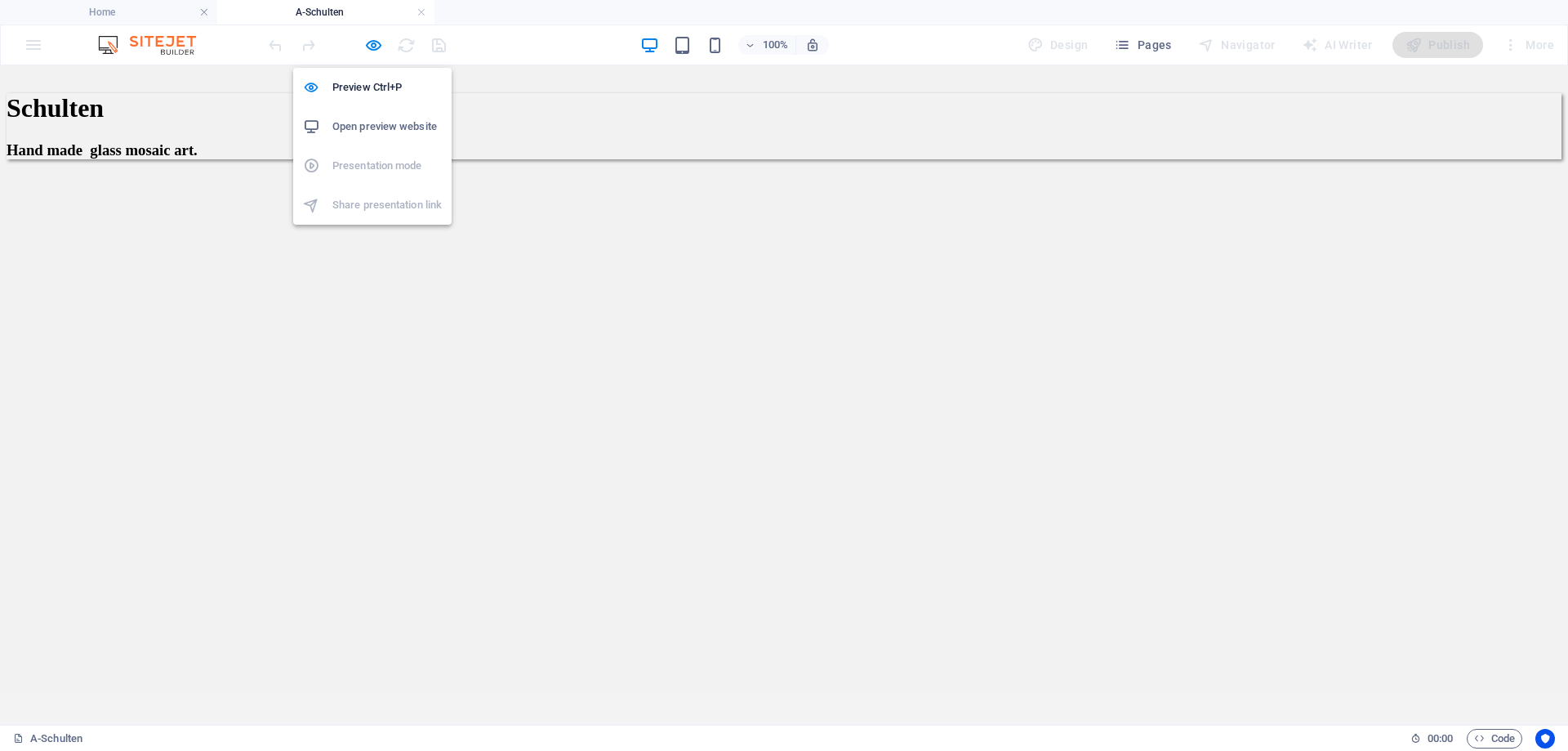
click at [379, 120] on h6 "Open preview website" at bounding box center [387, 127] width 109 height 20
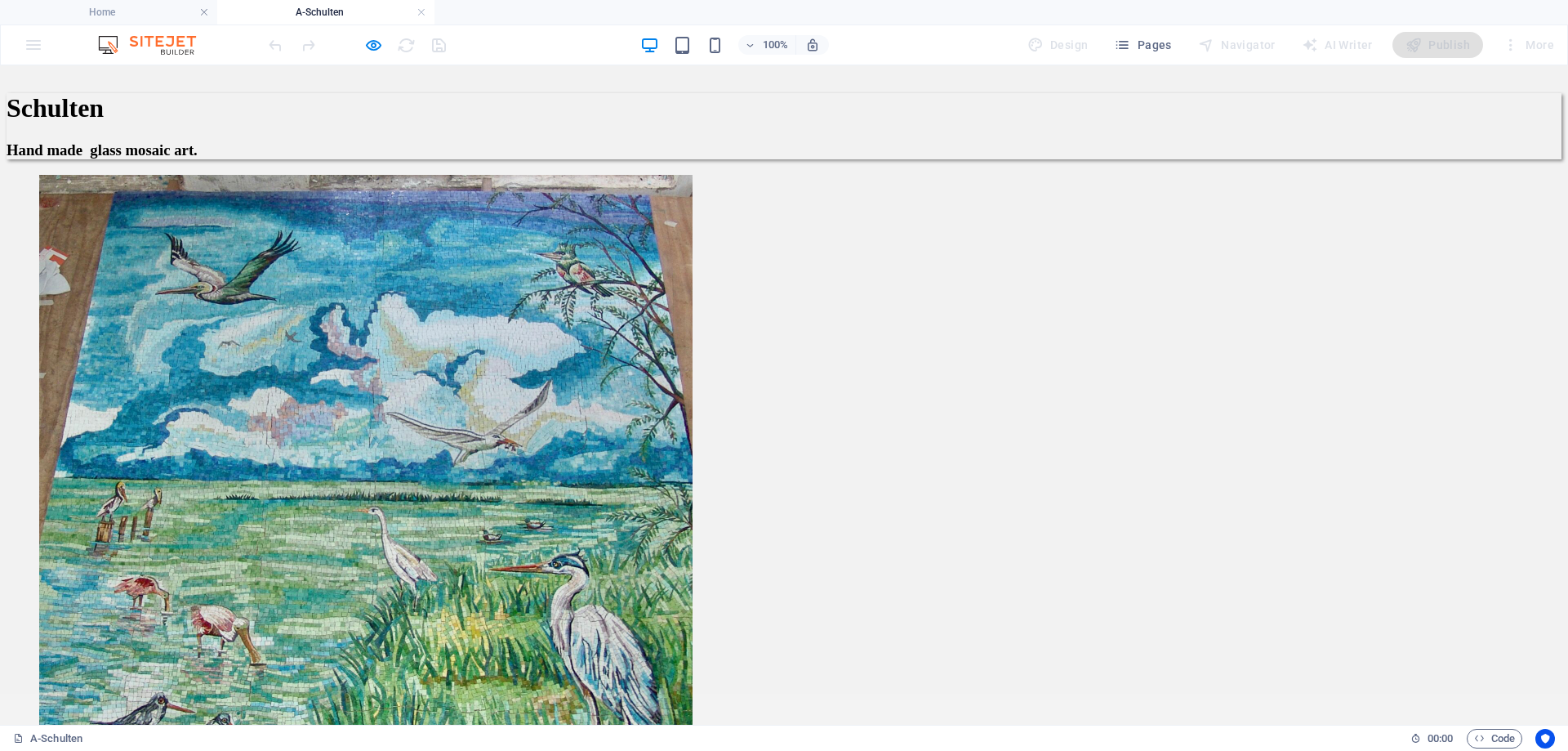
scroll to position [81, 0]
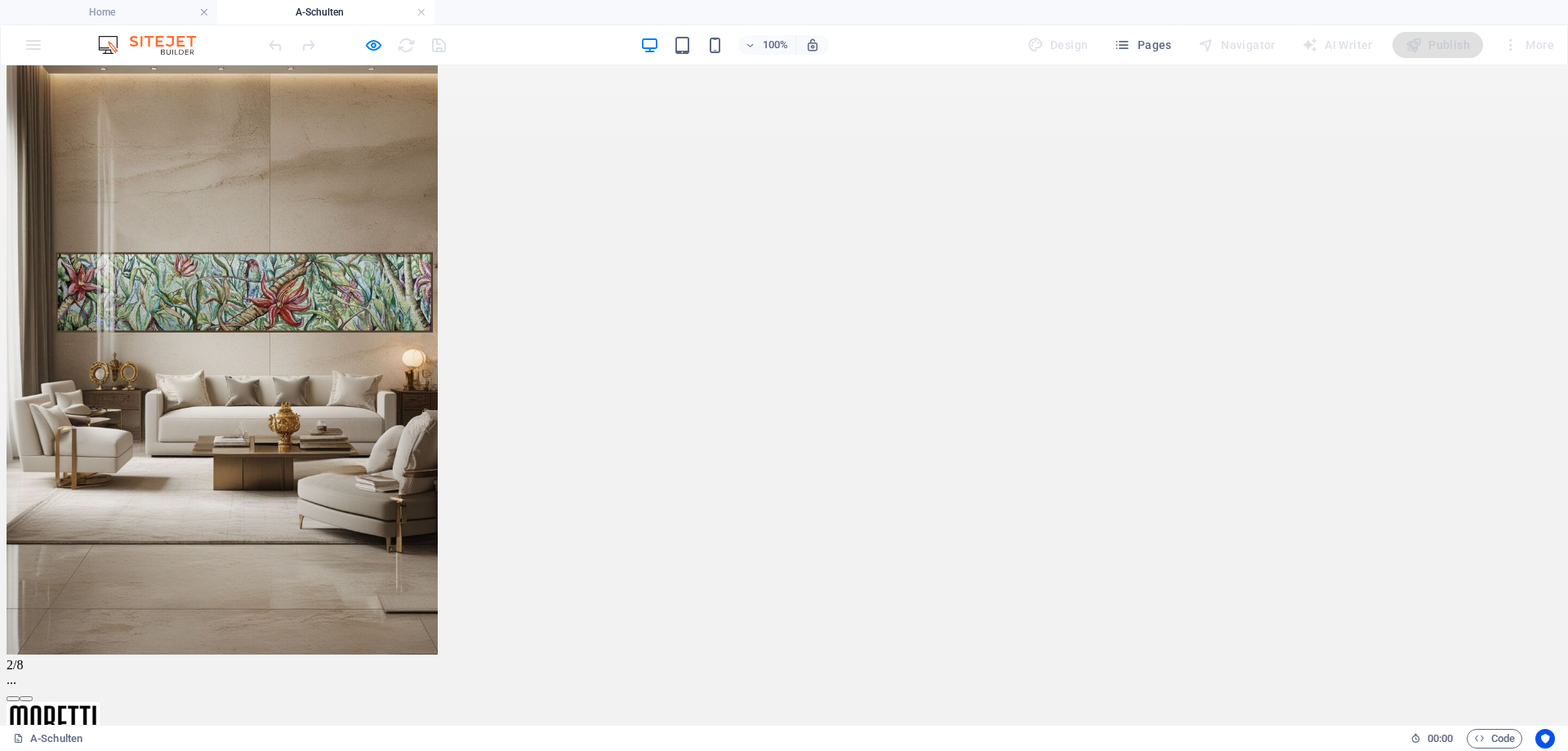
click at [33, 696] on button "button" at bounding box center [26, 698] width 13 height 5
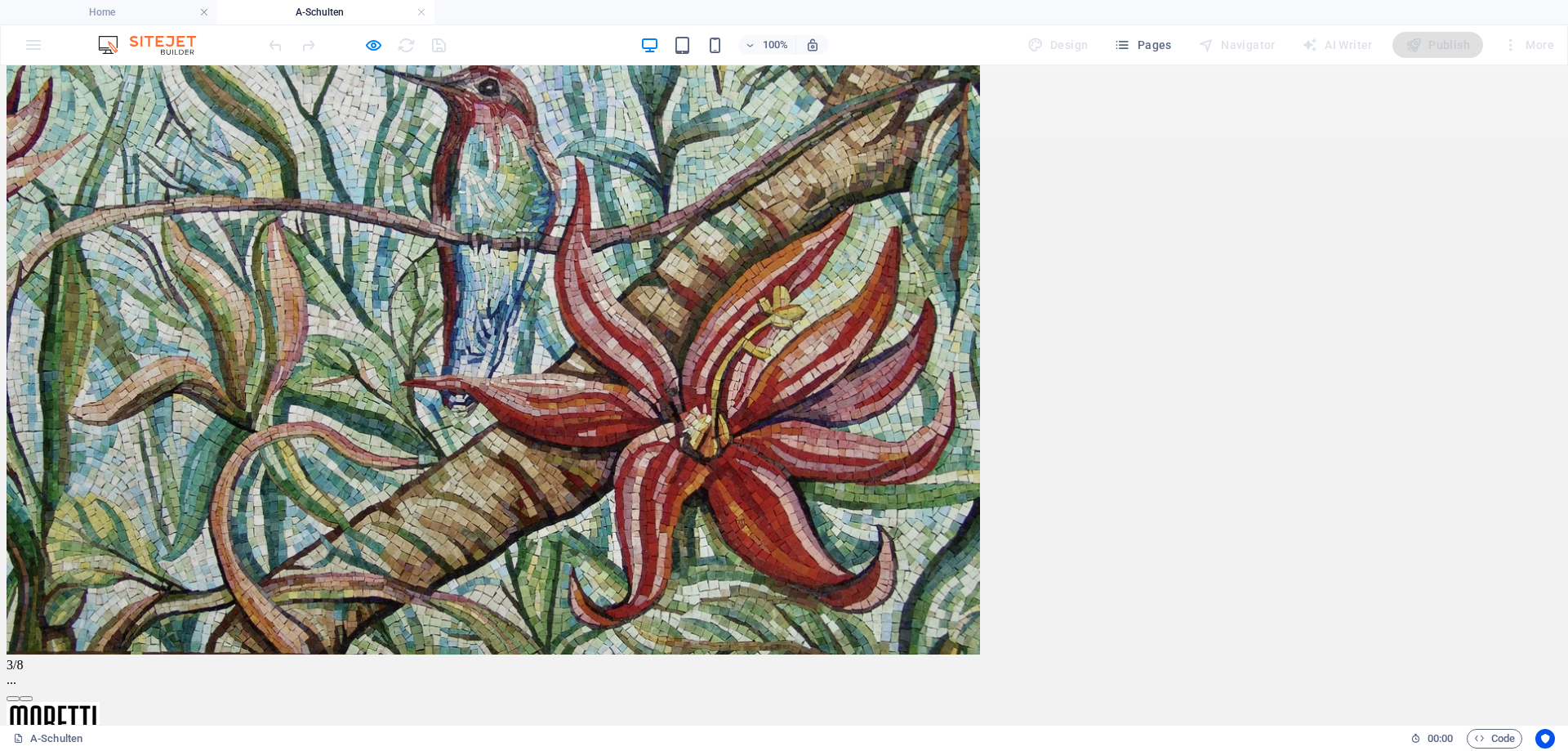
click at [33, 696] on button "button" at bounding box center [26, 698] width 13 height 5
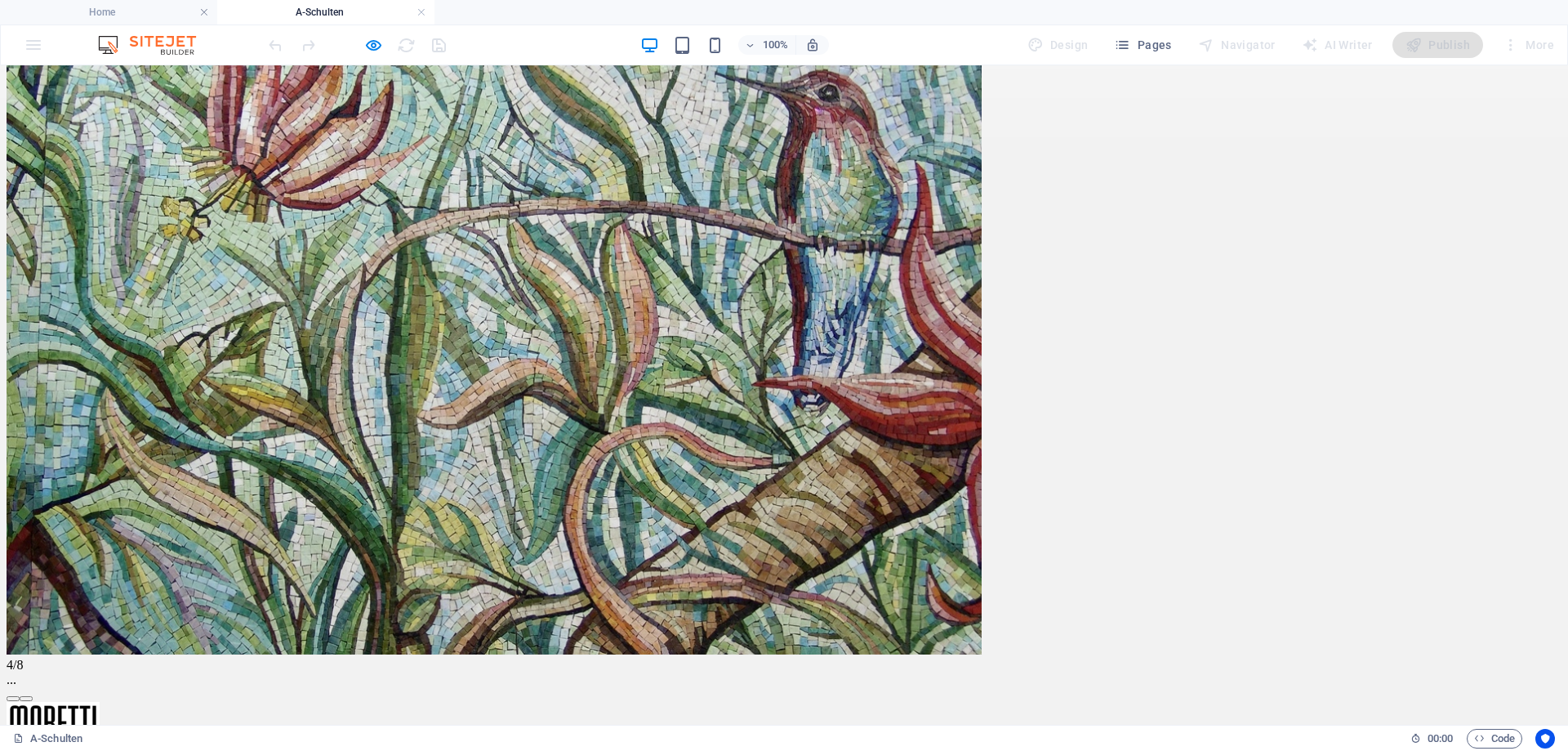
click at [33, 696] on button "button" at bounding box center [26, 698] width 13 height 5
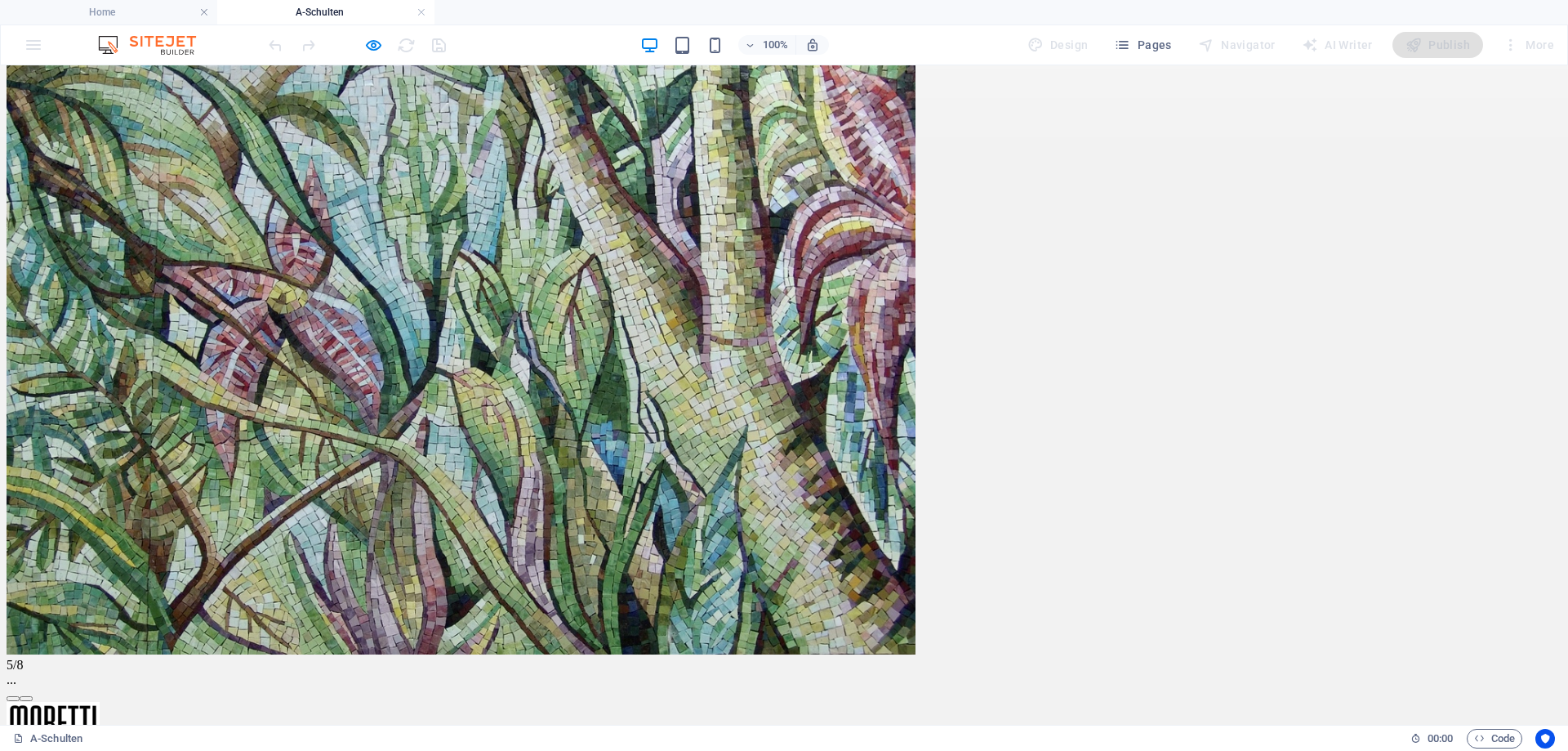
click at [33, 696] on button "button" at bounding box center [26, 698] width 13 height 5
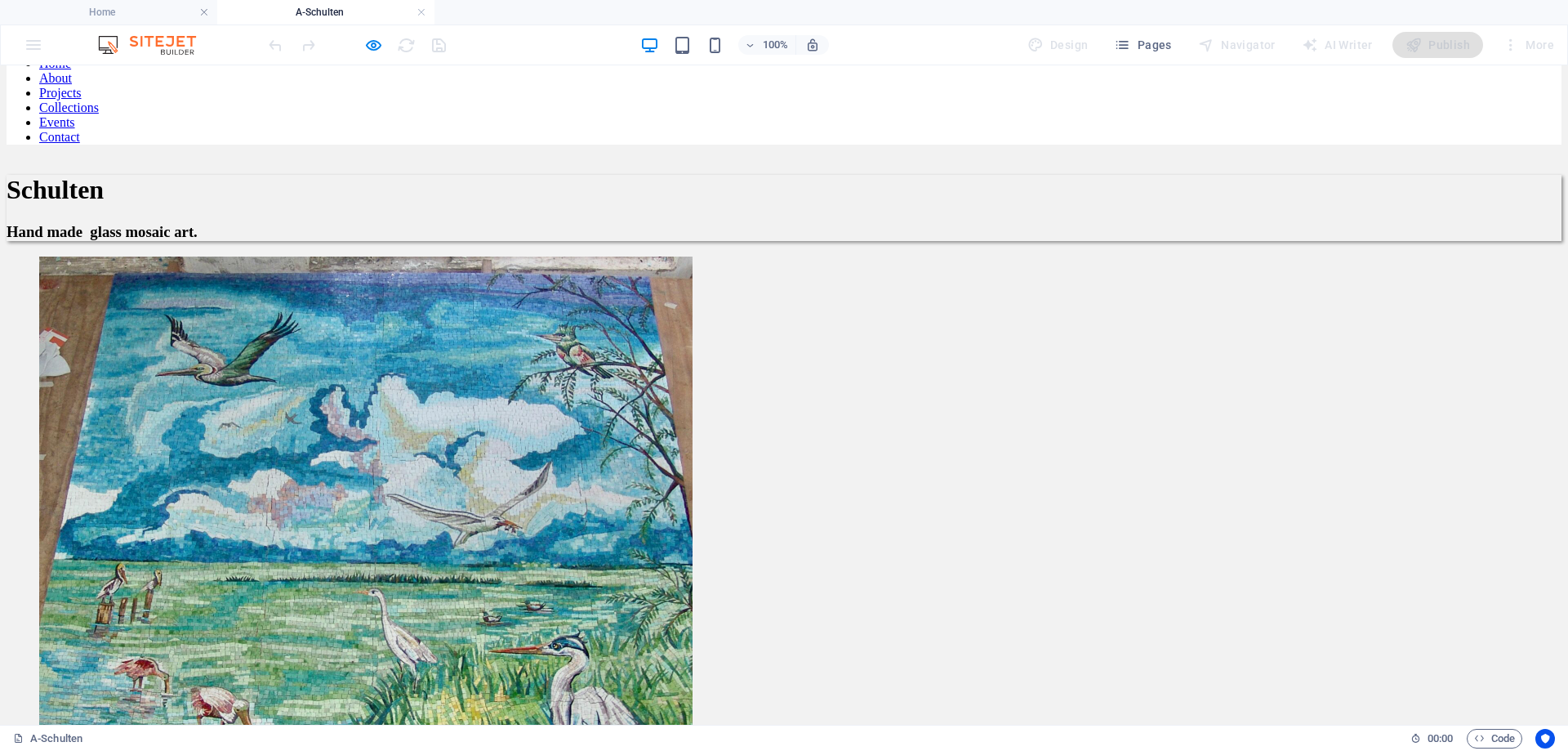
click at [240, 352] on img at bounding box center [365, 583] width 653 height 653
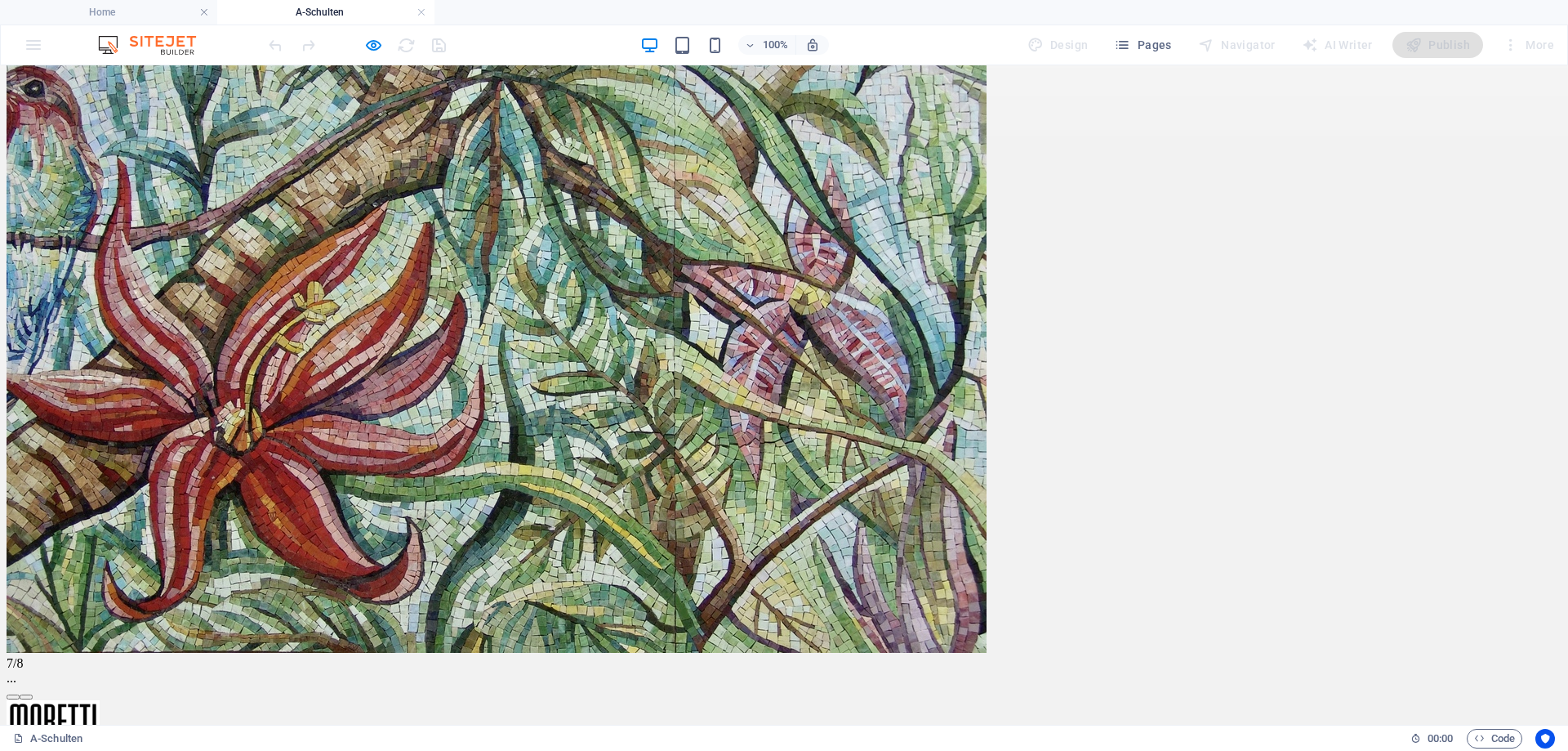
click at [20, 694] on button "button" at bounding box center [13, 696] width 13 height 5
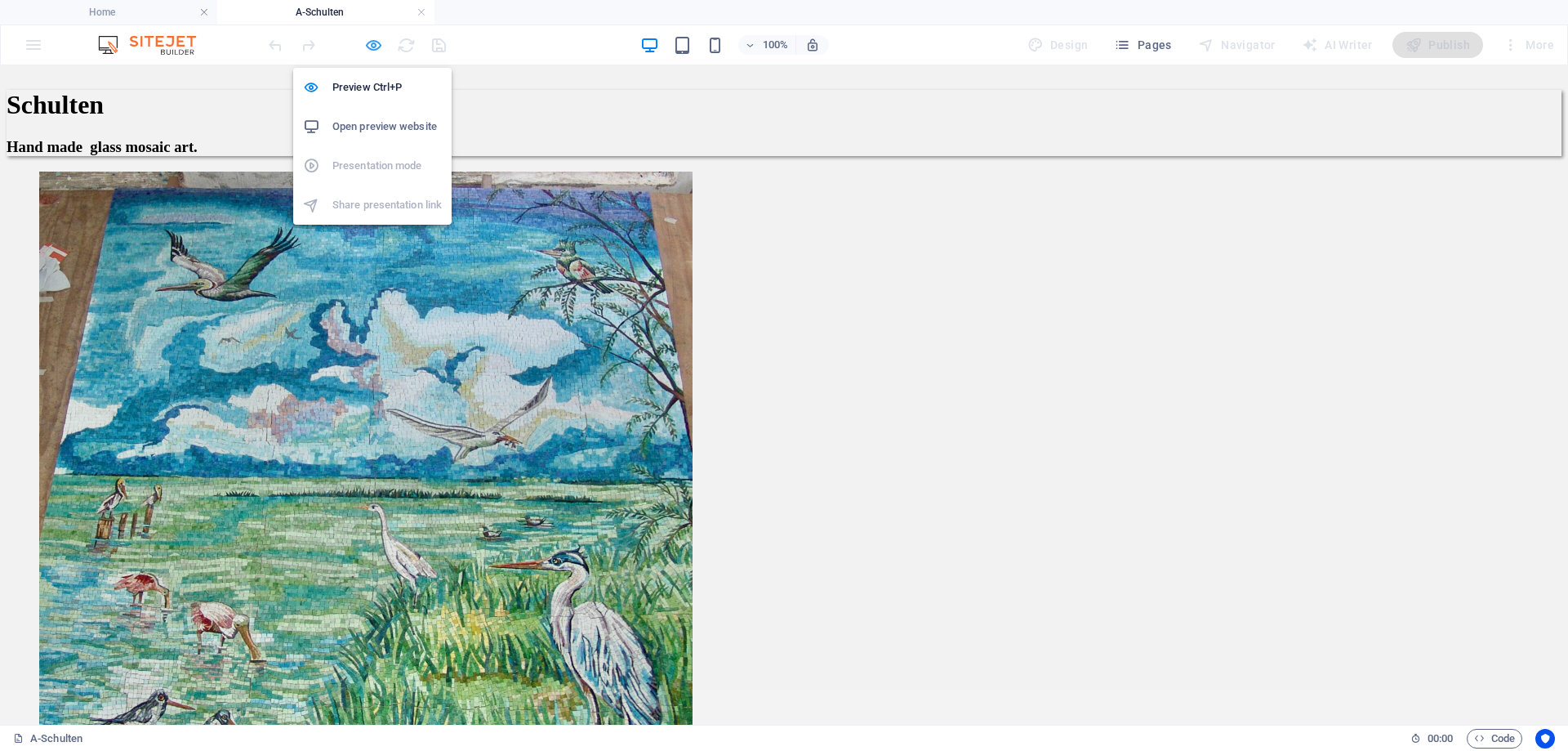
click at [369, 44] on icon "button" at bounding box center [373, 45] width 19 height 19
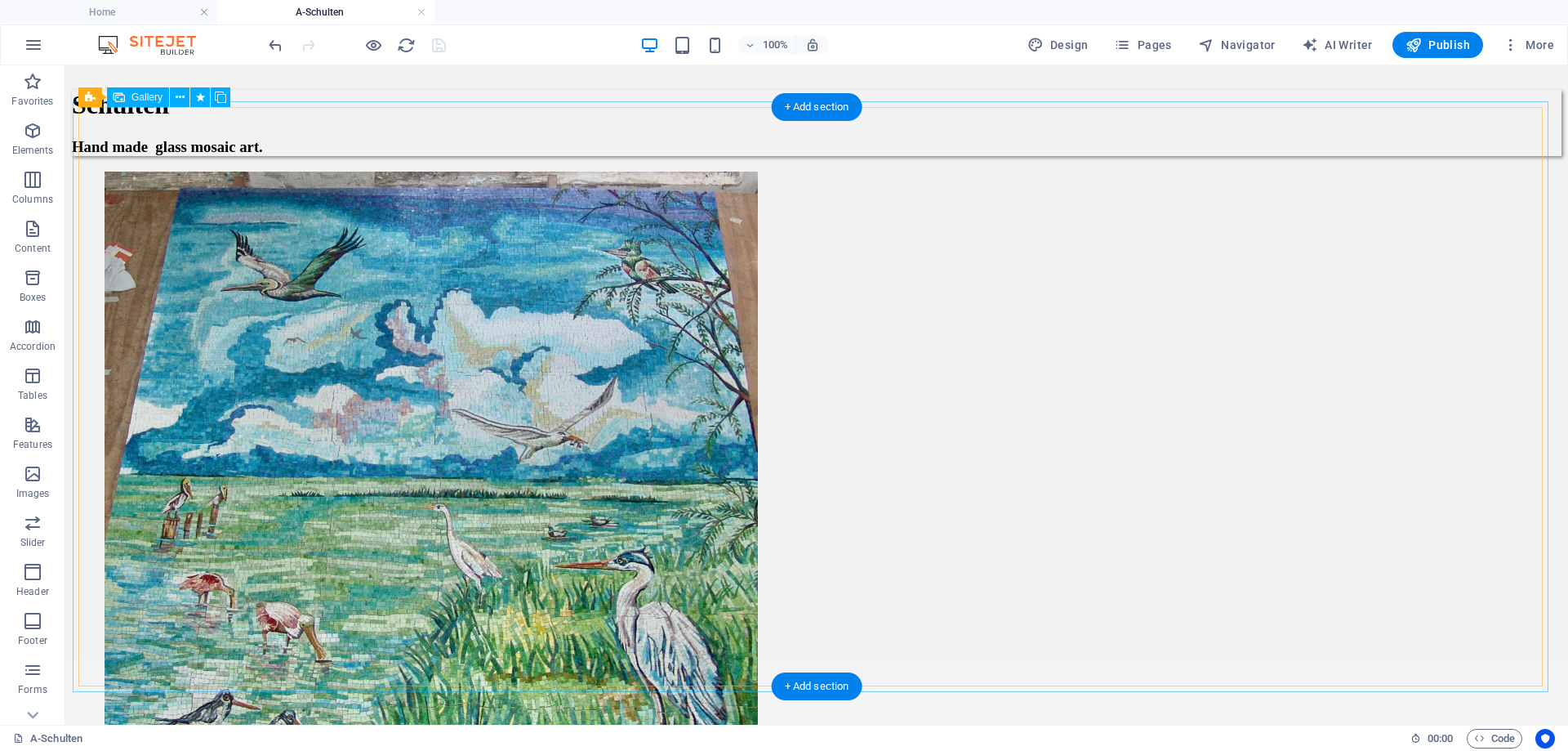
click at [191, 199] on li at bounding box center [431, 500] width 653 height 657
select select "4"
select select "px"
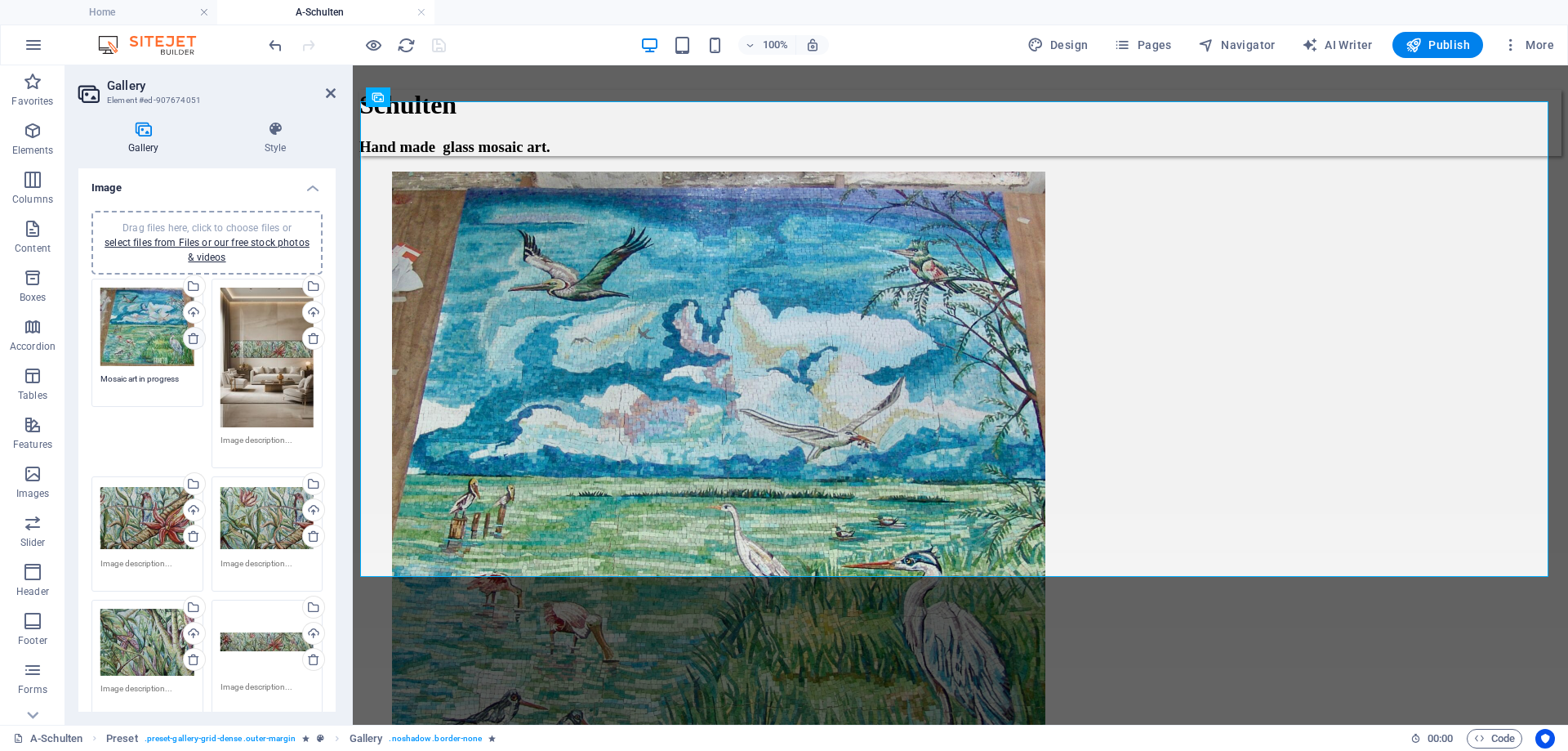
click at [192, 338] on icon at bounding box center [193, 338] width 13 height 13
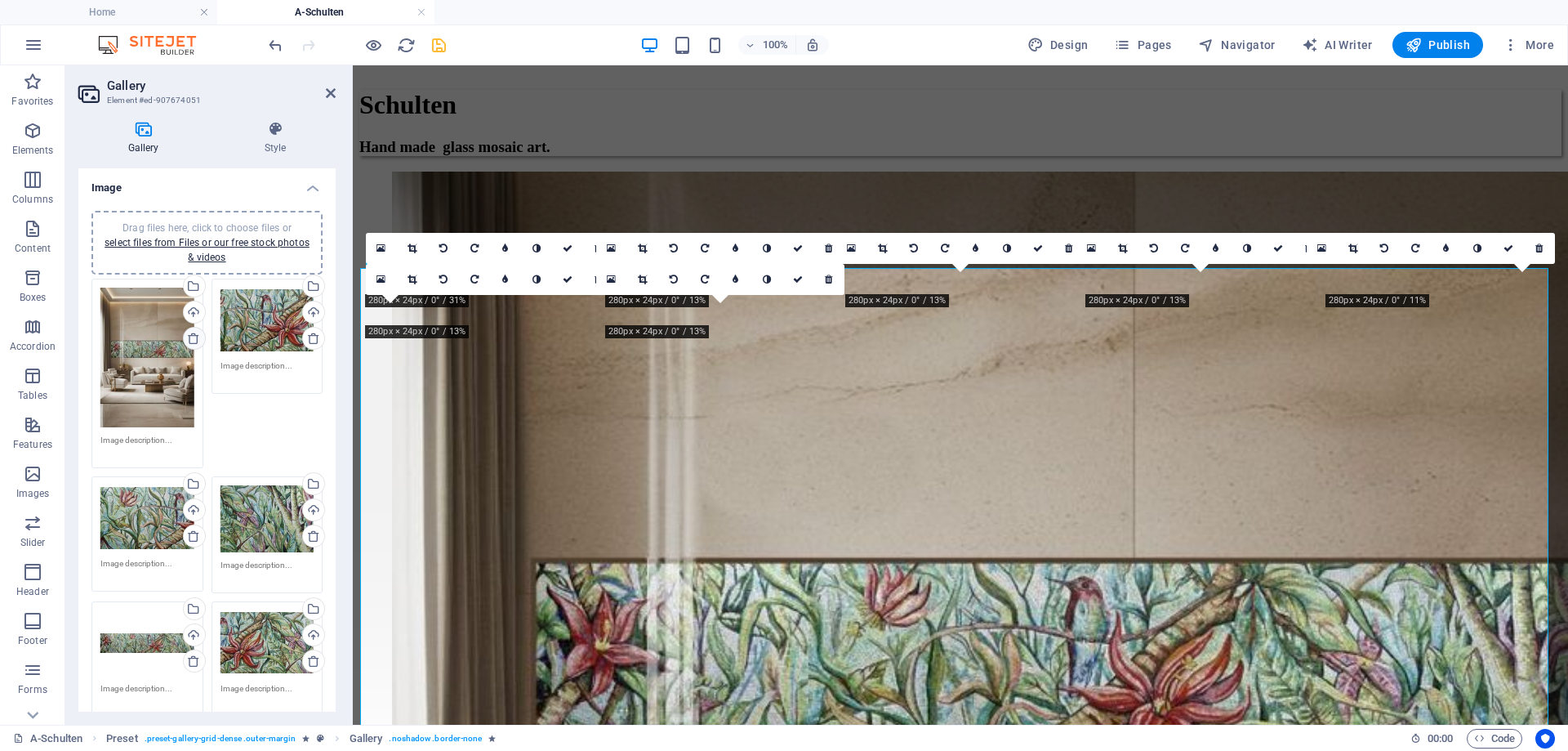
scroll to position [0, 0]
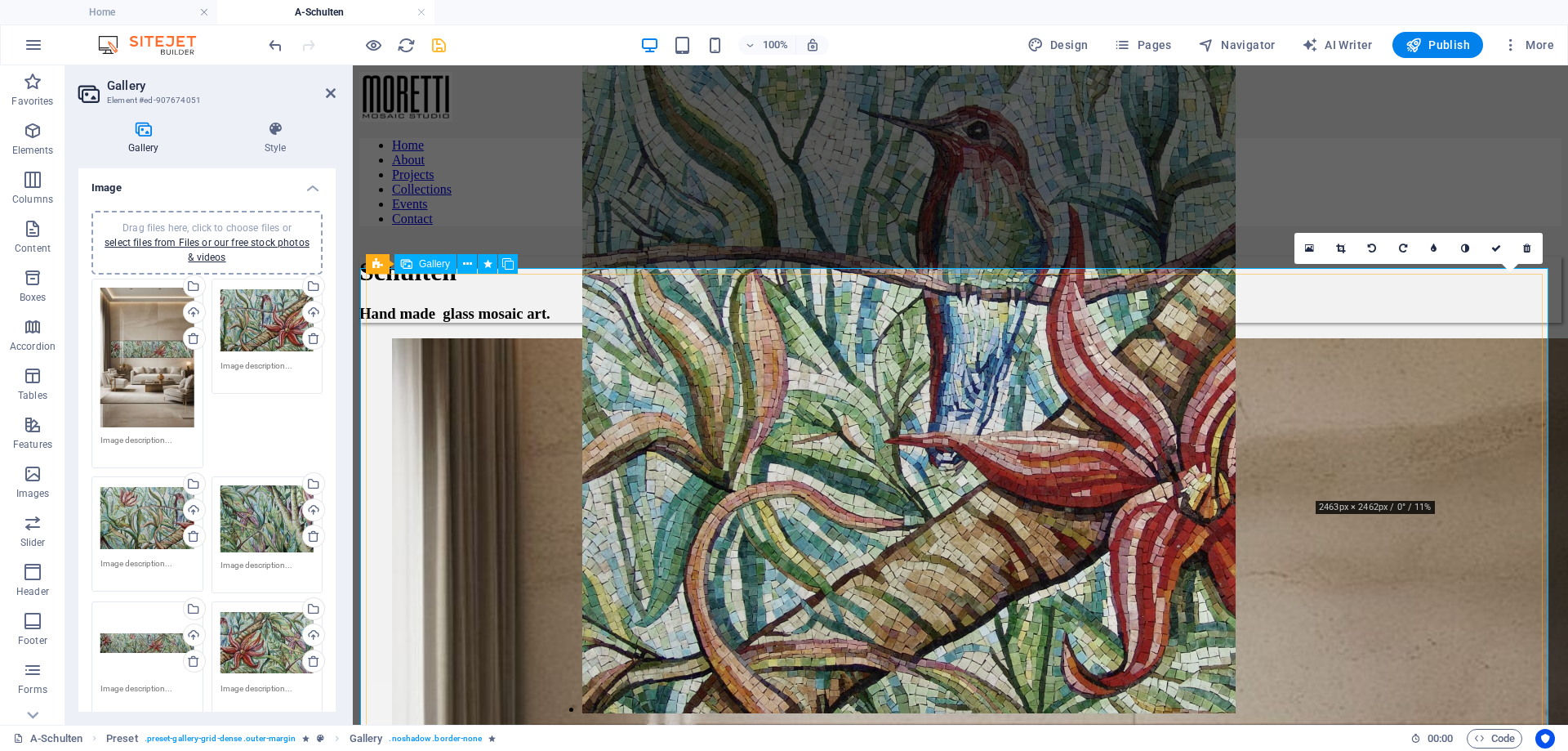
drag, startPoint x: 1417, startPoint y: 398, endPoint x: 696, endPoint y: 392, distance: 721.0
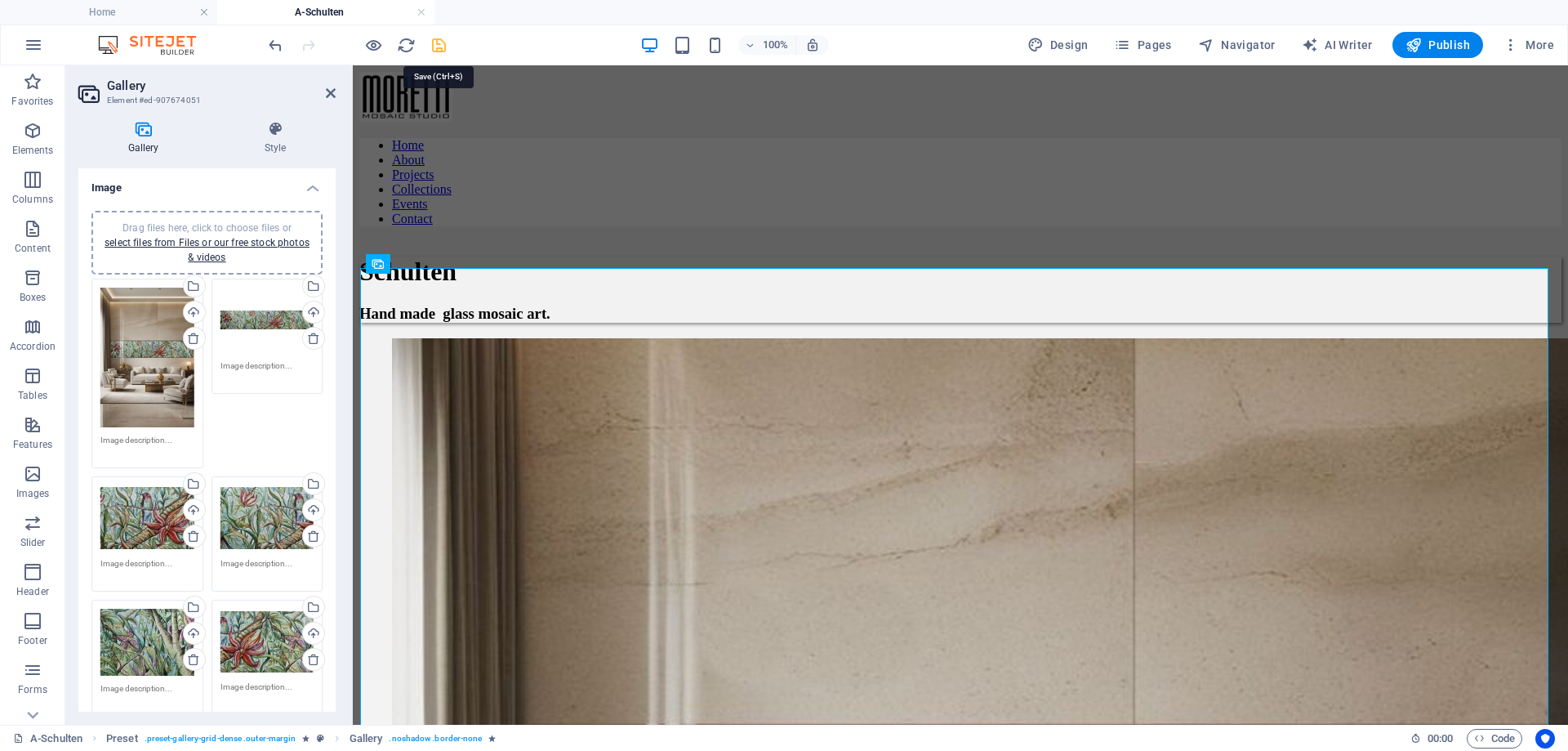
click at [437, 45] on icon "save" at bounding box center [439, 45] width 19 height 19
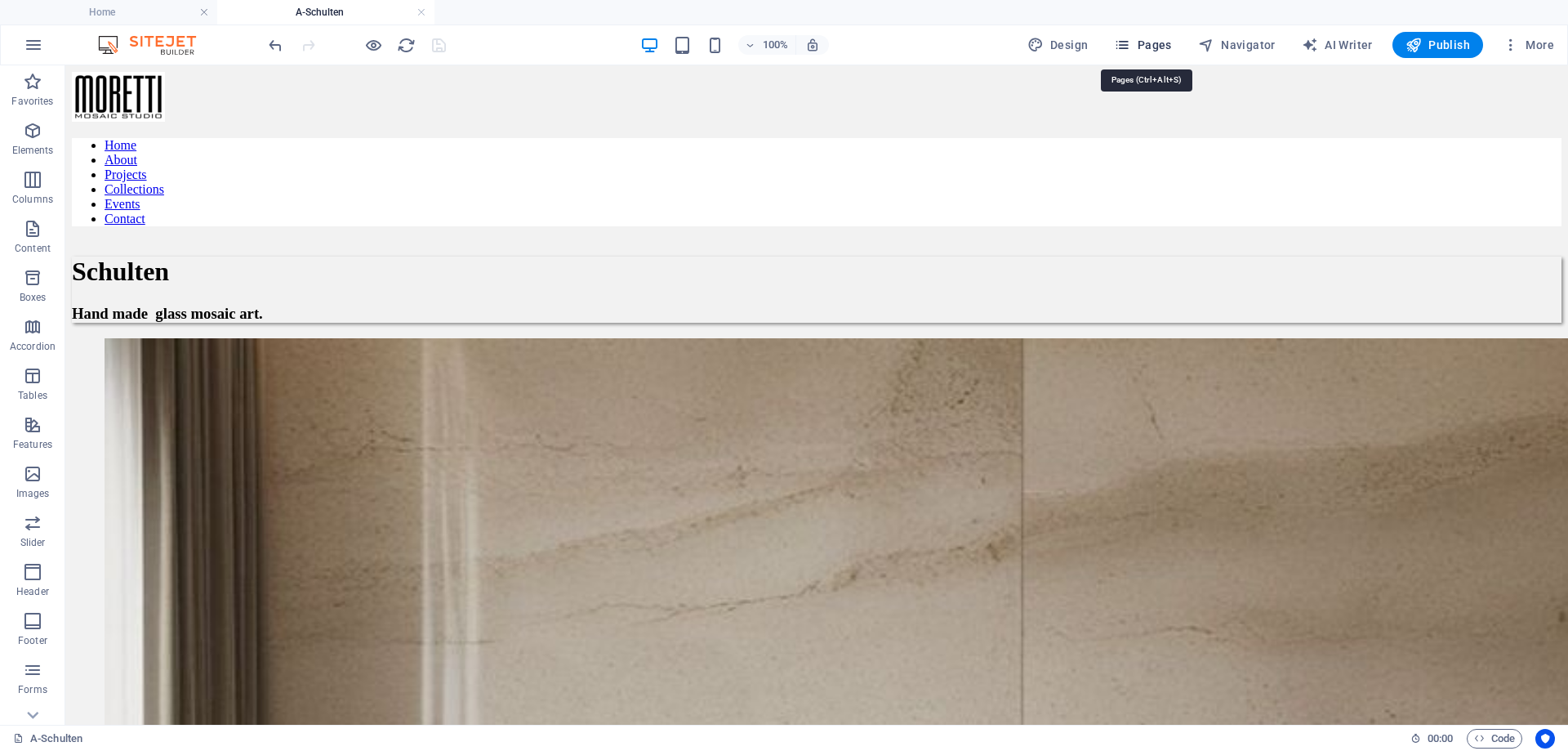
click at [1147, 47] on span "Pages" at bounding box center [1142, 45] width 57 height 16
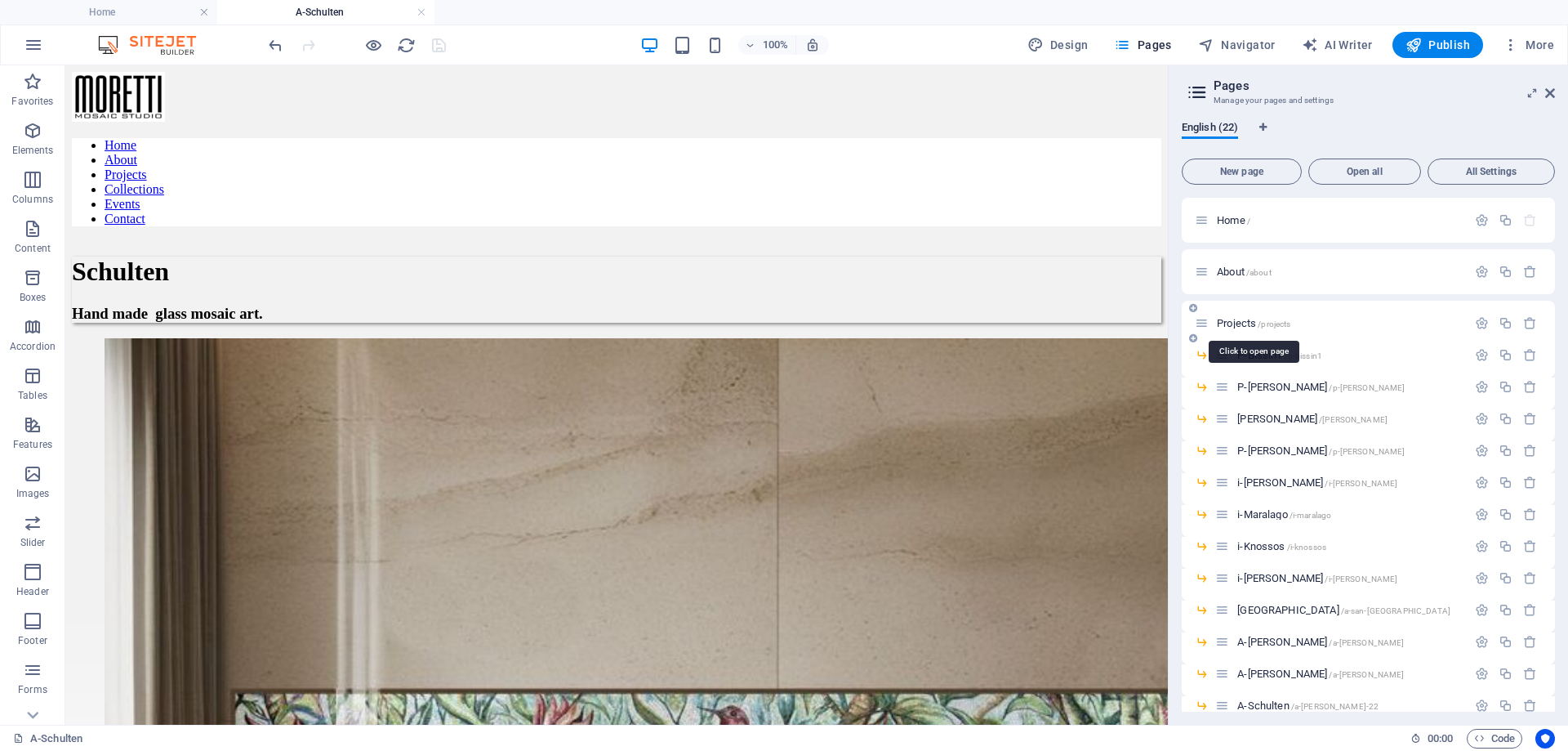
click at [1240, 324] on span "Projects /projects" at bounding box center [1253, 324] width 73 height 13
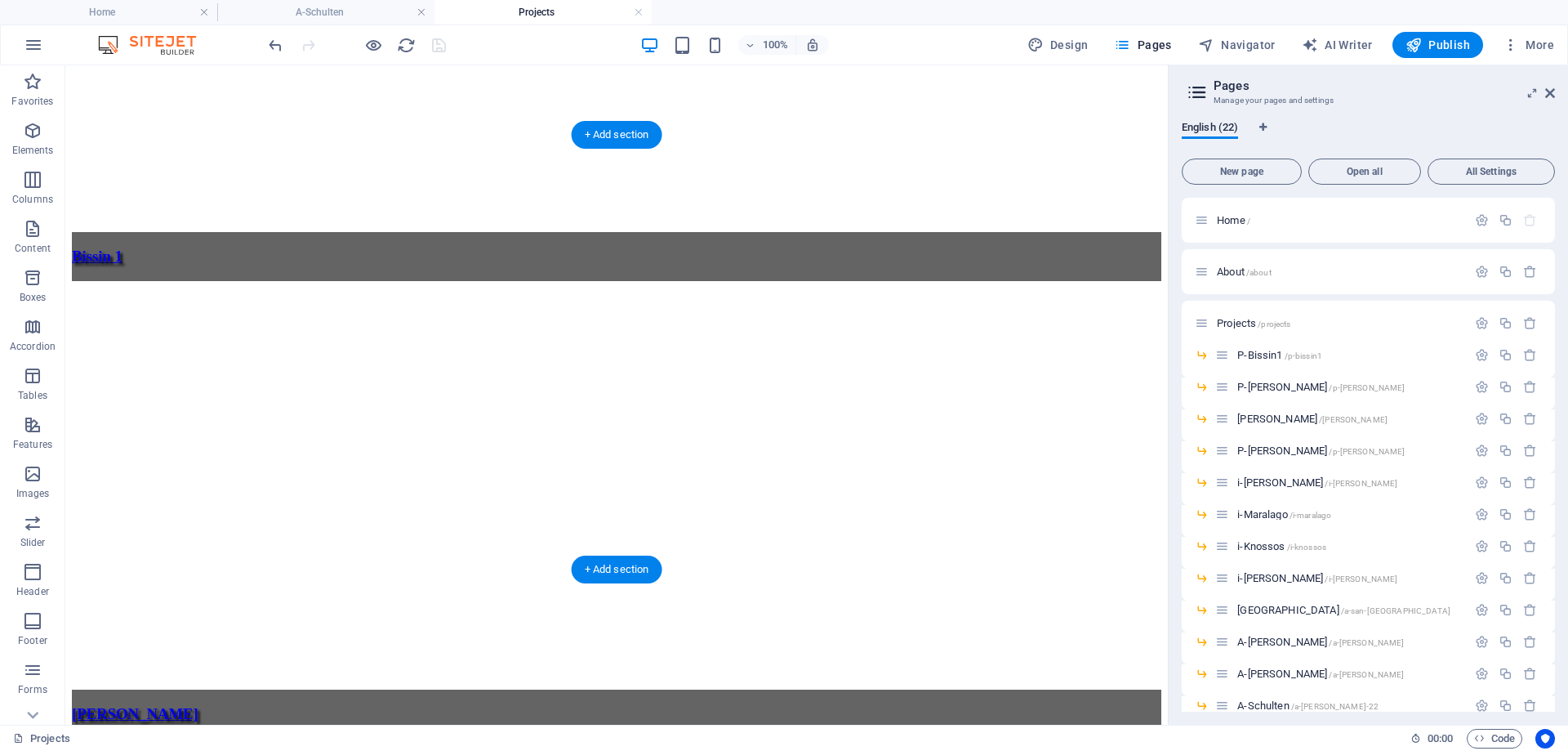
scroll to position [1389, 0]
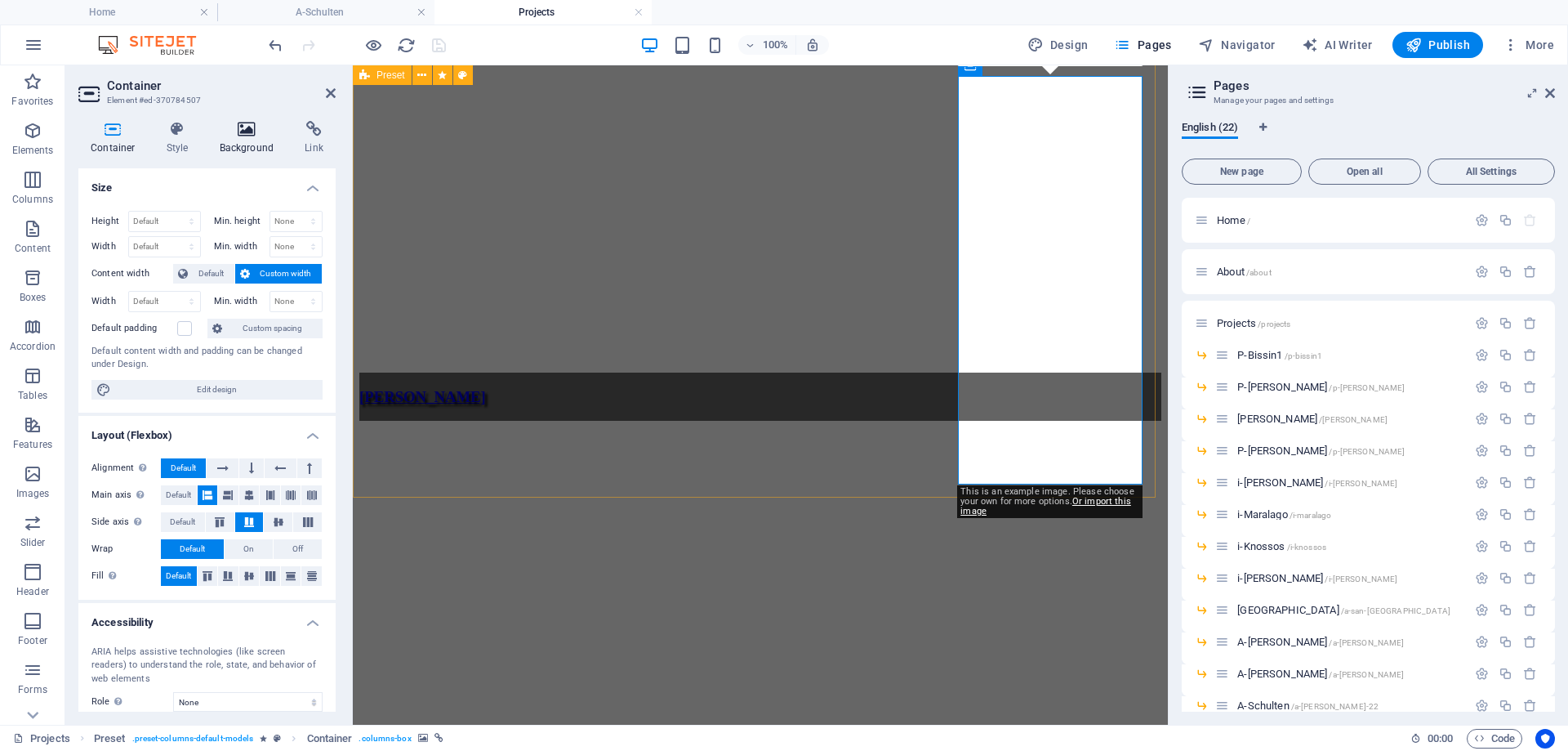
click at [242, 128] on icon at bounding box center [247, 129] width 79 height 16
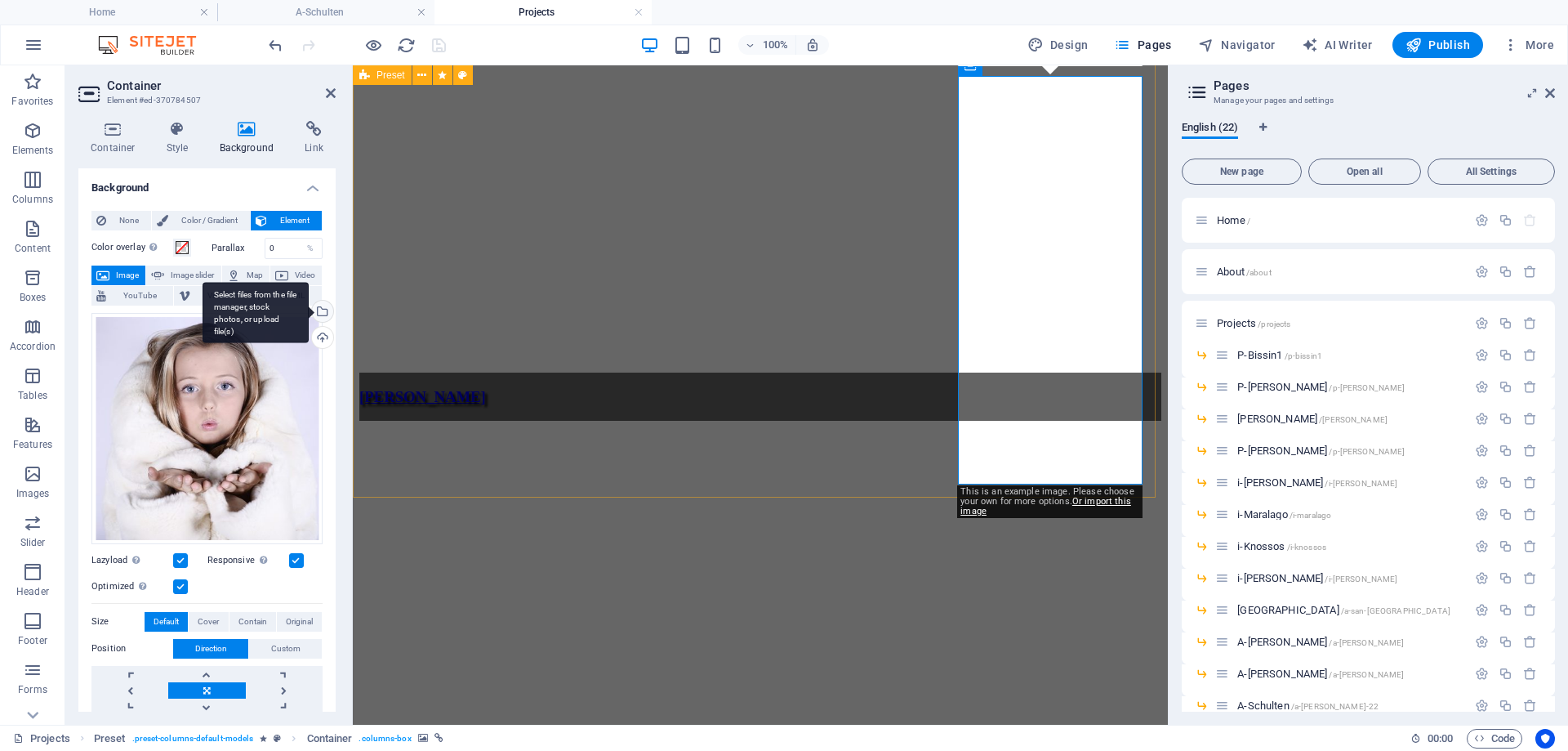
click at [318, 313] on div "Select files from the file manager, stock photos, or upload file(s)" at bounding box center [321, 313] width 24 height 24
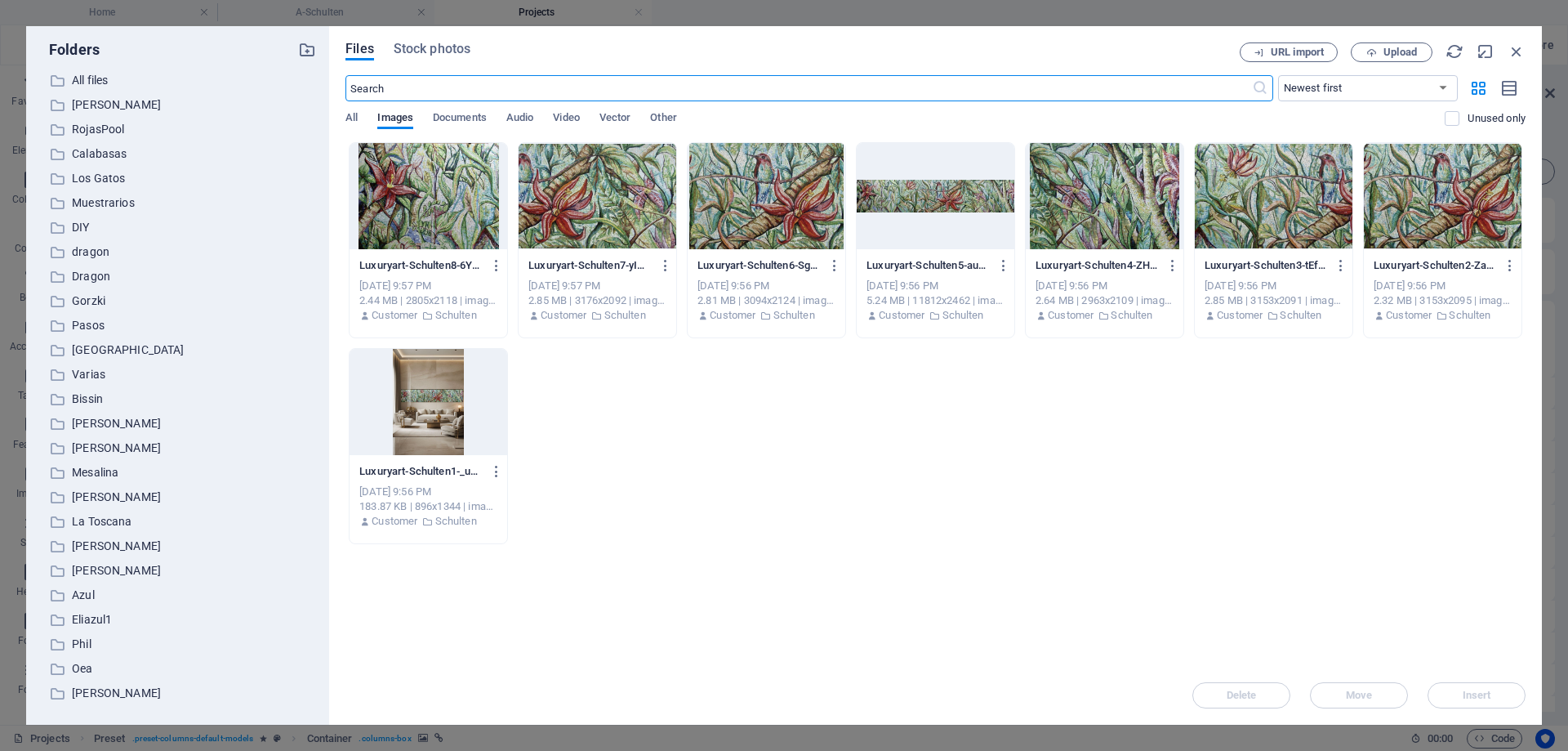
scroll to position [1393, 0]
click at [443, 388] on div at bounding box center [428, 402] width 157 height 107
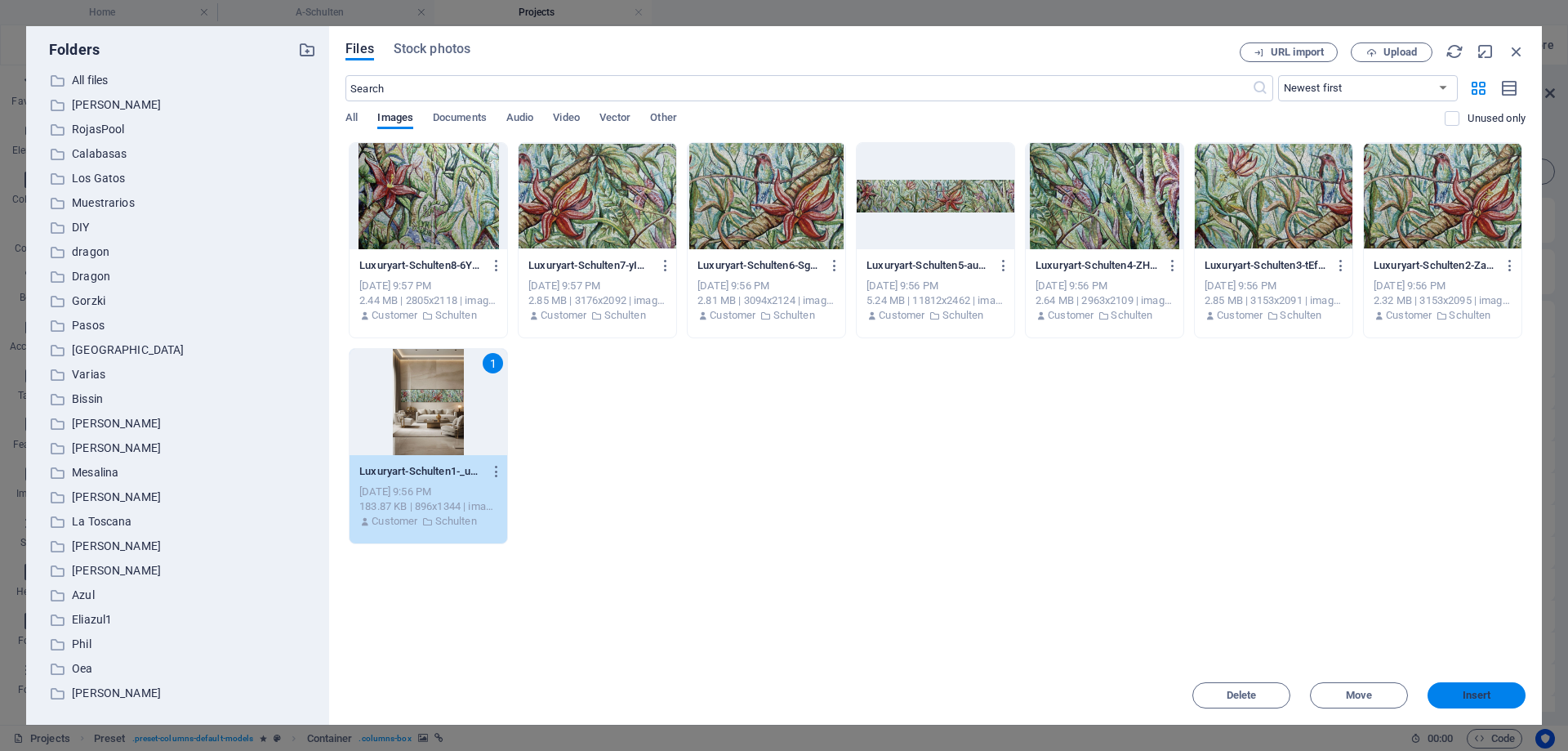
click at [1479, 699] on span "Insert" at bounding box center [1477, 695] width 29 height 10
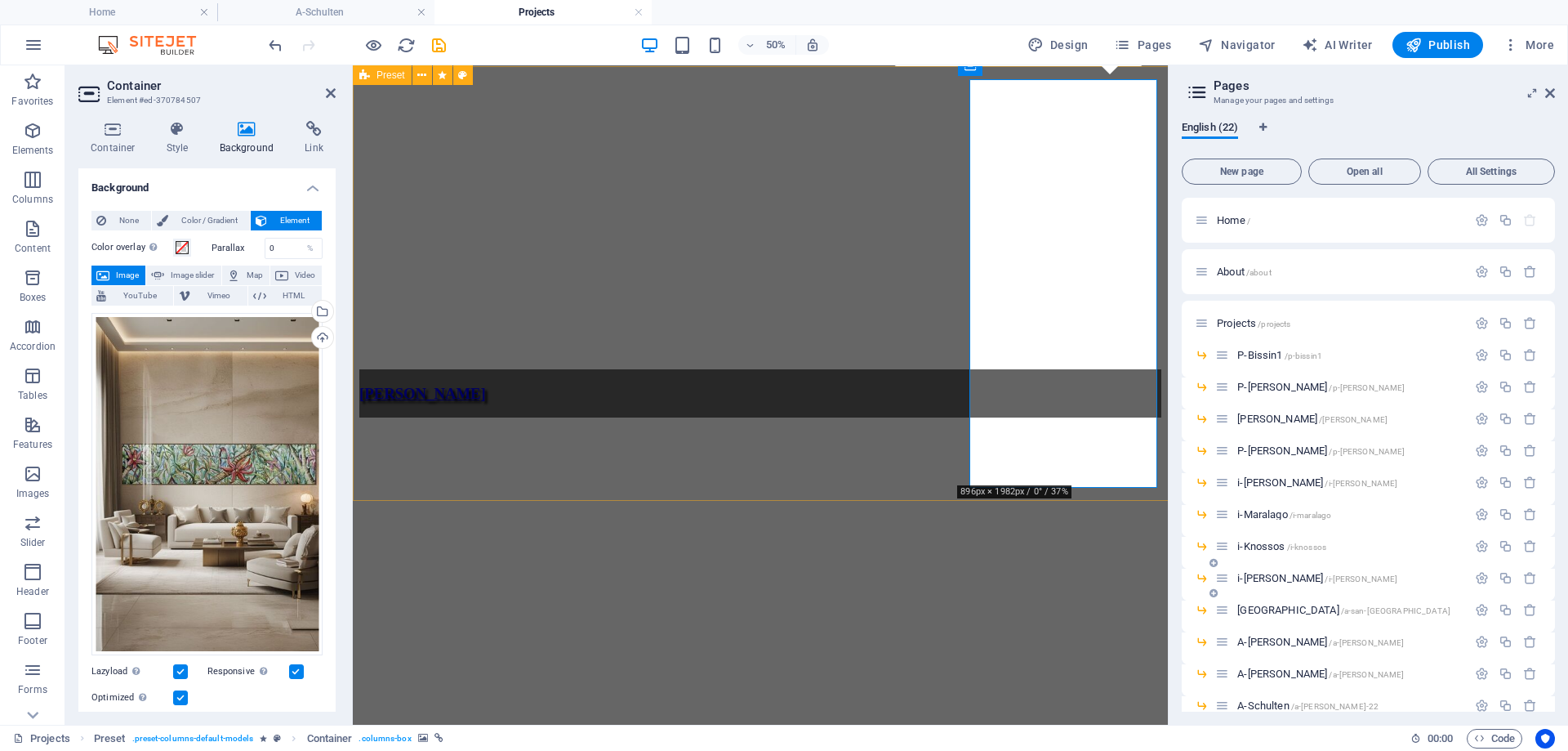
scroll to position [1389, 0]
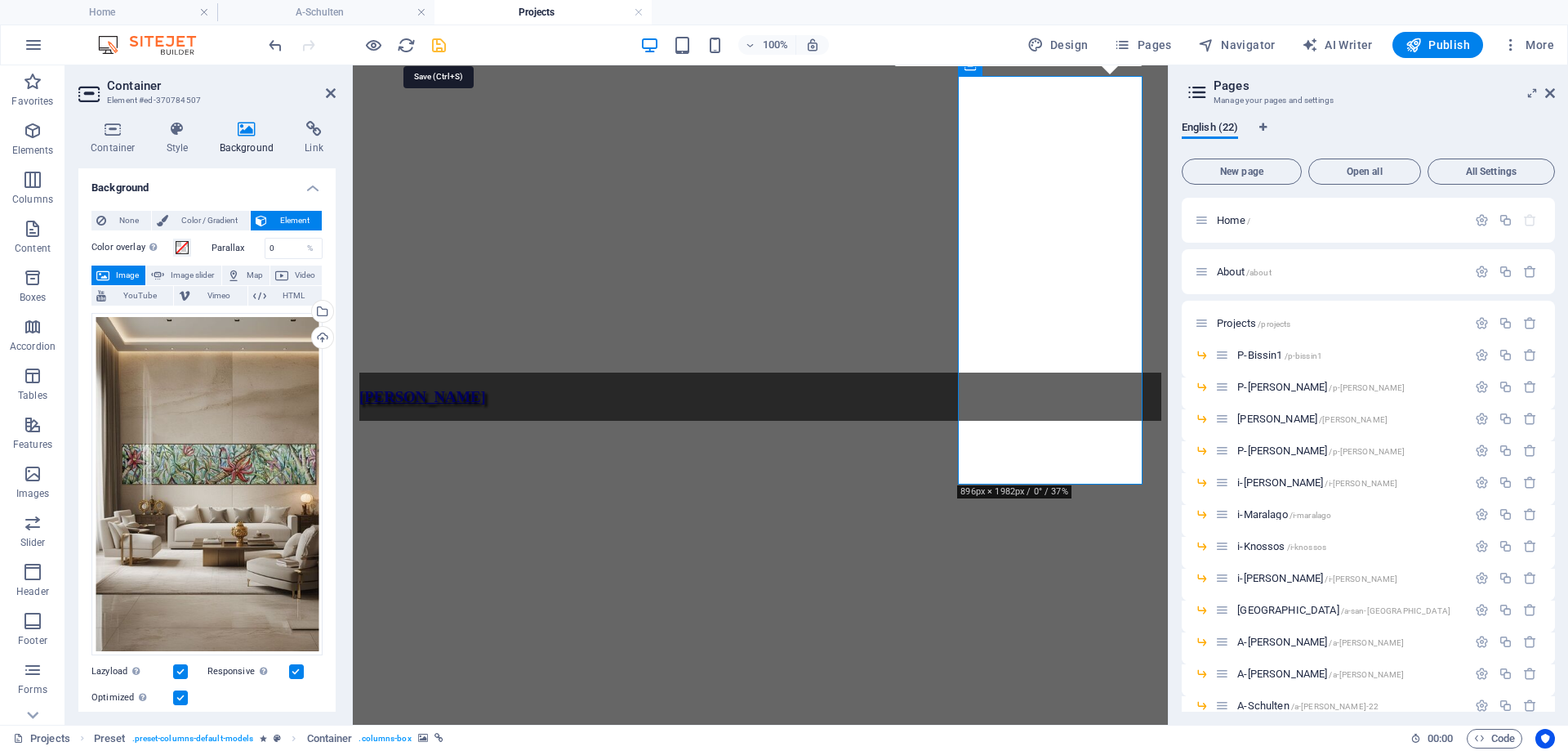
click at [441, 44] on icon "save" at bounding box center [439, 45] width 19 height 19
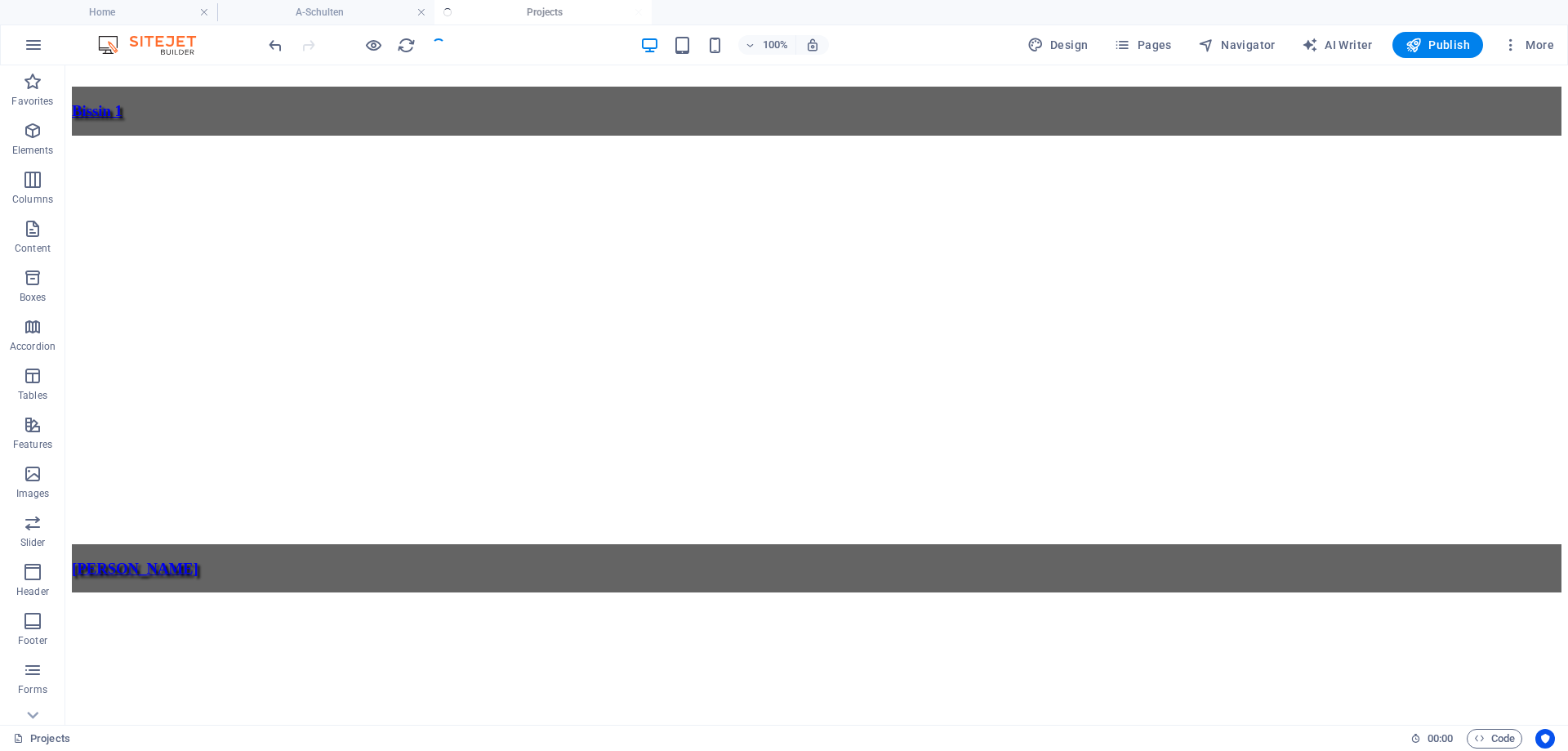
scroll to position [1561, 0]
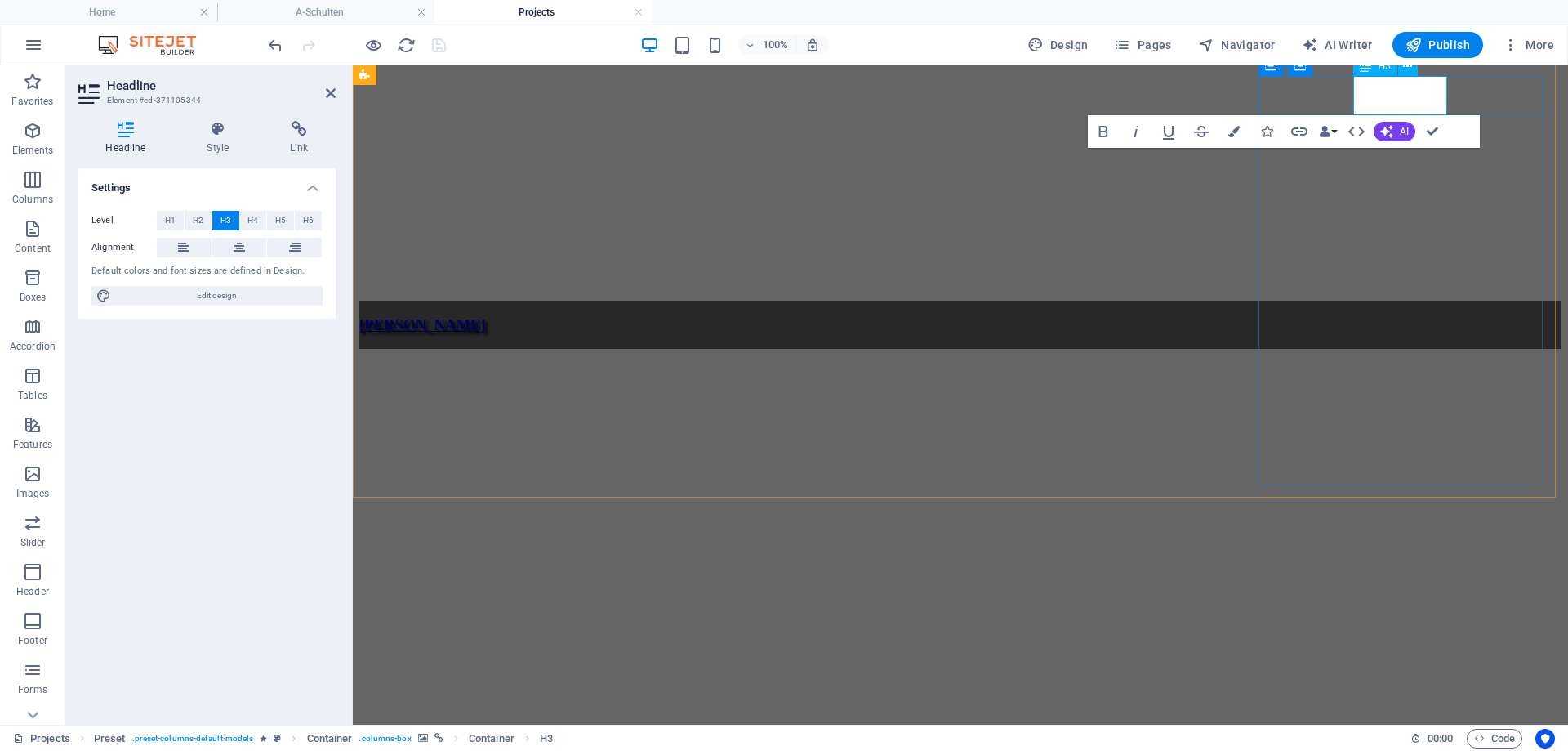
scroll to position [1488, 0]
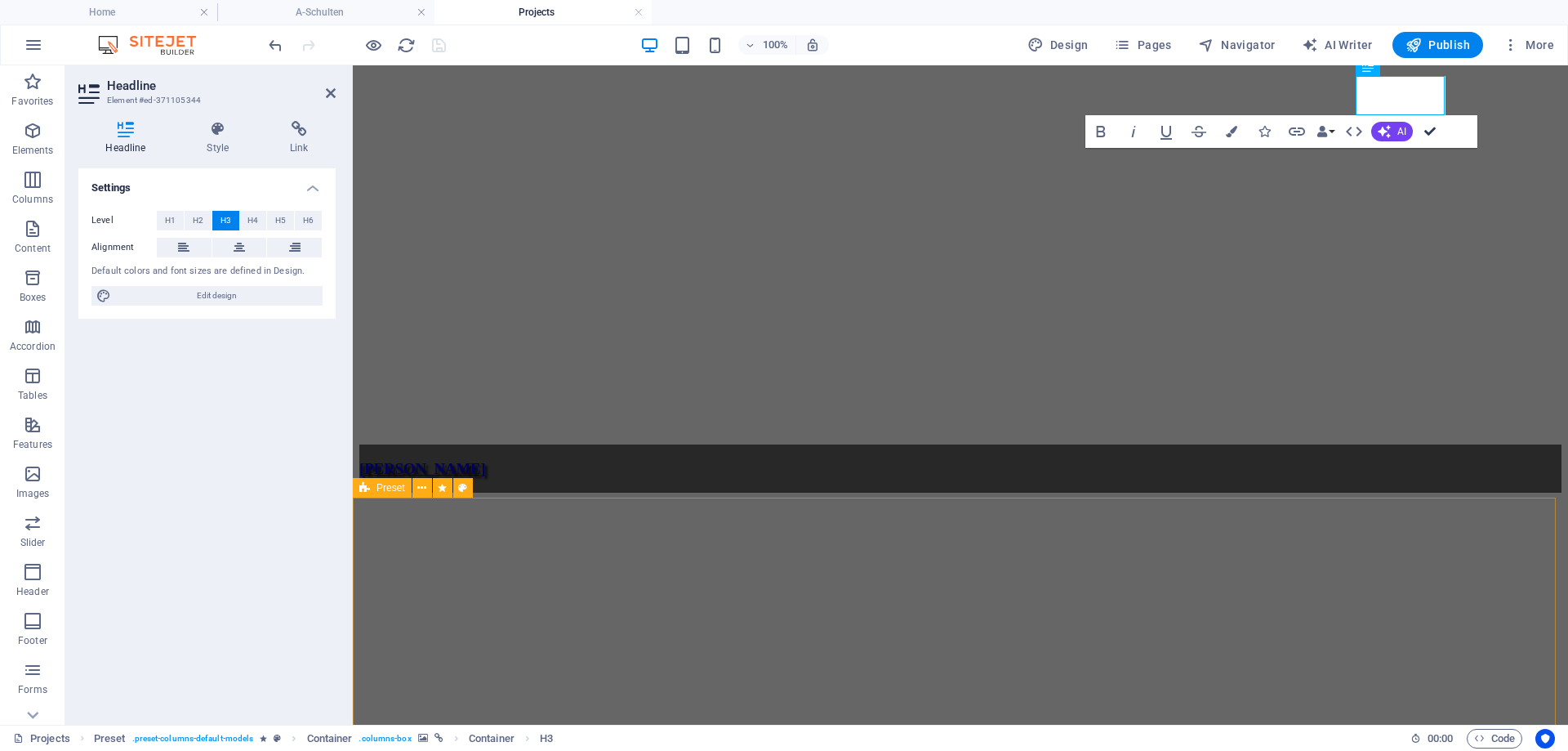
scroll to position [1561, 0]
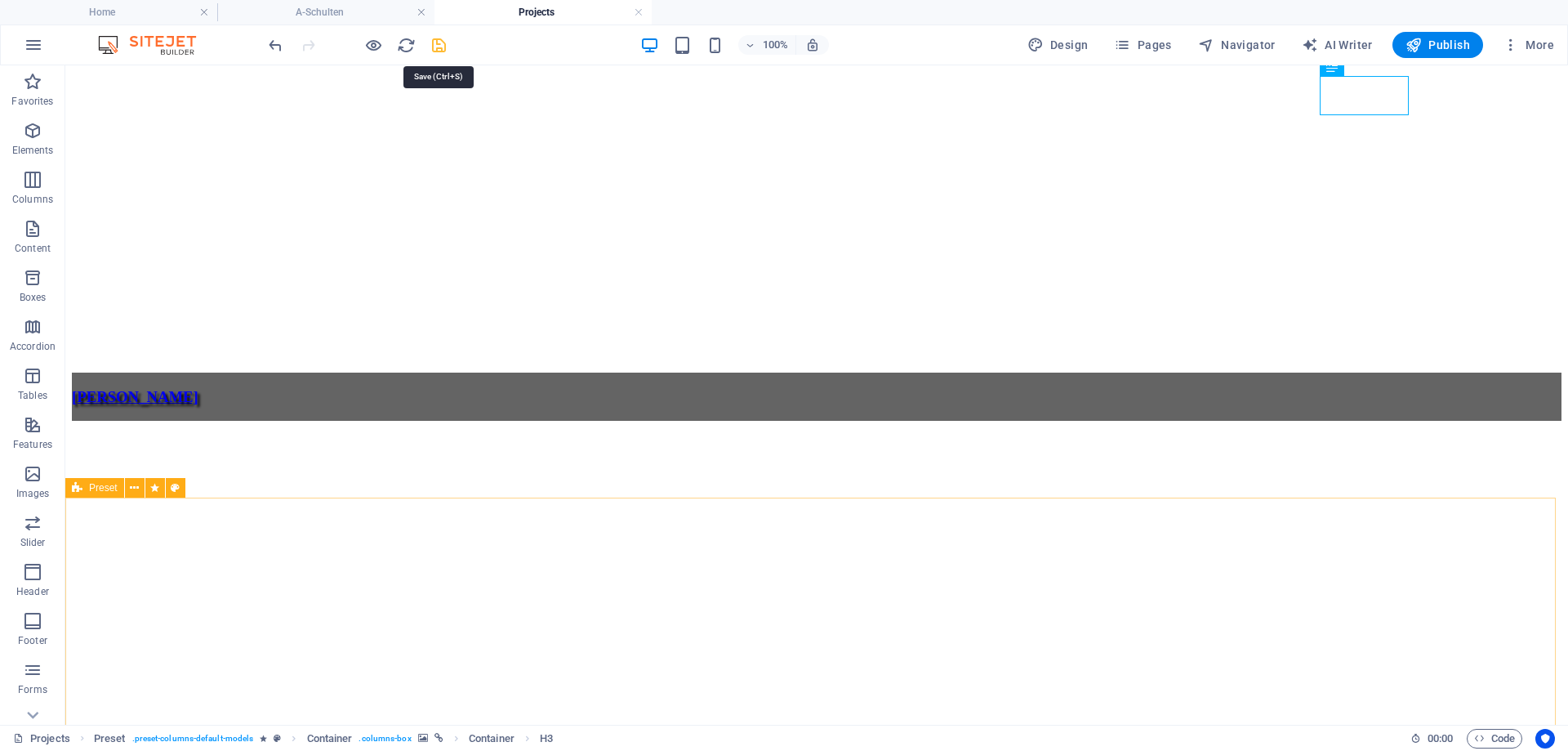
click at [434, 42] on icon "save" at bounding box center [439, 45] width 19 height 19
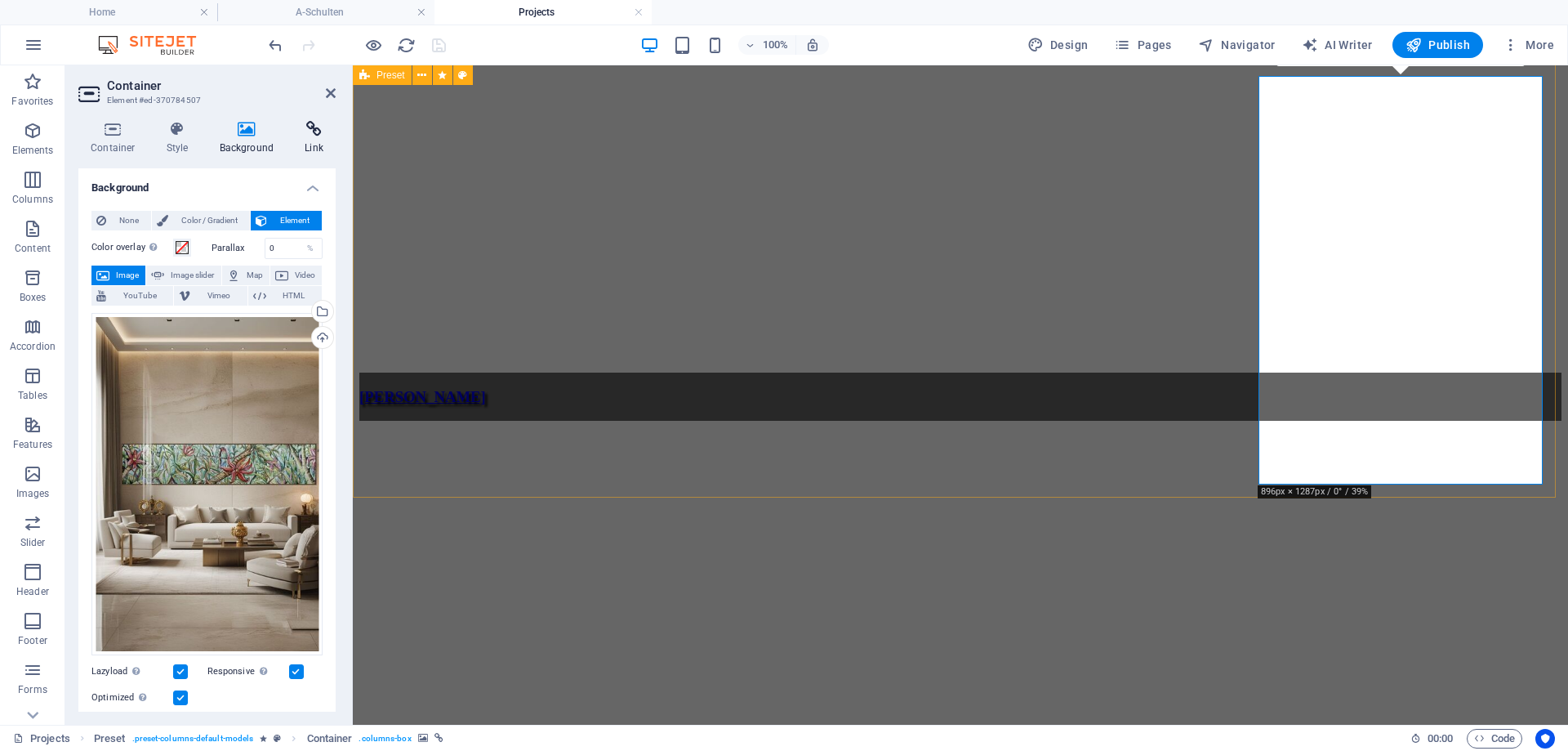
click at [311, 139] on h4 "Link" at bounding box center [314, 138] width 43 height 34
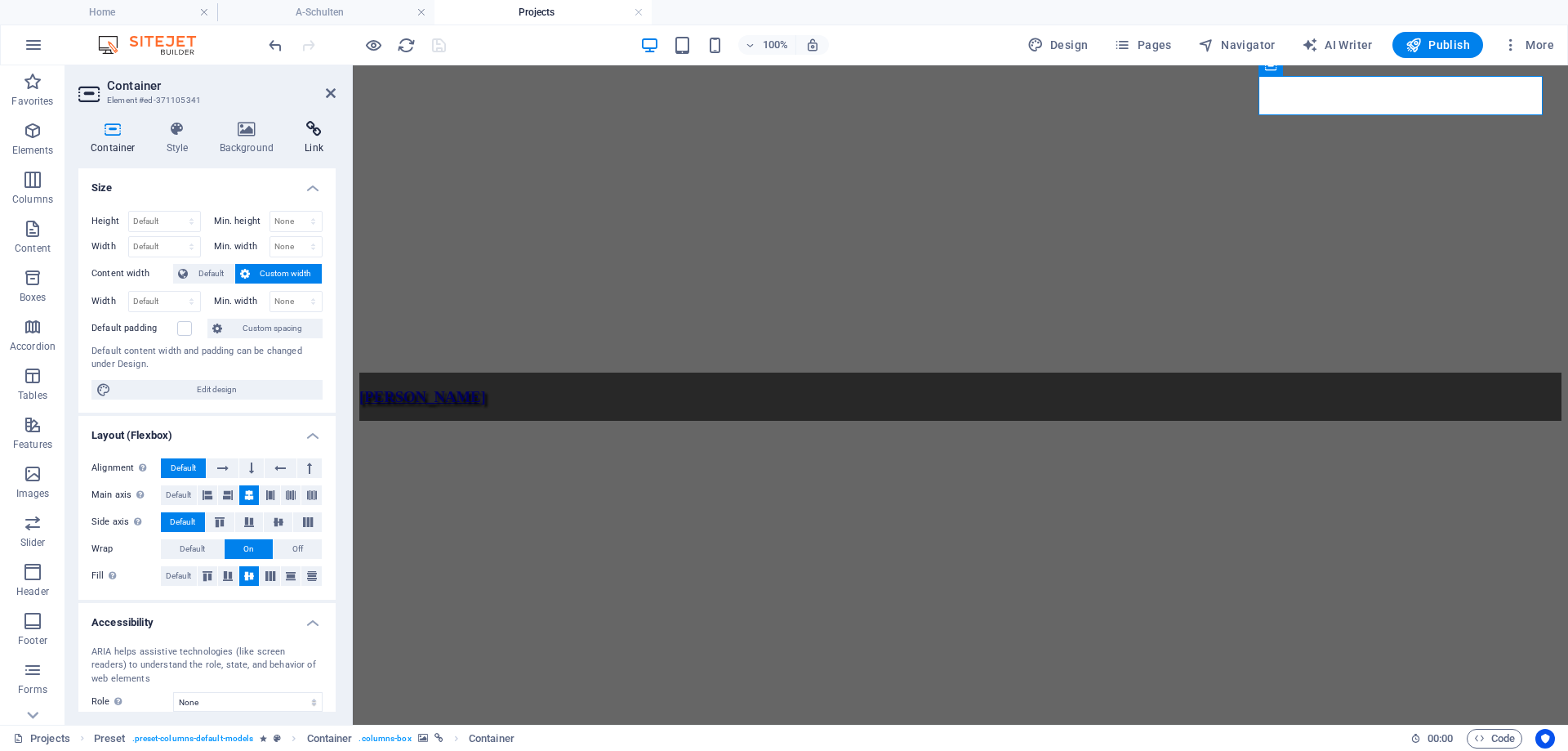
click at [308, 136] on icon at bounding box center [314, 129] width 43 height 16
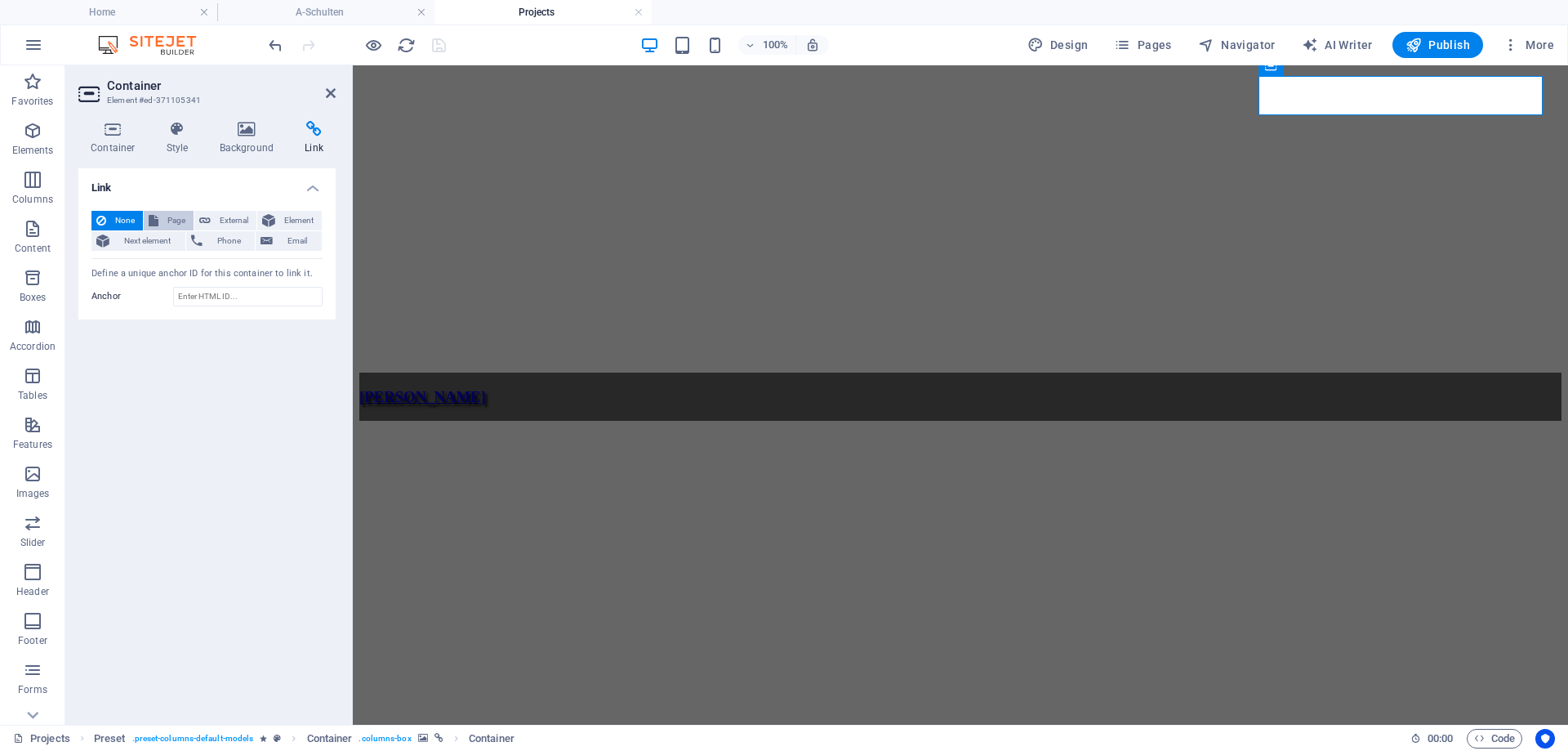
click at [154, 220] on icon at bounding box center [154, 221] width 10 height 20
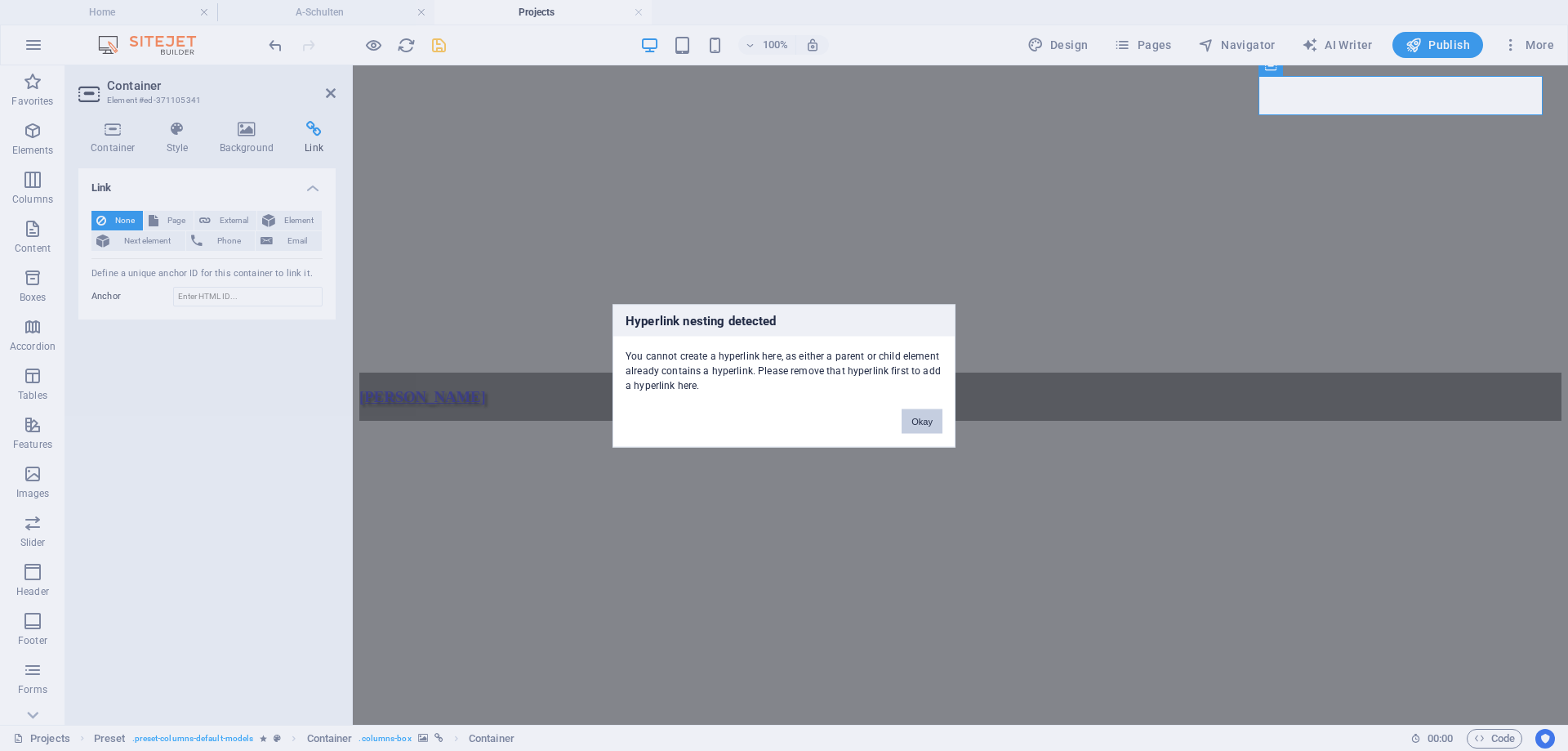
drag, startPoint x: 925, startPoint y: 417, endPoint x: 592, endPoint y: 331, distance: 343.9
click at [925, 417] on button "Okay" at bounding box center [921, 420] width 41 height 24
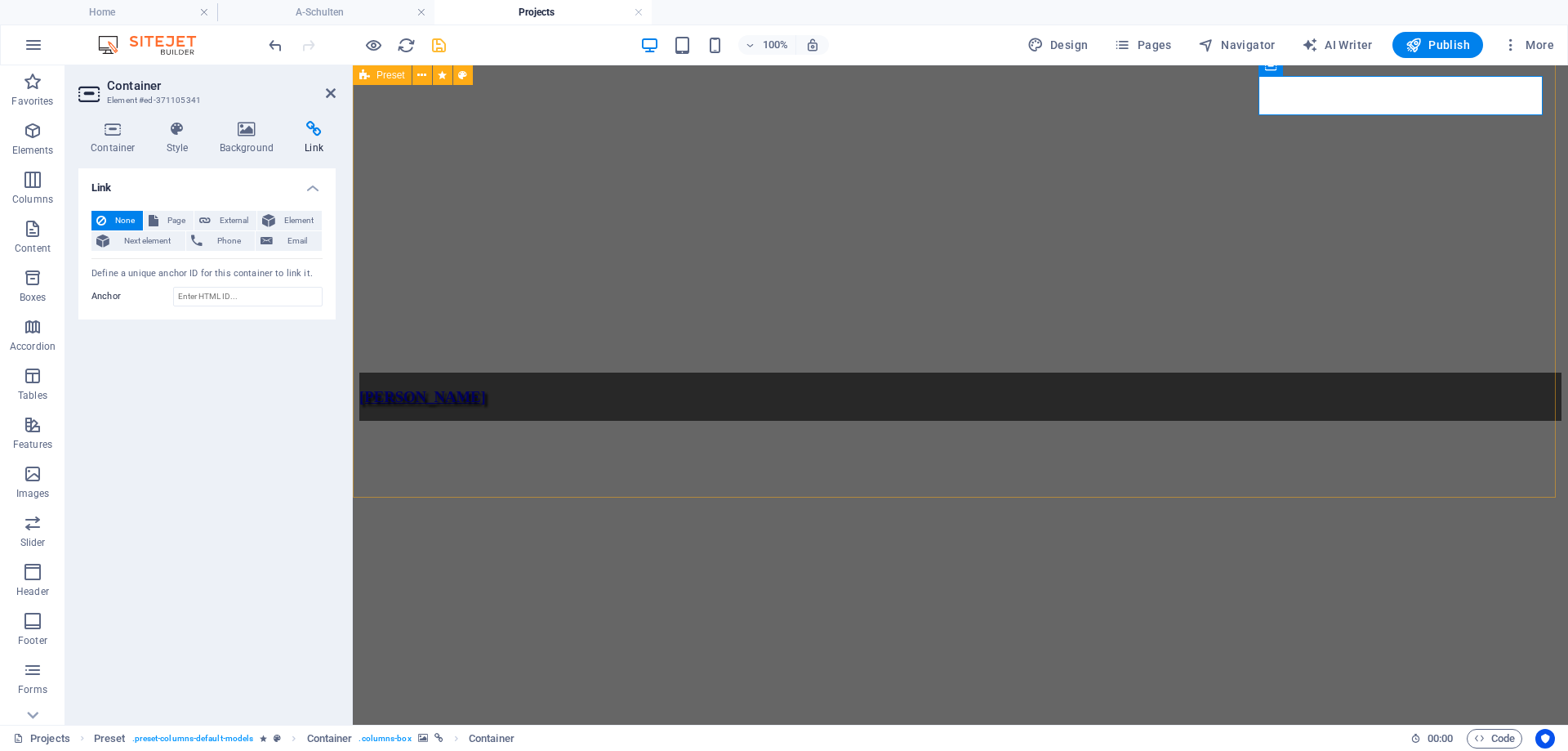
select select "3"
select select
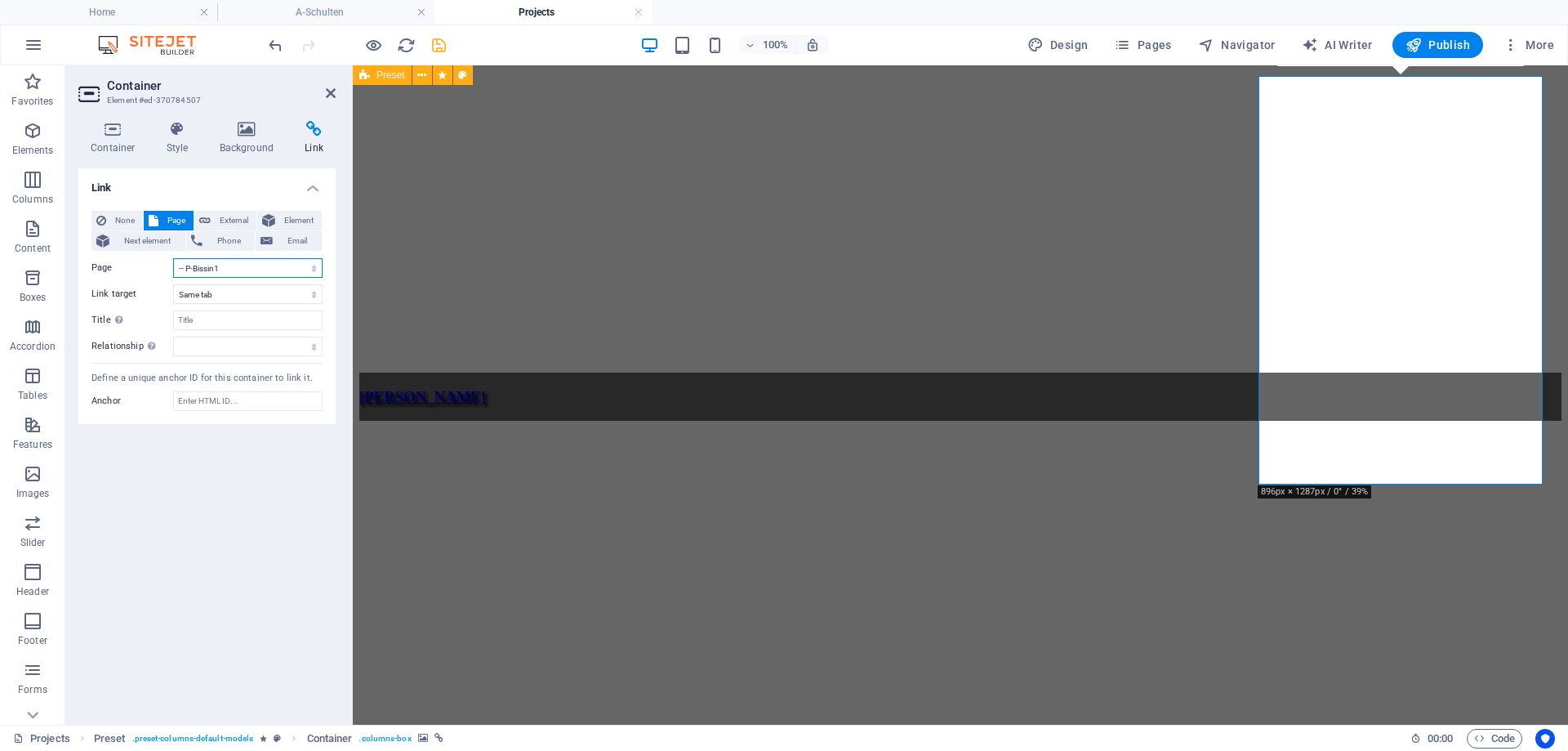
click at [285, 268] on select "Home About Projects -- P-Bissin1 -- P-[PERSON_NAME] -- P-[PERSON_NAME] -- P-[PE…" at bounding box center [247, 268] width 149 height 20
select select "14"
click at [173, 258] on select "Home About Projects -- P-Bissin1 -- P-[PERSON_NAME] -- P-[PERSON_NAME] -- P-[PE…" at bounding box center [247, 268] width 149 height 20
click at [328, 89] on icon at bounding box center [331, 93] width 10 height 13
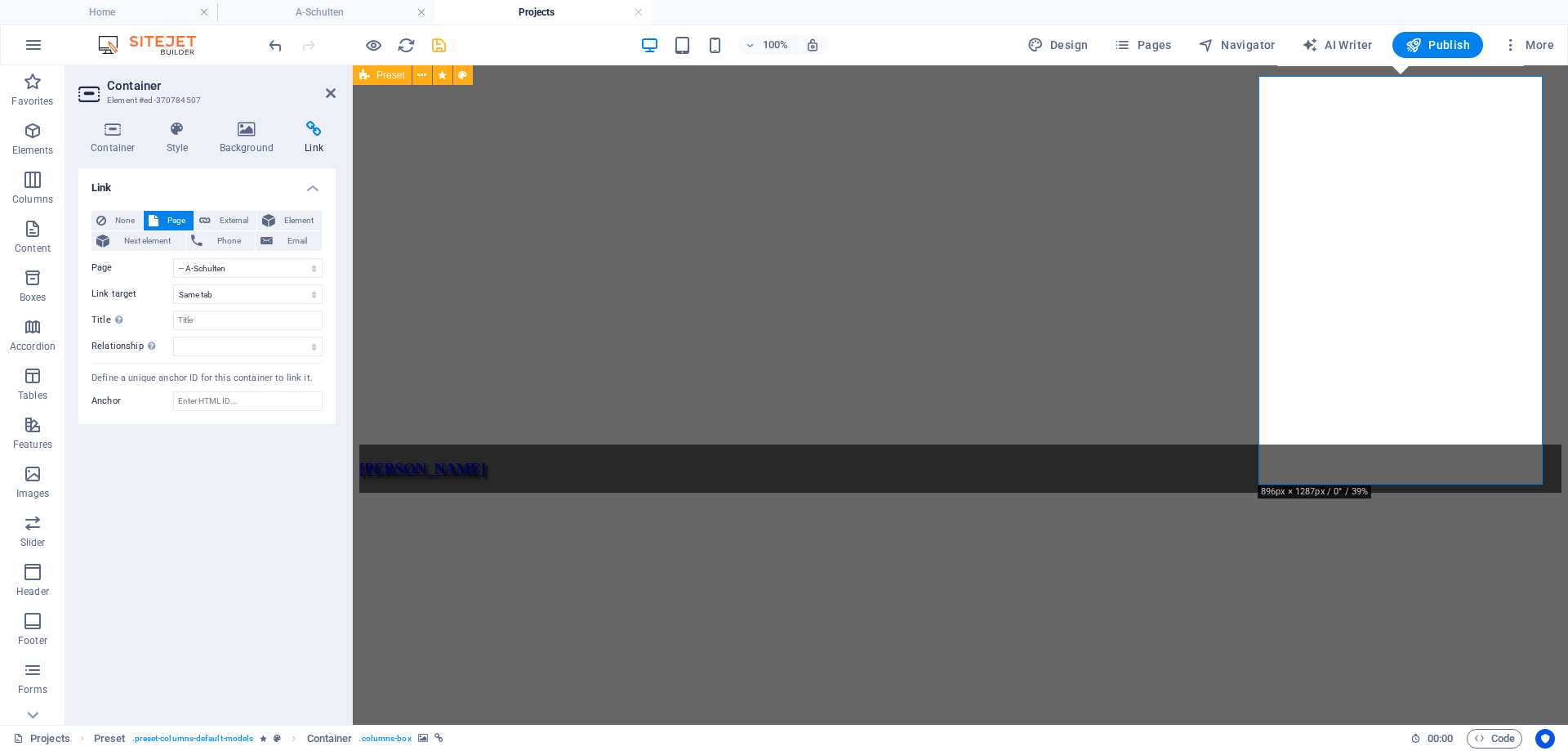
scroll to position [1561, 0]
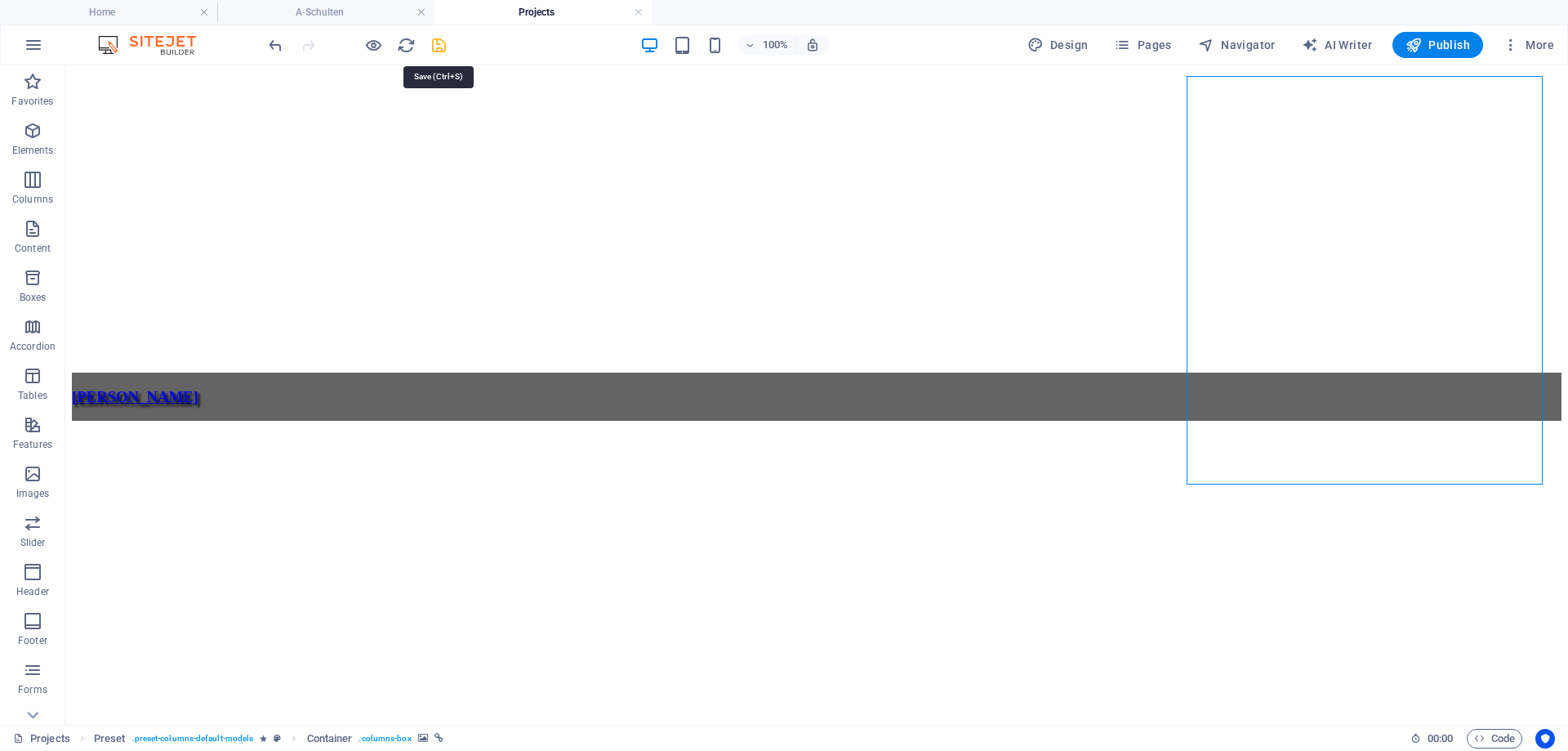
click at [432, 47] on icon "save" at bounding box center [439, 45] width 19 height 19
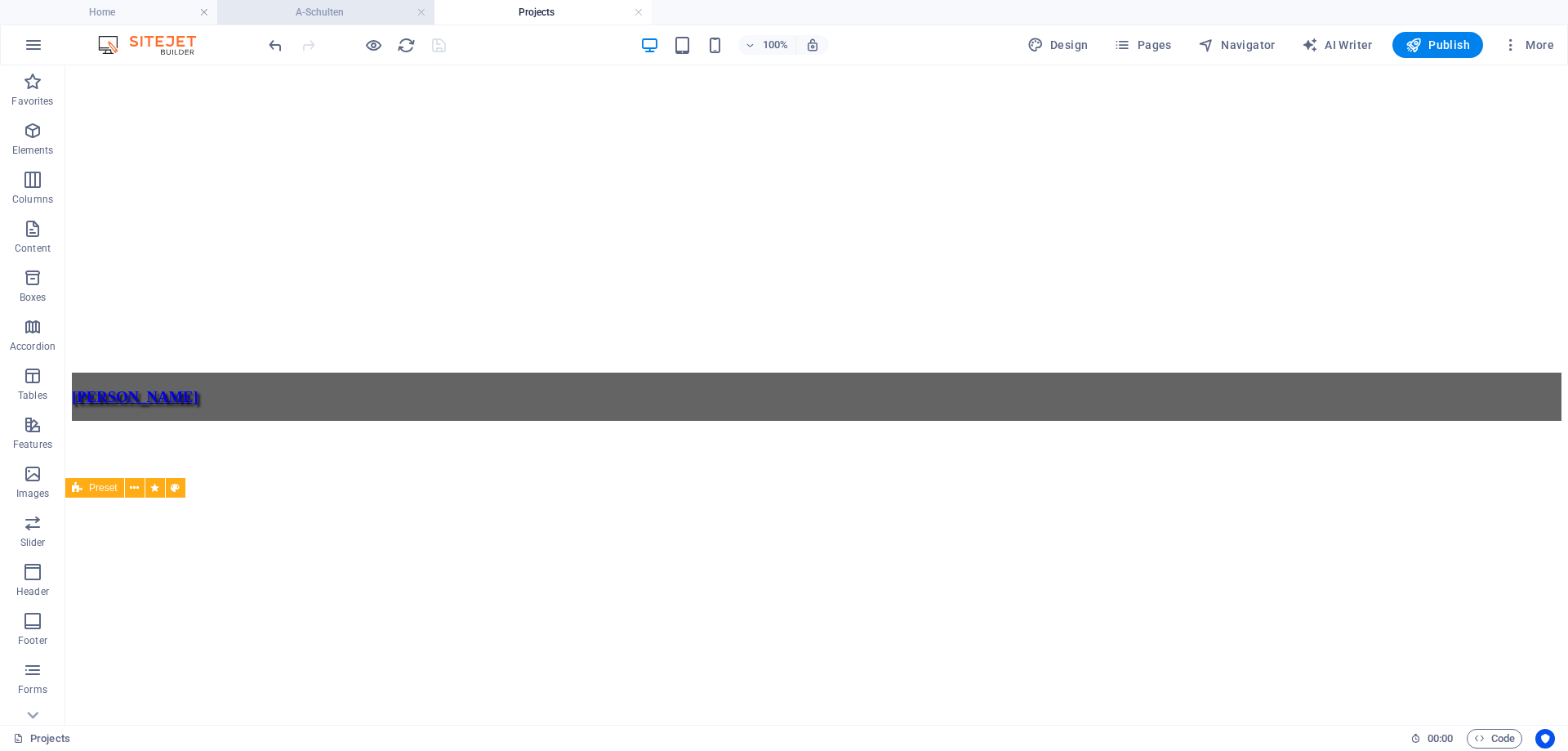
click at [361, 14] on h4 "A-Schulten" at bounding box center [325, 13] width 217 height 18
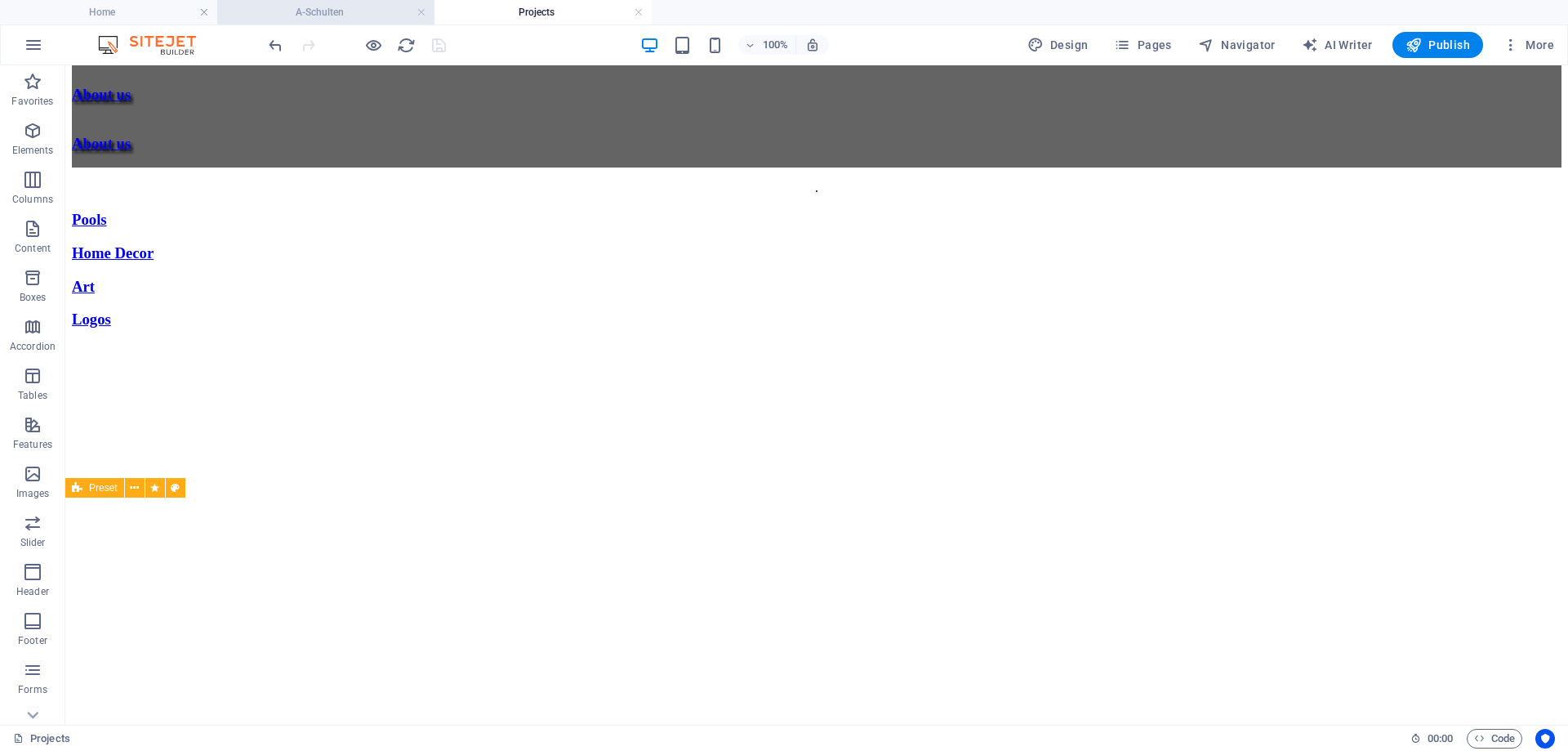
scroll to position [0, 0]
